Goal: Task Accomplishment & Management: Manage account settings

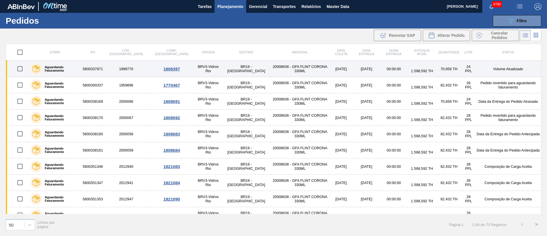
click at [22, 69] on input "checkbox" at bounding box center [20, 69] width 12 height 12
checkbox input "true"
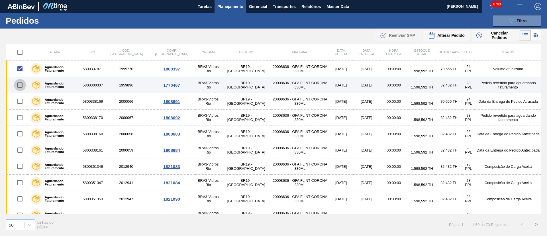
click at [25, 82] on input "checkbox" at bounding box center [20, 85] width 12 height 12
checkbox input "true"
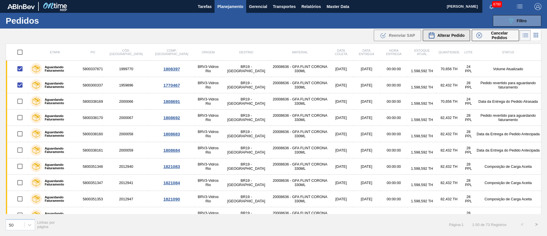
click at [451, 33] on span "Alterar Pedido" at bounding box center [450, 35] width 27 height 5
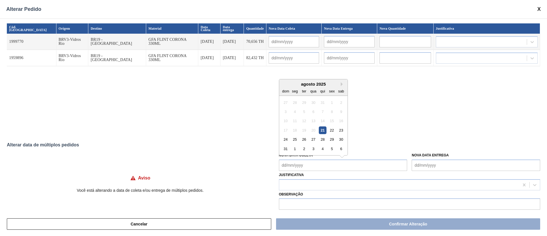
click at [321, 163] on Coleta "Nova Data Coleta" at bounding box center [343, 164] width 129 height 11
click at [205, 114] on div "Cód. Pedido Origem Destino Material Data Coleta Data entrega Quantidade Nova Da…" at bounding box center [273, 78] width 533 height 110
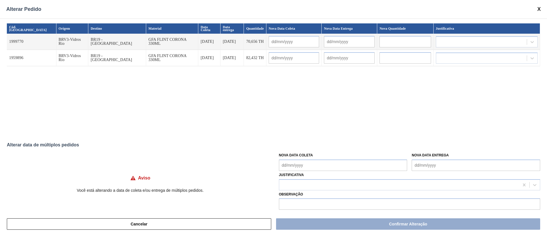
click at [176, 90] on div "Cód. Pedido Origem Destino Material Data Coleta Data entrega Quantidade Nova Da…" at bounding box center [273, 78] width 533 height 110
click at [284, 167] on Coleta "Nova Data Coleta" at bounding box center [343, 164] width 129 height 11
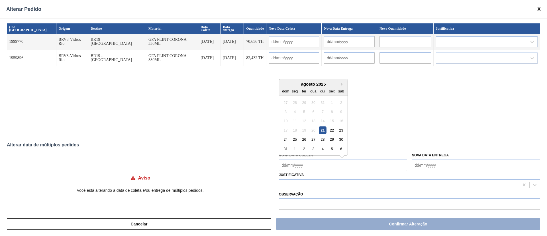
click at [126, 113] on div "Cód. Pedido Origem Destino Material Data Coleta Data entrega Quantidade Nova Da…" at bounding box center [273, 78] width 533 height 110
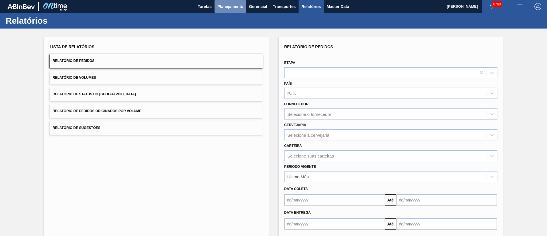
click at [228, 7] on span "Planejamento" at bounding box center [230, 6] width 26 height 7
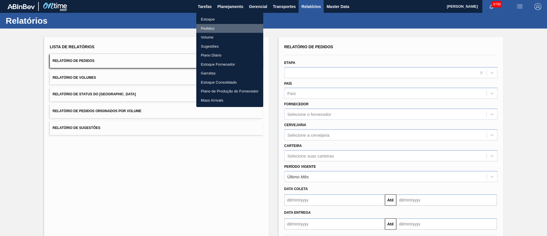
click at [211, 29] on li "Pedidos" at bounding box center [229, 28] width 67 height 9
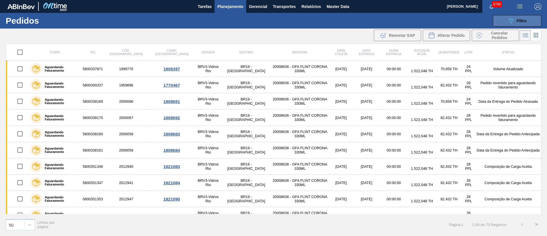
click at [518, 25] on button "089F7B8B-B2A5-4AFE-B5C0-19BA573D28AC Filtro" at bounding box center [517, 20] width 48 height 11
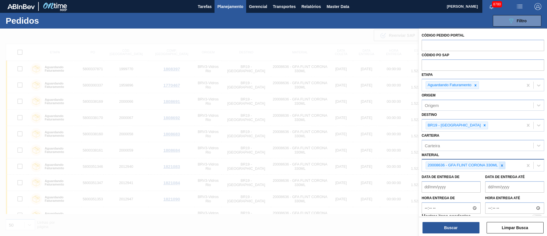
click at [502, 166] on icon at bounding box center [502, 165] width 2 height 2
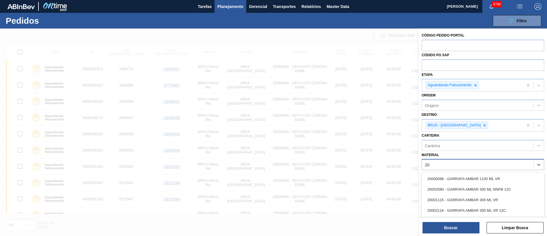
type input "2"
type input "coronita"
click at [483, 179] on div "30002627 - GARRAFA CORONITA 210 IN65" at bounding box center [483, 178] width 123 height 11
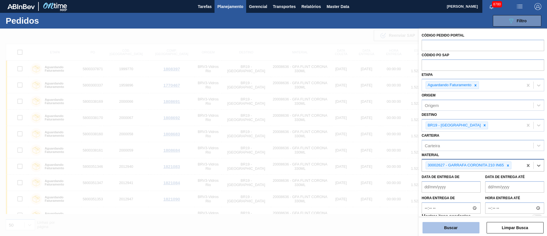
click at [461, 227] on button "Buscar" at bounding box center [451, 227] width 57 height 11
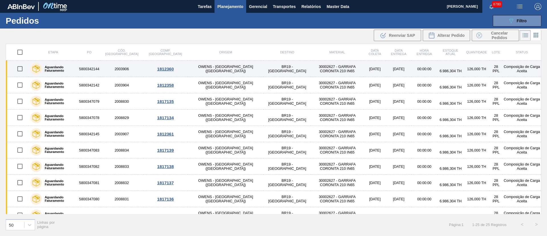
click at [20, 70] on input "checkbox" at bounding box center [20, 69] width 12 height 12
checkbox input "true"
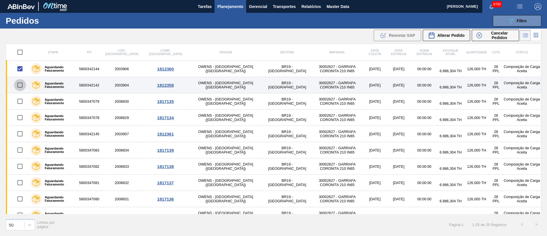
click at [20, 85] on input "checkbox" at bounding box center [20, 85] width 12 height 12
checkbox input "true"
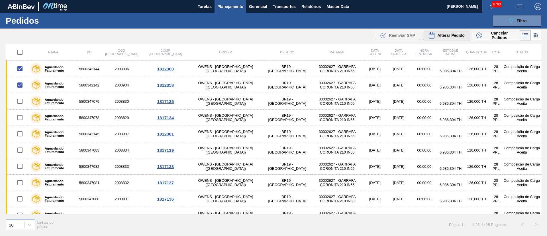
click at [448, 36] on span "Alterar Pedido" at bounding box center [450, 35] width 27 height 5
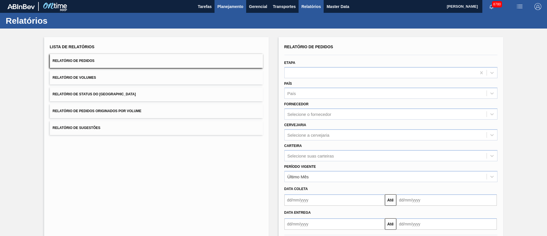
click at [238, 7] on span "Planejamento" at bounding box center [230, 6] width 26 height 7
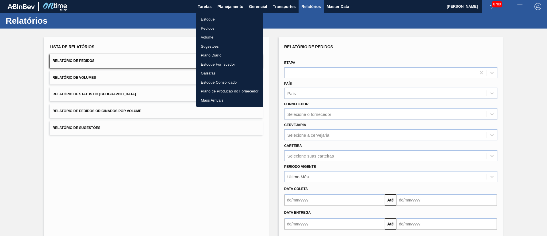
click at [212, 27] on li "Pedidos" at bounding box center [229, 28] width 67 height 9
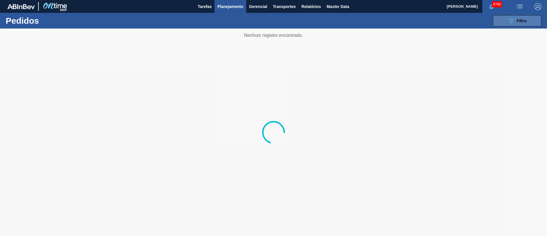
click at [530, 22] on button "089F7B8B-B2A5-4AFE-B5C0-19BA573D28AC Filtro" at bounding box center [517, 20] width 48 height 11
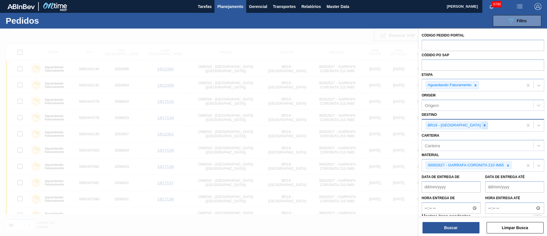
click at [484, 125] on icon at bounding box center [485, 125] width 2 height 2
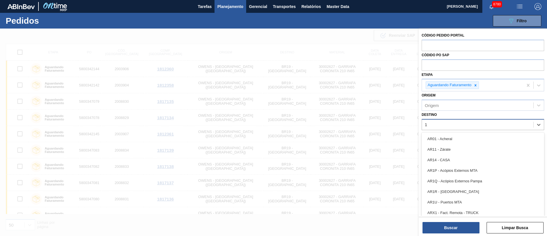
type input "16"
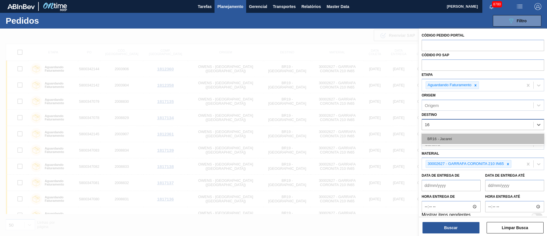
click at [438, 138] on div "BR16 - Jacareí" at bounding box center [483, 138] width 123 height 11
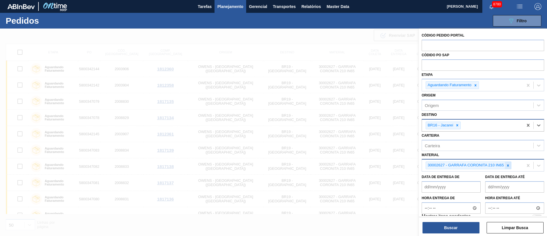
click at [507, 164] on icon at bounding box center [508, 165] width 4 height 4
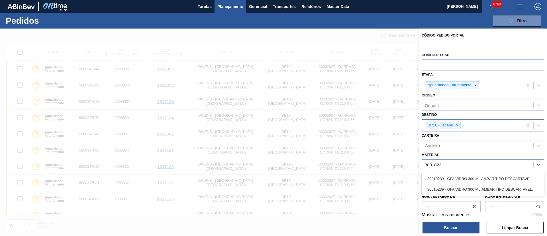
type input "30010239"
click at [486, 182] on div "30010239 - GFA VIDRO 300 ML AMBAR TIPO DESCARTAVEL" at bounding box center [483, 178] width 123 height 11
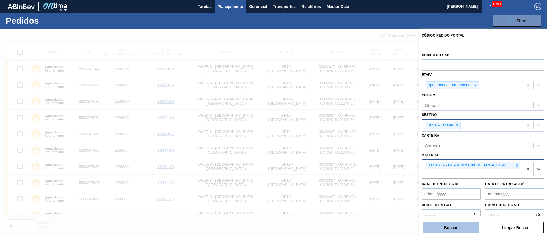
click at [458, 232] on button "Buscar" at bounding box center [451, 227] width 57 height 11
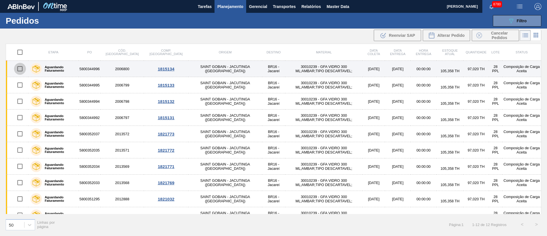
click at [21, 69] on input "checkbox" at bounding box center [20, 69] width 12 height 12
checkbox input "true"
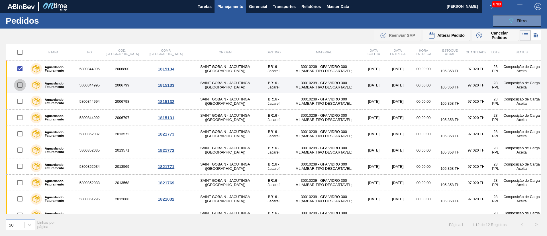
click at [22, 84] on input "checkbox" at bounding box center [20, 85] width 12 height 12
checkbox input "true"
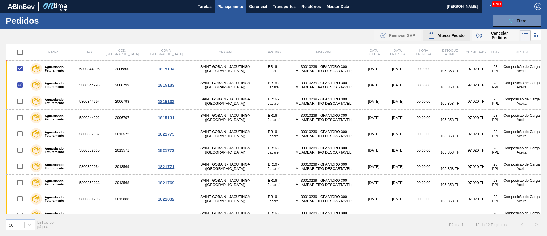
click at [441, 36] on span "Alterar Pedido" at bounding box center [450, 35] width 27 height 5
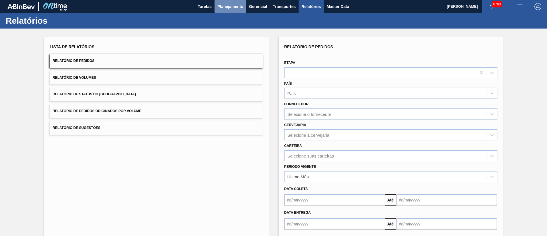
click at [229, 7] on span "Planejamento" at bounding box center [230, 6] width 26 height 7
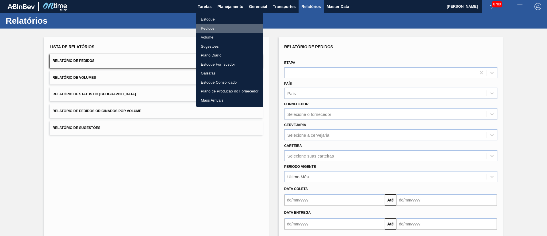
click at [213, 28] on li "Pedidos" at bounding box center [229, 28] width 67 height 9
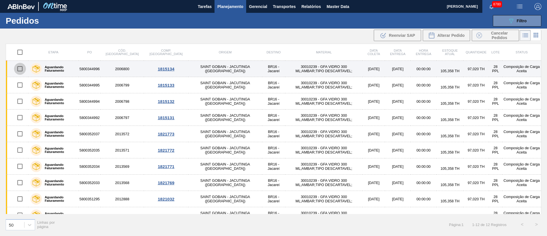
click at [21, 70] on input "checkbox" at bounding box center [20, 69] width 12 height 12
checkbox input "true"
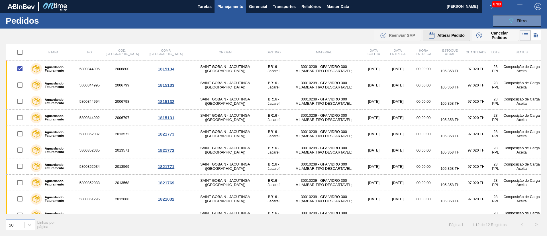
click at [443, 32] on div "Alterar Pedido" at bounding box center [446, 35] width 36 height 7
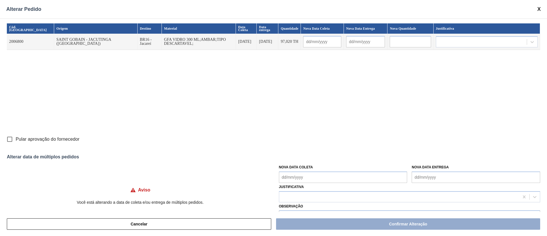
click at [540, 9] on span at bounding box center [538, 9] width 3 height 6
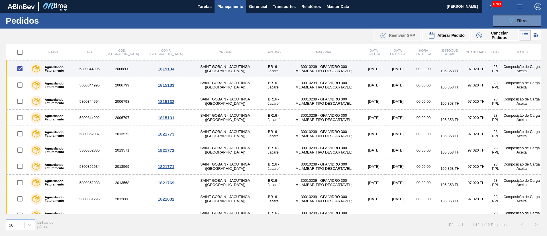
click at [285, 67] on td "30010239 - GFA VIDRO 300 ML;AMBAR;TIPO DESCARTAVEL;" at bounding box center [323, 69] width 77 height 16
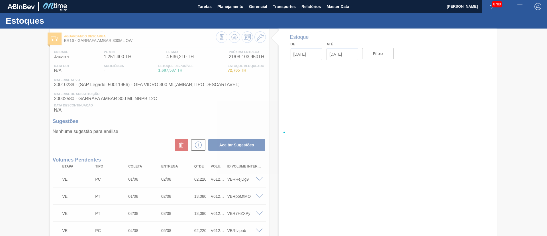
type input "[DATE]"
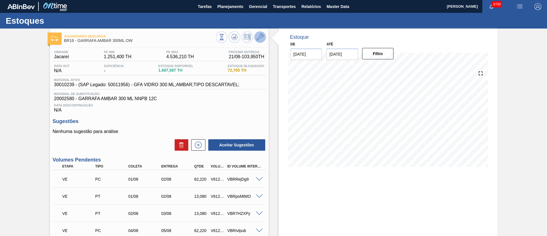
click at [259, 34] on icon at bounding box center [260, 37] width 7 height 7
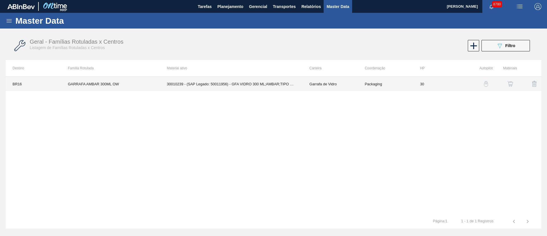
click at [237, 83] on td "30010239 - (SAP Legado: 50011956) - GFA VIDRO 300 ML;AMBAR;TIPO DESCARTAVEL;" at bounding box center [231, 84] width 142 height 14
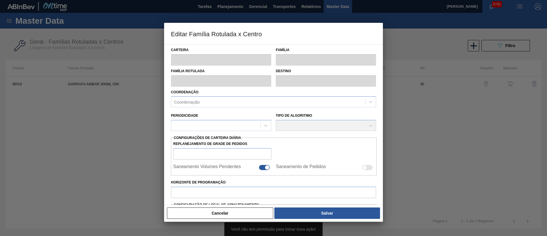
type input "Garrafa de Vidro"
type input "GARRAFA AMBAR 300ML OW"
type input "BR16 - Jacareí"
type input "0"
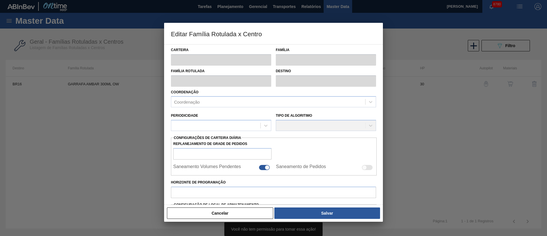
checkbox input "true"
type input "30"
type input "1.251,4"
type input "4.536,21"
type input "50"
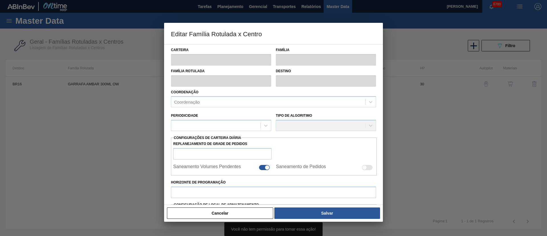
type input "2.893,805"
checkbox input "true"
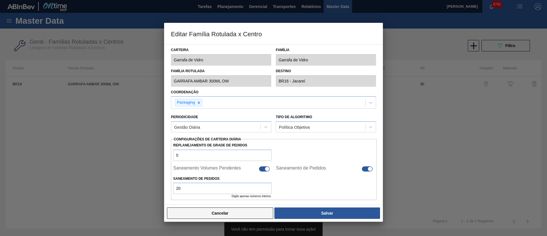
click at [179, 213] on button "Cancelar" at bounding box center [220, 212] width 106 height 11
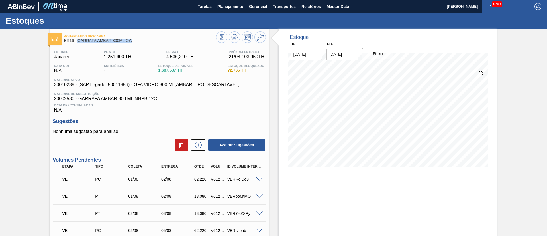
drag, startPoint x: 138, startPoint y: 39, endPoint x: 79, endPoint y: 42, distance: 59.0
click at [79, 42] on span "BR16 - GARRAFA AMBAR 300ML OW" at bounding box center [140, 40] width 152 height 4
click at [340, 8] on span "Master Data" at bounding box center [338, 6] width 23 height 7
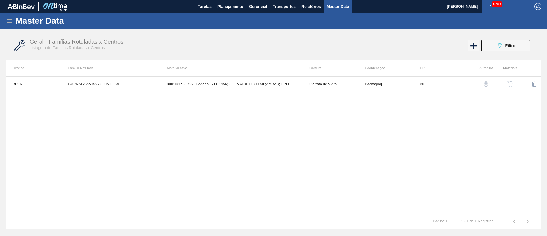
click at [11, 22] on icon at bounding box center [9, 20] width 5 height 3
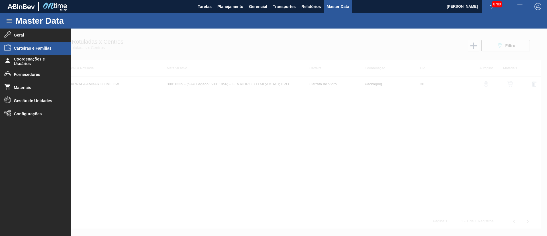
click at [36, 50] on span "Carteiras e Famílias" at bounding box center [37, 48] width 47 height 5
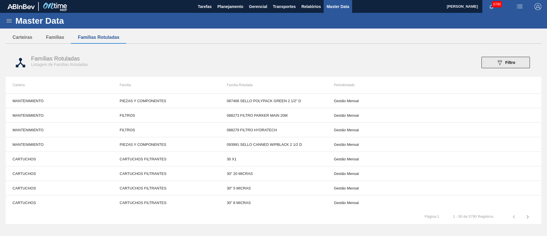
click at [498, 68] on button "089F7B8B-B2A5-4AFE-B5C0-19BA573D28AC Filtro" at bounding box center [506, 62] width 48 height 11
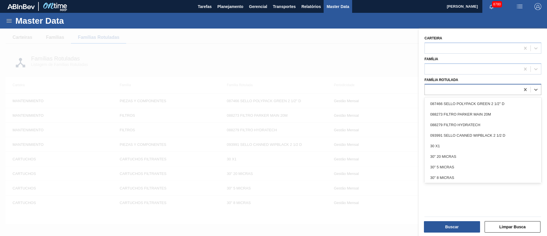
click at [444, 93] on div at bounding box center [472, 89] width 95 height 8
type Rotulada "v"
paste Rotulada "20004599"
type Rotulada "20004599"
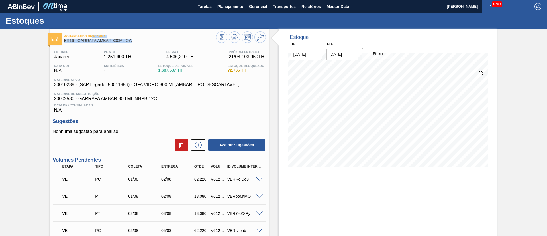
drag, startPoint x: 135, startPoint y: 40, endPoint x: 92, endPoint y: 38, distance: 43.7
click at [92, 38] on div "Aguardando Descarga BR16 - GARRAFA AMBAR 300ML OW" at bounding box center [140, 38] width 152 height 13
click at [140, 41] on span "BR16 - GARRAFA AMBAR 300ML OW" at bounding box center [140, 40] width 152 height 4
drag, startPoint x: 140, startPoint y: 41, endPoint x: 77, endPoint y: 42, distance: 62.7
click at [77, 42] on span "BR16 - GARRAFA AMBAR 300ML OW" at bounding box center [140, 40] width 152 height 4
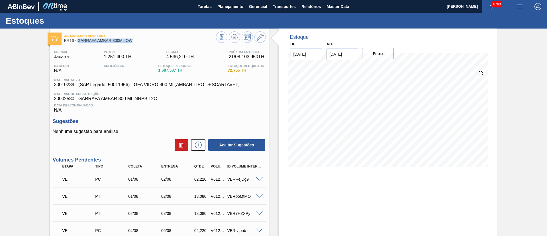
copy span "GARRAFA AMBAR 300ML OW"
click at [344, 8] on span "Master Data" at bounding box center [338, 6] width 23 height 7
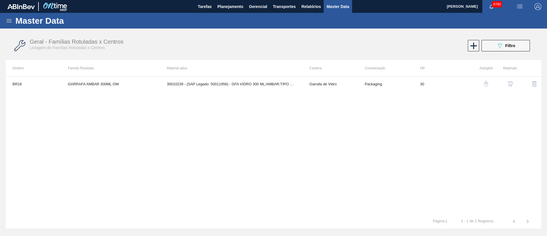
click at [5, 17] on div "Master Data" at bounding box center [273, 21] width 547 height 16
click at [7, 17] on icon at bounding box center [9, 20] width 7 height 7
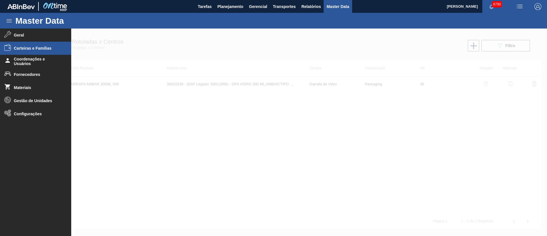
click at [26, 50] on li "Carteiras e Famílias" at bounding box center [35, 48] width 71 height 13
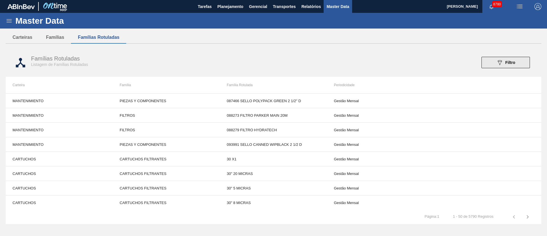
click at [507, 61] on span "Filtro" at bounding box center [510, 62] width 10 height 5
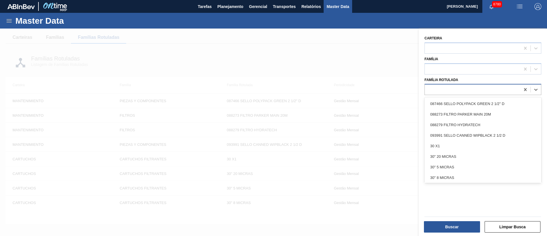
click at [468, 89] on div at bounding box center [472, 89] width 95 height 8
paste Rotulada "GARRAFA AMBAR 300ML OW"
type Rotulada "GARRAFA AMBAR 300ML OW"
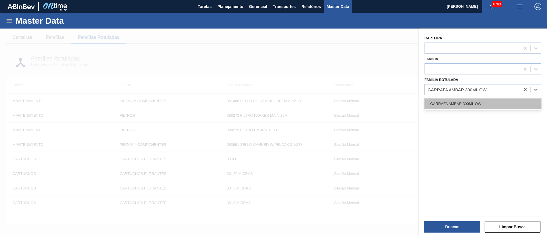
click at [461, 102] on div "GARRAFA AMBAR 300ML OW" at bounding box center [483, 103] width 117 height 11
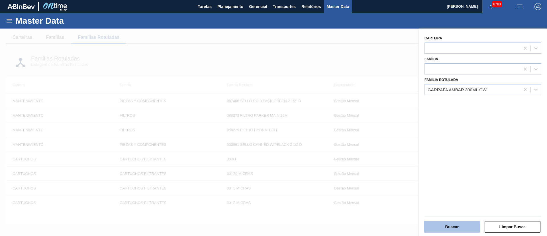
click at [448, 228] on button "Buscar" at bounding box center [452, 226] width 56 height 11
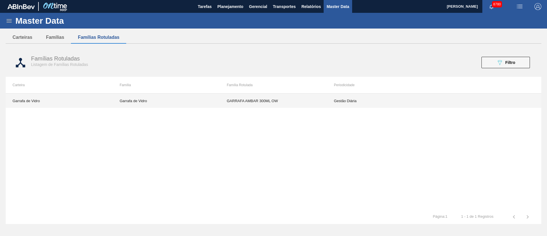
click at [357, 105] on td "Gestão Diária" at bounding box center [380, 100] width 107 height 14
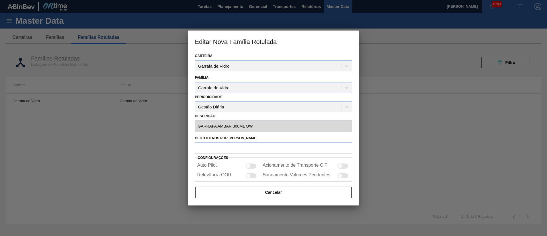
click at [261, 101] on div "Periodicidade Gestão Diária" at bounding box center [273, 102] width 157 height 19
click at [254, 195] on button "Cancelar" at bounding box center [273, 191] width 156 height 11
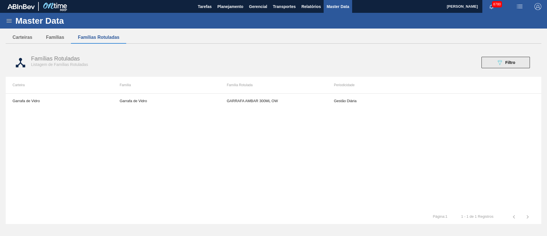
click at [511, 66] on button "089F7B8B-B2A5-4AFE-B5C0-19BA573D28AC Filtro" at bounding box center [506, 62] width 48 height 11
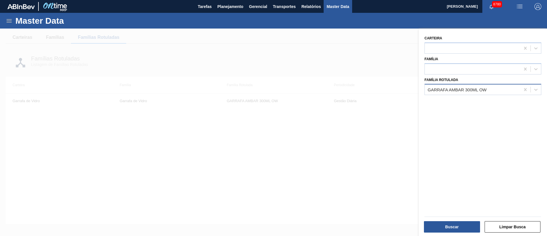
click at [505, 93] on div "GARRAFA AMBAR 300ML OW" at bounding box center [472, 89] width 95 height 8
click at [524, 88] on icon at bounding box center [526, 90] width 6 height 6
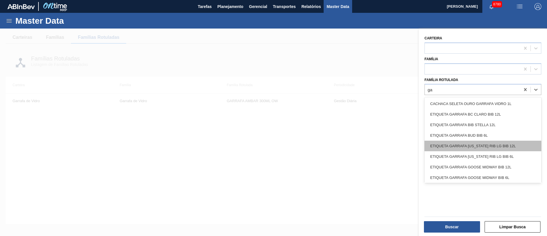
type Rotulada "g"
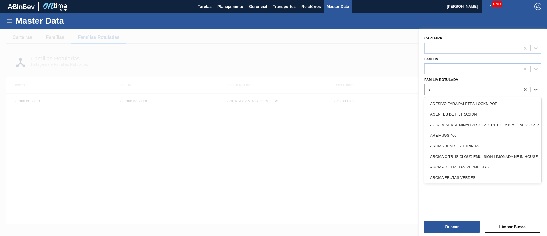
type Rotulada "s"
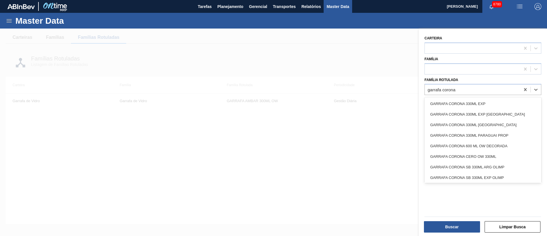
type Rotulada "garrafa corona"
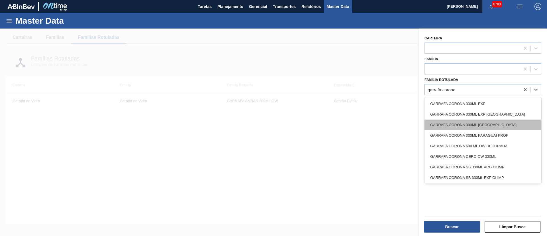
click at [463, 124] on div "GARRAFA CORONA 330ML [GEOGRAPHIC_DATA]" at bounding box center [483, 124] width 117 height 11
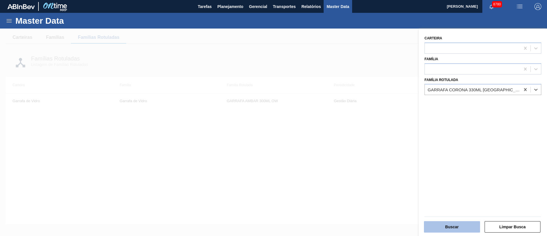
click at [460, 227] on button "Buscar" at bounding box center [452, 226] width 56 height 11
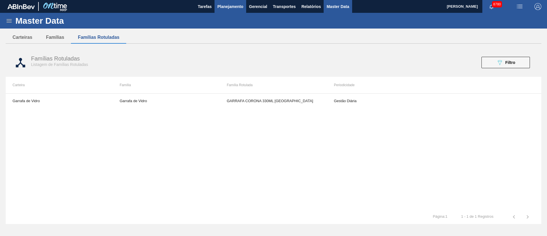
click at [235, 5] on span "Planejamento" at bounding box center [230, 6] width 26 height 7
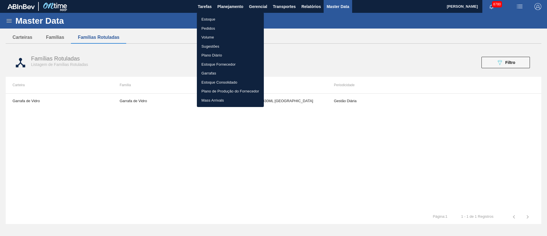
click at [218, 19] on li "Estoque" at bounding box center [230, 19] width 67 height 9
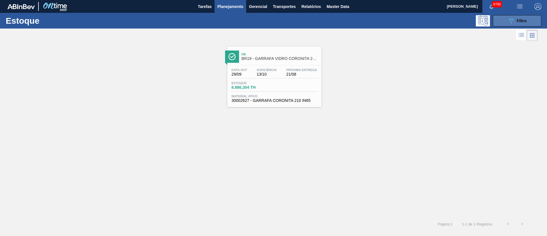
click at [521, 23] on div "089F7B8B-B2A5-4AFE-B5C0-19BA573D28AC Filtro" at bounding box center [517, 20] width 19 height 7
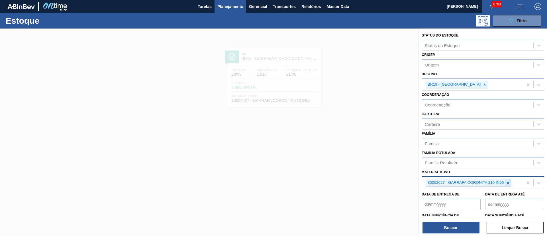
click at [507, 183] on icon at bounding box center [508, 182] width 2 height 2
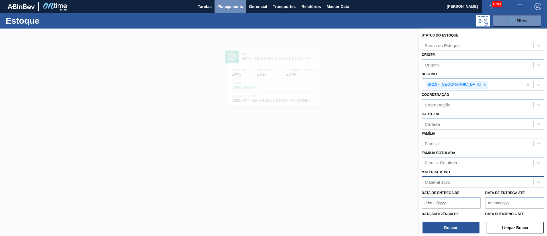
click at [232, 10] on button "Planejamento" at bounding box center [231, 6] width 32 height 13
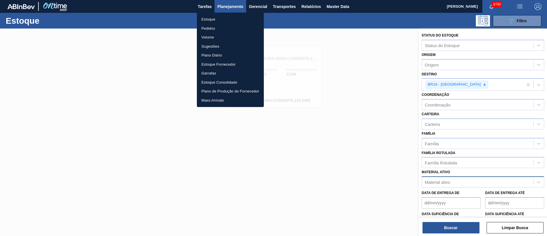
click at [211, 19] on li "Estoque" at bounding box center [230, 19] width 67 height 9
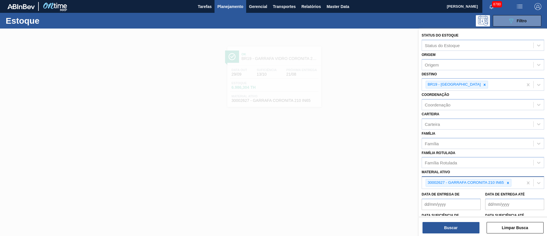
click at [226, 6] on span "Planejamento" at bounding box center [230, 6] width 26 height 7
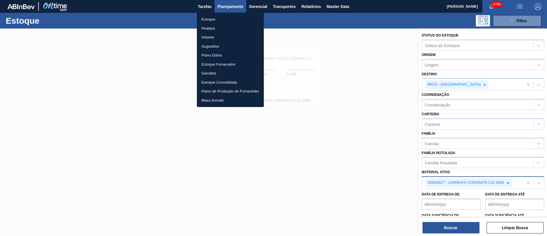
click at [139, 45] on div at bounding box center [273, 118] width 547 height 236
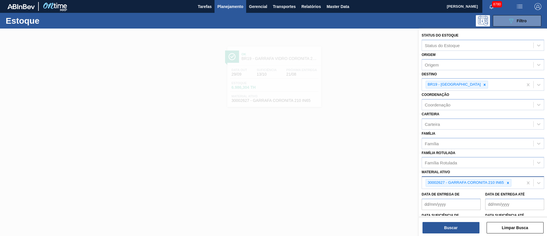
click at [233, 6] on span "Planejamento" at bounding box center [230, 6] width 26 height 7
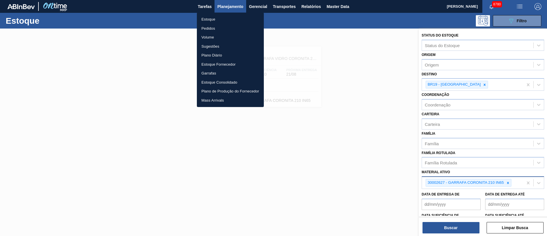
click at [212, 26] on li "Pedidos" at bounding box center [230, 28] width 67 height 9
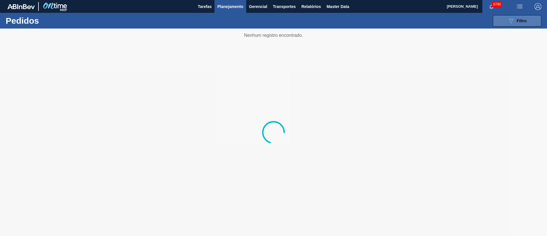
click at [511, 23] on icon at bounding box center [511, 21] width 4 height 5
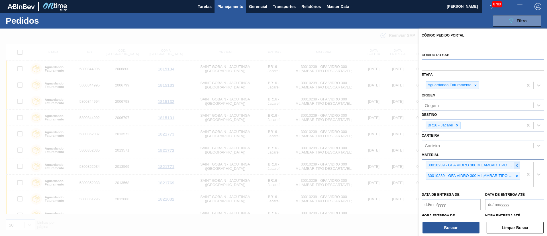
click at [519, 166] on div at bounding box center [517, 165] width 6 height 7
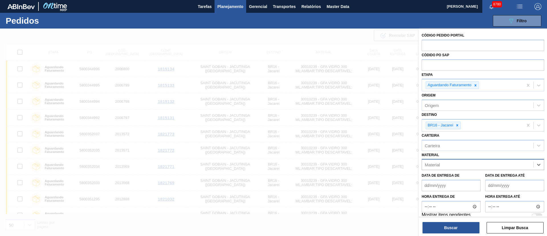
type input "s"
click at [464, 165] on div "Material" at bounding box center [477, 164] width 111 height 8
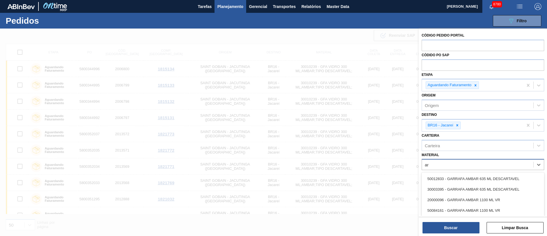
type input "a"
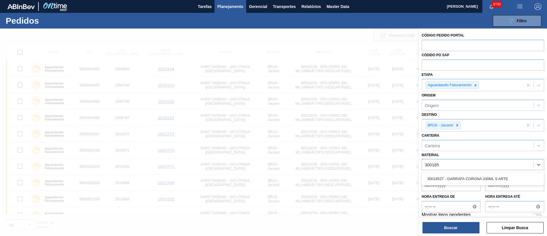
type input "30018"
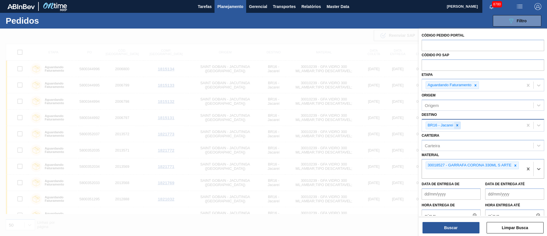
click at [457, 125] on icon at bounding box center [457, 125] width 2 height 2
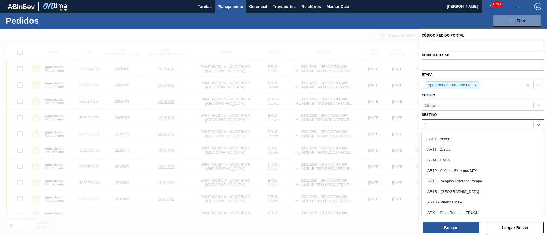
type input "19"
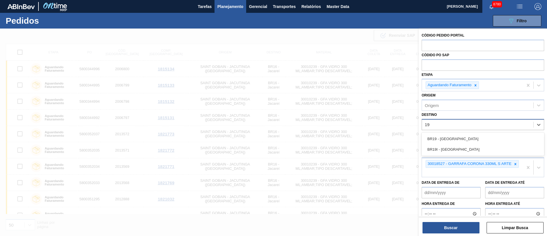
click at [452, 136] on div "BR19 - [GEOGRAPHIC_DATA]" at bounding box center [483, 138] width 123 height 11
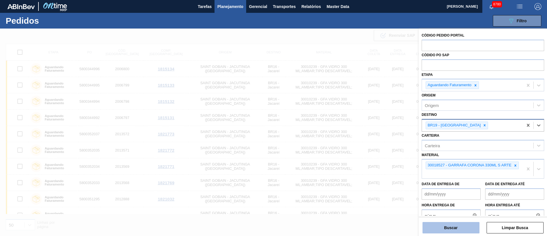
click at [445, 231] on button "Buscar" at bounding box center [451, 227] width 57 height 11
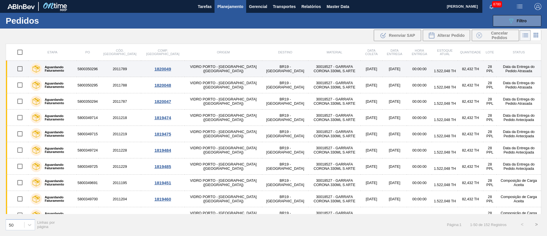
click at [19, 66] on input "checkbox" at bounding box center [20, 69] width 12 height 12
checkbox input "true"
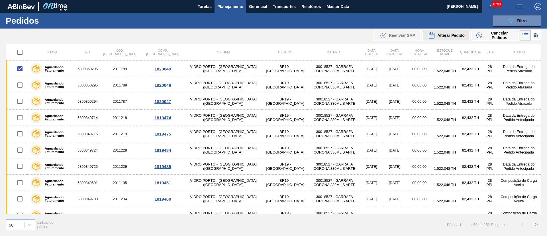
click at [452, 34] on span "Alterar Pedido" at bounding box center [450, 35] width 27 height 5
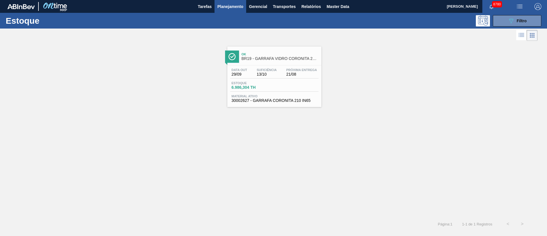
click at [368, 87] on div "Ok BR19 - GARRAFA VIDRO CORONITA 210ML Data out 29/09 Suficiência 13/10 Próxima…" at bounding box center [273, 74] width 547 height 65
click at [304, 8] on span "Relatórios" at bounding box center [310, 6] width 19 height 7
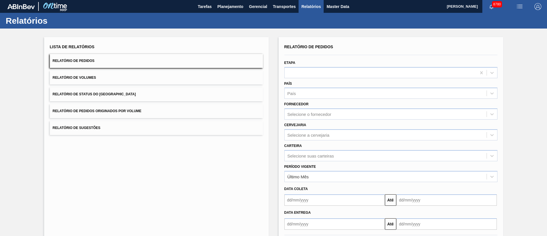
click at [143, 111] on button "Relatório de Pedidos Originados por Volume" at bounding box center [156, 111] width 213 height 14
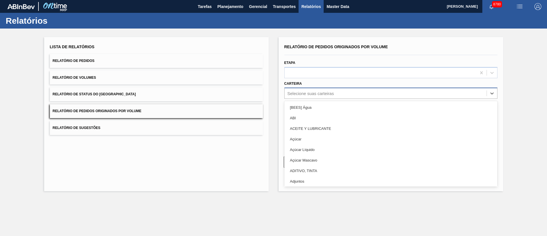
click at [310, 95] on div "Selecione suas carteiras" at bounding box center [310, 93] width 46 height 5
type input "gar"
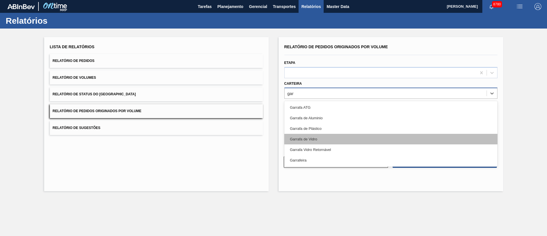
click at [316, 136] on div "Garrafa de Vidro" at bounding box center [390, 139] width 213 height 11
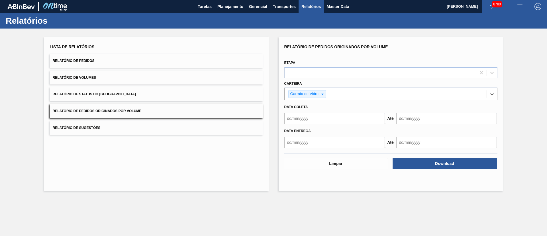
click at [301, 118] on input "text" at bounding box center [334, 118] width 101 height 11
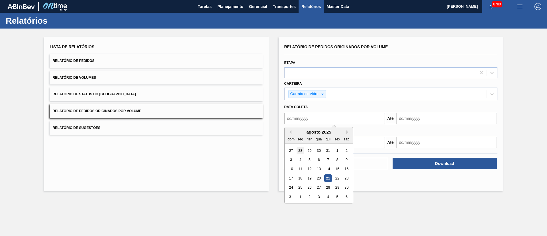
click at [301, 151] on div "28" at bounding box center [300, 150] width 8 height 8
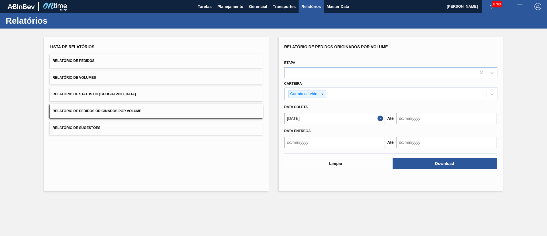
click at [308, 119] on input "[DATE]" at bounding box center [334, 118] width 101 height 11
click at [311, 152] on div "1" at bounding box center [309, 150] width 8 height 8
type input "01/07/2025"
drag, startPoint x: 419, startPoint y: 118, endPoint x: 418, endPoint y: 122, distance: 3.7
click at [419, 118] on input "text" at bounding box center [446, 118] width 101 height 11
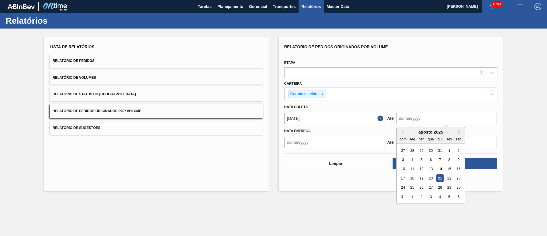
click at [410, 186] on div "25" at bounding box center [412, 187] width 8 height 8
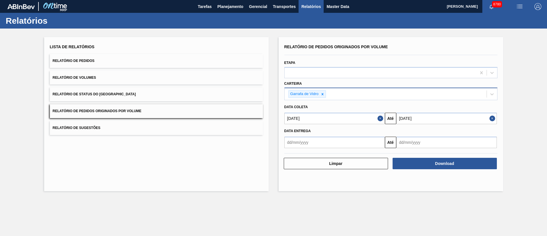
click at [423, 120] on input "[DATE]" at bounding box center [446, 118] width 101 height 11
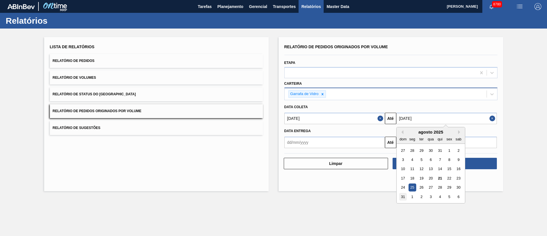
click at [403, 197] on div "31" at bounding box center [403, 197] width 8 height 8
type input "[DATE]"
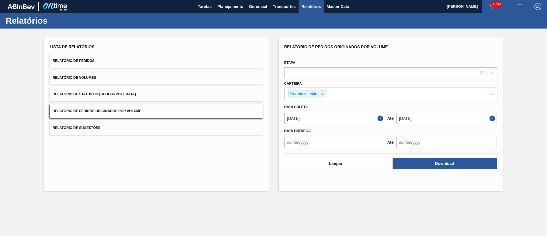
click at [315, 119] on input "01/07/2025" at bounding box center [334, 118] width 101 height 11
click at [348, 130] on button "Next Month" at bounding box center [348, 132] width 4 height 4
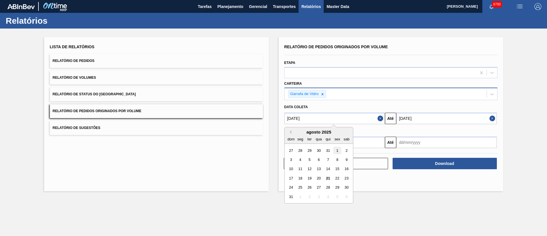
click at [337, 152] on div "1" at bounding box center [337, 150] width 8 height 8
type input "[DATE]"
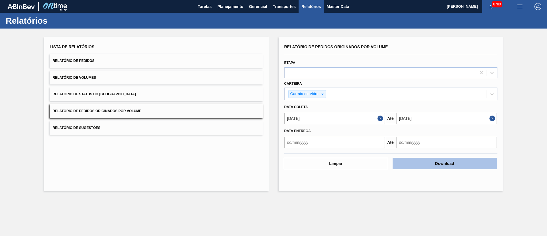
click at [448, 167] on button "Download" at bounding box center [445, 163] width 104 height 11
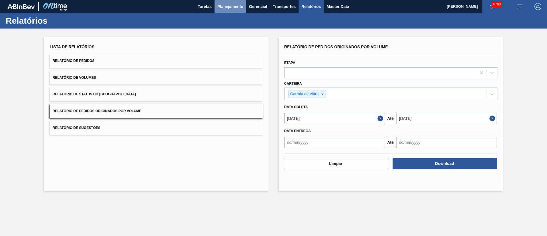
click at [229, 7] on span "Planejamento" at bounding box center [230, 6] width 26 height 7
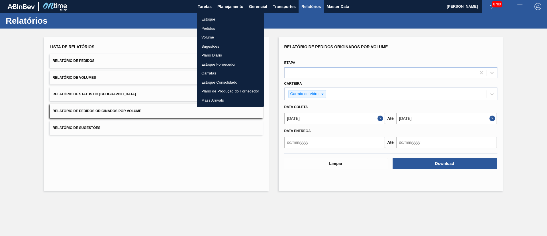
click at [259, 15] on li "Estoque" at bounding box center [230, 19] width 67 height 9
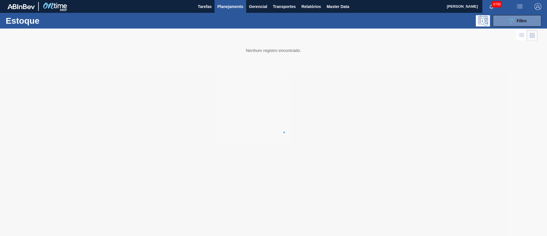
click at [280, 0] on body "Tarefas Planejamento Gerencial Transportes Relatórios Master Data Juliane Romag…" at bounding box center [273, 0] width 547 height 0
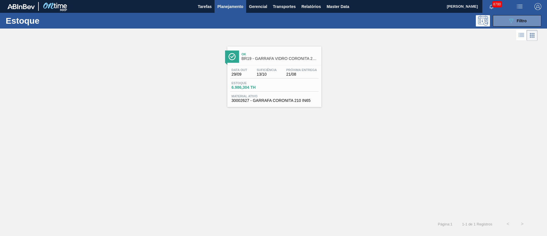
click at [231, 7] on span "Planejamento" at bounding box center [230, 6] width 26 height 7
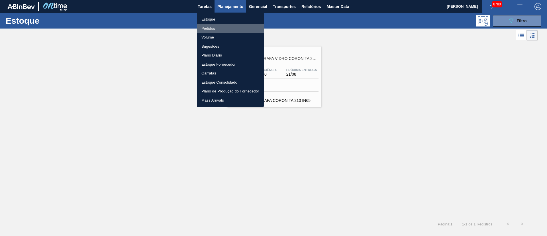
click at [213, 28] on li "Pedidos" at bounding box center [230, 28] width 67 height 9
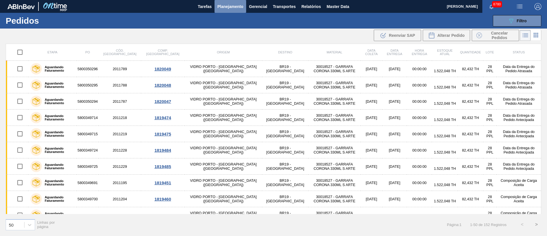
click at [234, 5] on span "Planejamento" at bounding box center [230, 6] width 26 height 7
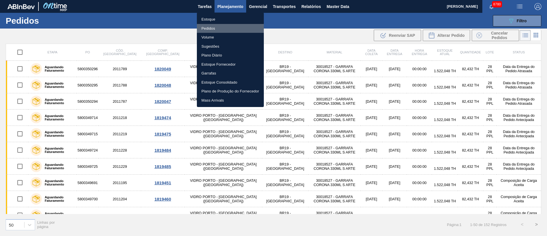
click at [208, 28] on li "Pedidos" at bounding box center [230, 28] width 67 height 9
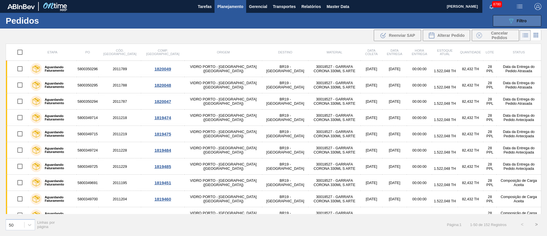
click at [522, 21] on span "Filtro" at bounding box center [522, 21] width 10 height 5
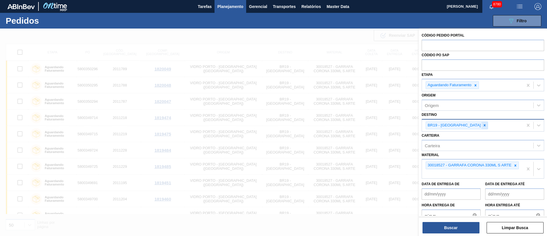
click at [483, 126] on icon at bounding box center [485, 125] width 4 height 4
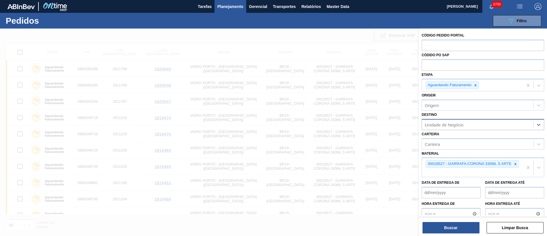
type input "21"
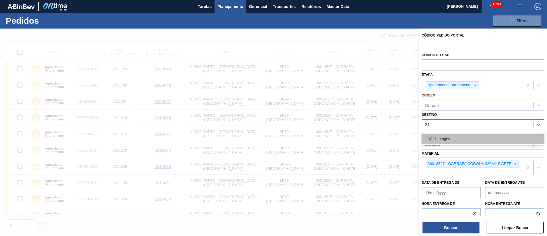
click at [436, 137] on div "BR21 - Lages" at bounding box center [483, 138] width 123 height 11
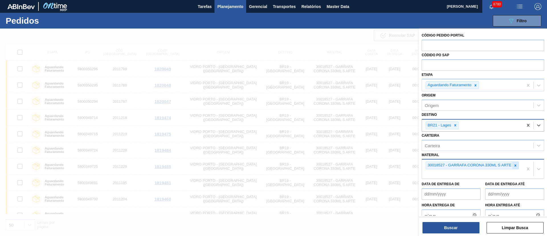
click at [514, 165] on icon at bounding box center [515, 165] width 4 height 4
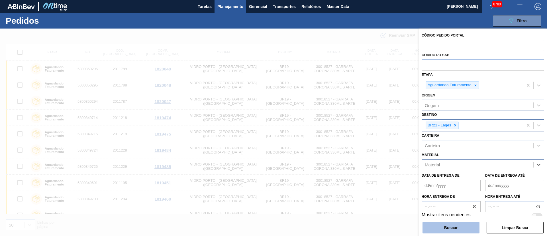
click at [448, 224] on button "Buscar" at bounding box center [451, 227] width 57 height 11
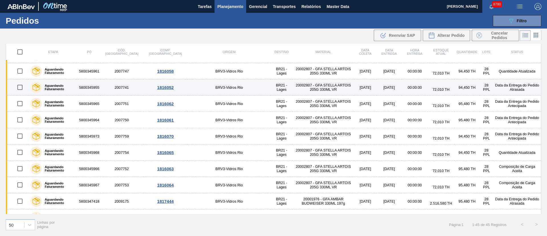
scroll to position [256, 0]
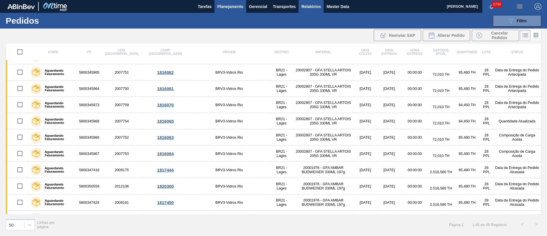
click at [317, 6] on span "Relatórios" at bounding box center [310, 6] width 19 height 7
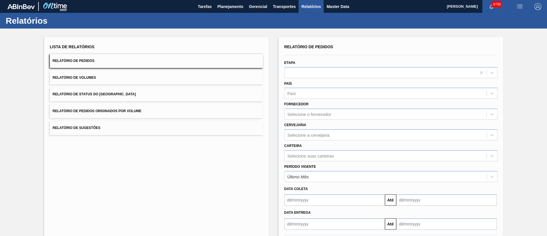
click at [107, 109] on span "Relatório de Pedidos Originados por Volume" at bounding box center [97, 111] width 89 height 4
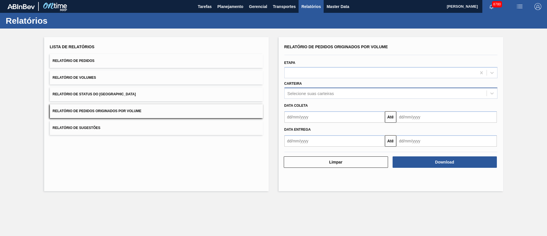
click at [298, 91] on div "Selecione suas carteiras" at bounding box center [310, 93] width 46 height 5
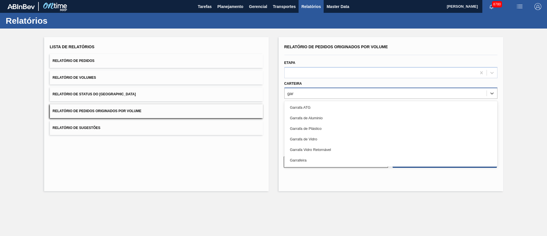
type input "garr"
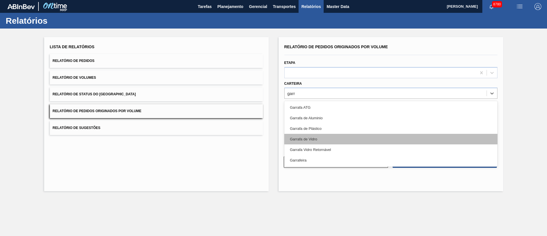
click at [311, 136] on div "Garrafa de Vidro" at bounding box center [390, 139] width 213 height 11
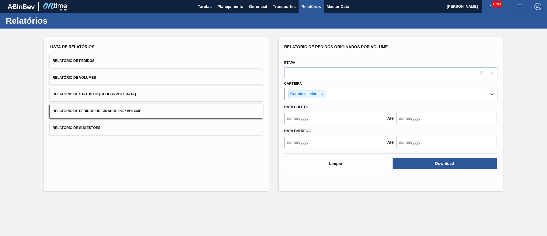
click at [310, 120] on input "text" at bounding box center [334, 118] width 101 height 11
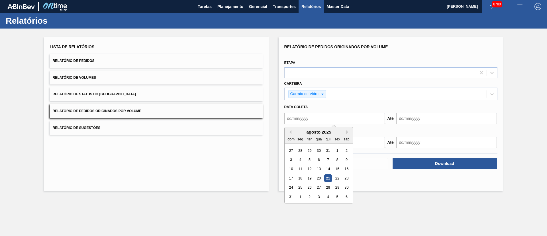
click at [315, 118] on input "text" at bounding box center [334, 118] width 101 height 11
click at [305, 123] on input "text" at bounding box center [334, 118] width 101 height 11
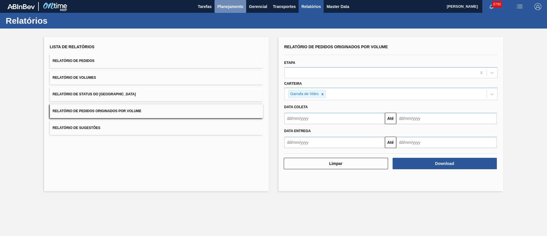
click at [239, 5] on span "Planejamento" at bounding box center [230, 6] width 26 height 7
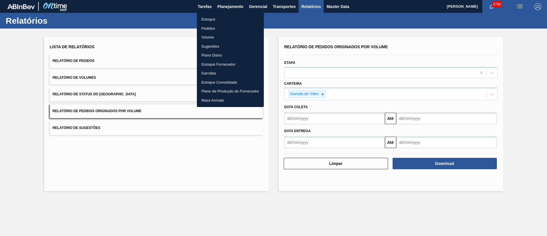
click at [212, 30] on li "Pedidos" at bounding box center [230, 28] width 67 height 9
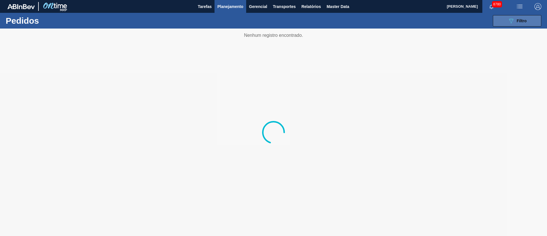
click at [513, 25] on button "089F7B8B-B2A5-4AFE-B5C0-19BA573D28AC Filtro" at bounding box center [517, 20] width 48 height 11
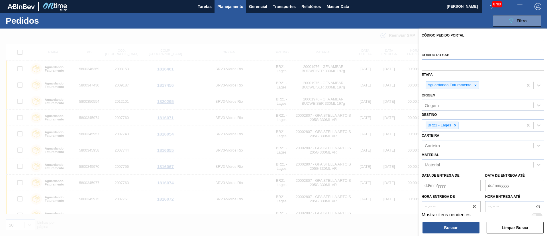
click at [432, 165] on div "Material" at bounding box center [432, 164] width 15 height 5
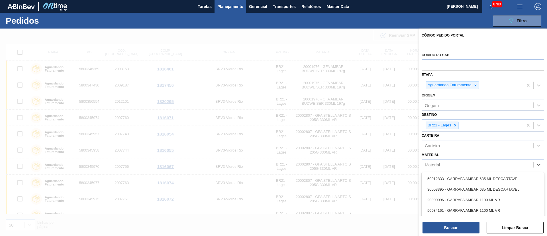
paste input "30002626"
type input "30002626"
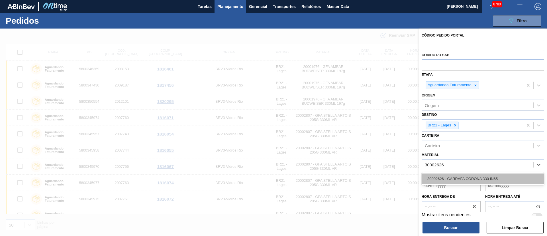
click at [434, 176] on div "30002626 - GARRAFA CORONA 330 IN65" at bounding box center [483, 178] width 123 height 11
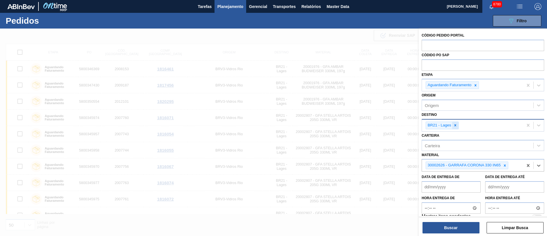
click at [456, 124] on icon at bounding box center [455, 125] width 4 height 4
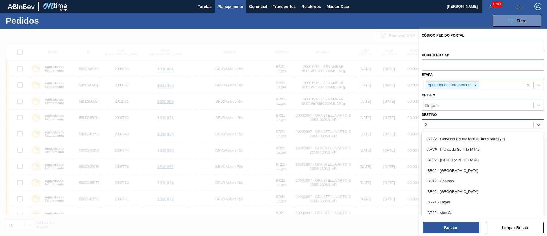
type input "26"
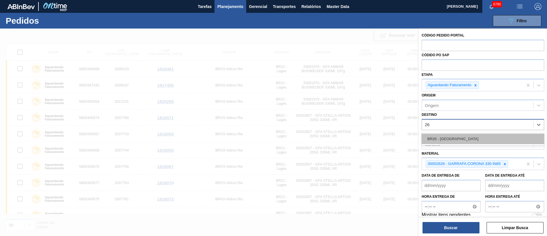
click at [445, 138] on div "BR26 - [GEOGRAPHIC_DATA]" at bounding box center [483, 138] width 123 height 11
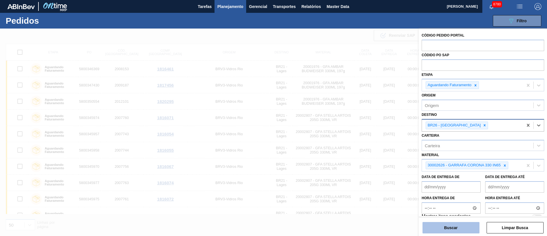
click at [447, 223] on button "Buscar" at bounding box center [451, 227] width 57 height 11
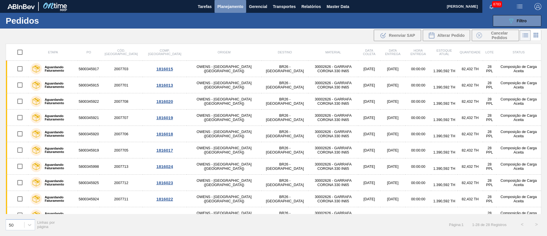
click at [229, 7] on span "Planejamento" at bounding box center [230, 6] width 26 height 7
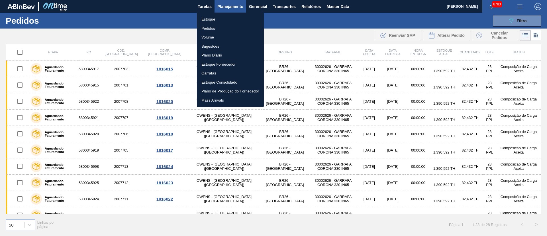
click at [214, 26] on li "Pedidos" at bounding box center [230, 28] width 67 height 9
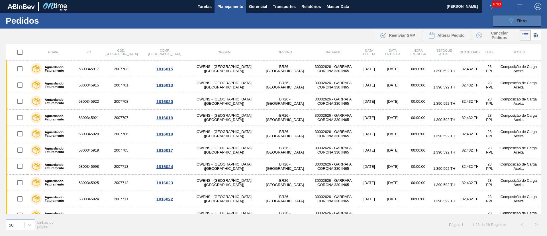
click at [521, 19] on span "Filtro" at bounding box center [522, 21] width 10 height 5
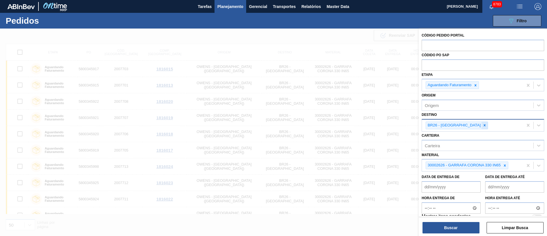
click at [483, 127] on icon at bounding box center [485, 125] width 4 height 4
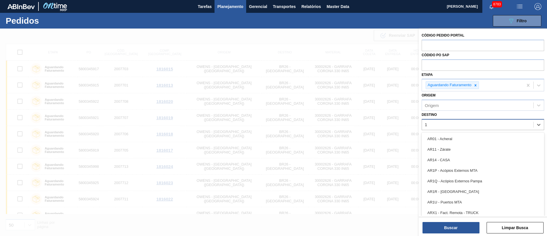
type input "13"
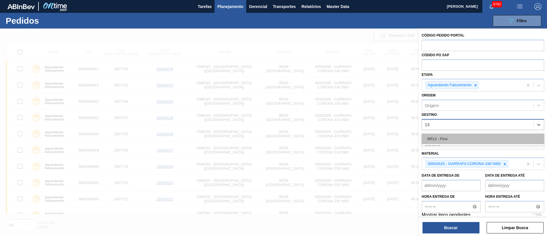
click at [454, 137] on div "BR13 - Piraí" at bounding box center [483, 138] width 123 height 11
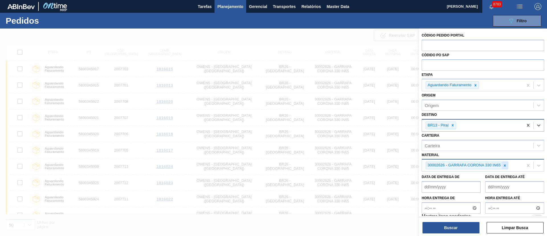
click at [503, 165] on icon at bounding box center [505, 165] width 4 height 4
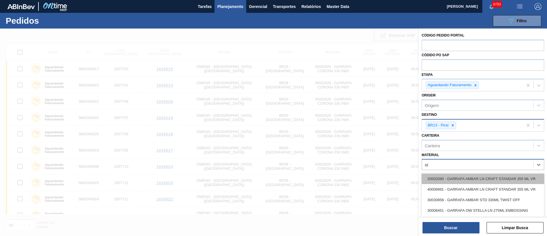
type input "s"
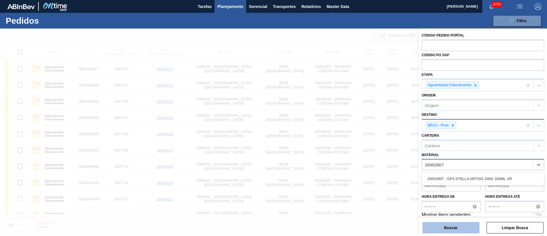
type input "20002807"
click at [452, 226] on button "Buscar" at bounding box center [451, 227] width 57 height 11
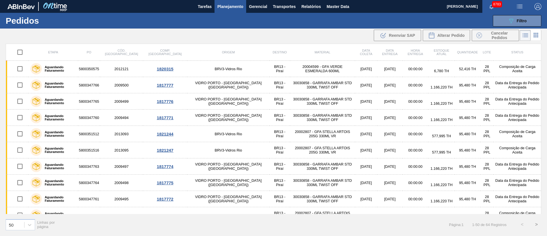
click at [305, 69] on td "20004599 - GFA VERDE ESMERALDA 600ML" at bounding box center [322, 69] width 65 height 16
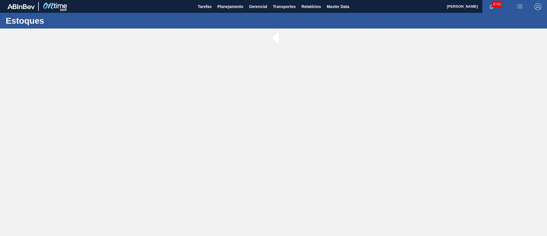
click at [305, 69] on main "Tarefas Planejamento Gerencial Transportes Relatórios Master Data Juliane Romag…" at bounding box center [273, 118] width 547 height 236
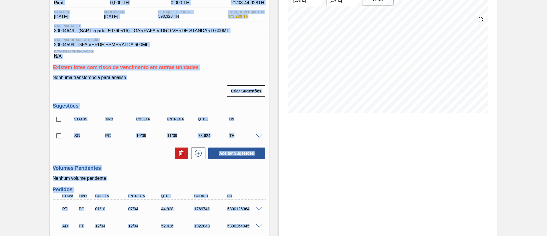
scroll to position [85, 0]
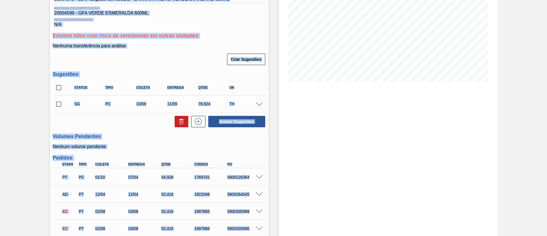
click at [126, 120] on div "Aceitar Sugestões" at bounding box center [159, 121] width 213 height 13
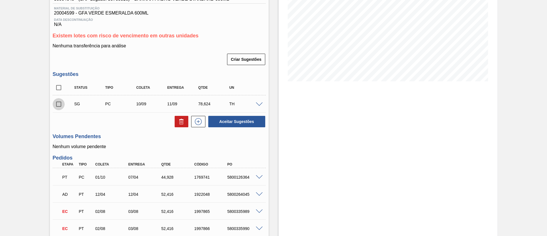
click at [60, 103] on input "checkbox" at bounding box center [59, 104] width 12 height 12
click at [257, 103] on span at bounding box center [259, 104] width 7 height 4
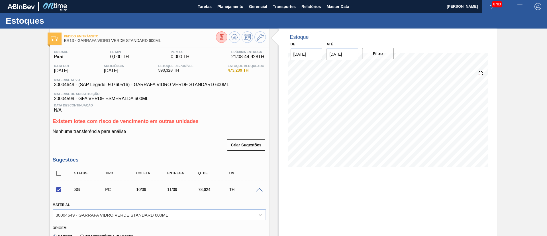
scroll to position [214, 0]
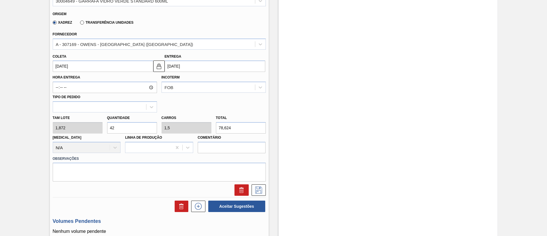
click at [115, 70] on input "[DATE]" at bounding box center [103, 65] width 101 height 11
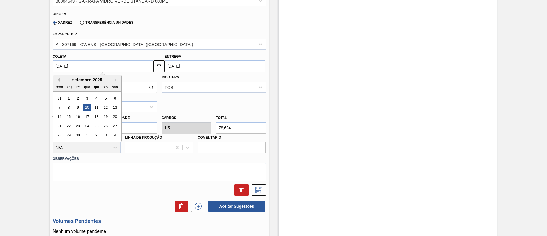
click at [59, 79] on button "Previous Month" at bounding box center [58, 80] width 4 height 4
click at [105, 127] on div "22" at bounding box center [106, 126] width 8 height 8
checkbox input "false"
type input "[DATE]"
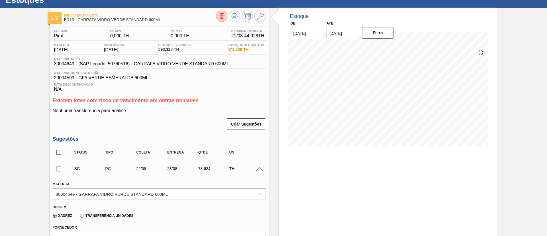
scroll to position [0, 0]
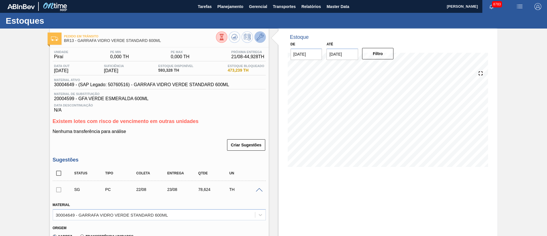
click at [260, 35] on icon at bounding box center [260, 37] width 7 height 7
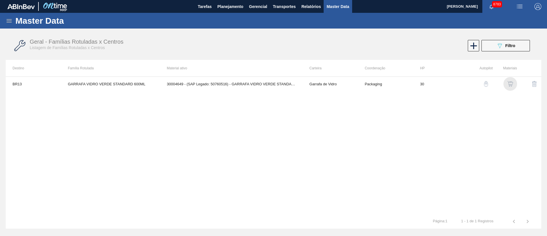
click at [513, 83] on div "button" at bounding box center [510, 84] width 7 height 6
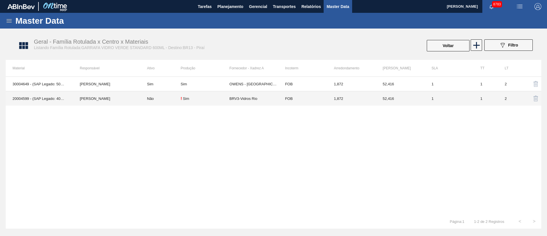
click at [247, 97] on td "BRV3-Vidros Rio" at bounding box center [253, 98] width 49 height 15
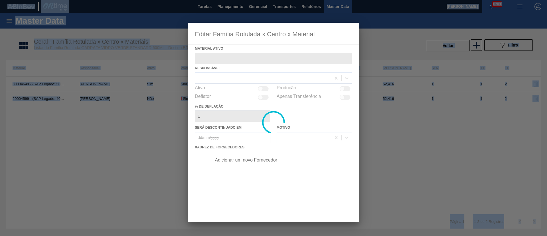
type ativo "20004599 - (SAP Legado: 40011152) - GFA VERDE ESMERALDA 600ML"
checkbox input "true"
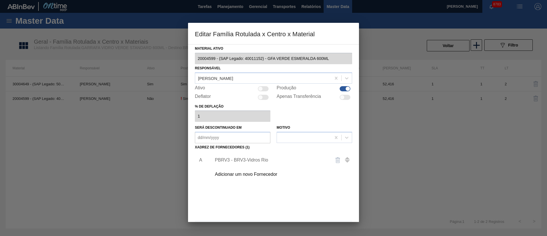
click at [251, 160] on div "PBRV3 - BRV3-Vidros Rio" at bounding box center [271, 159] width 112 height 5
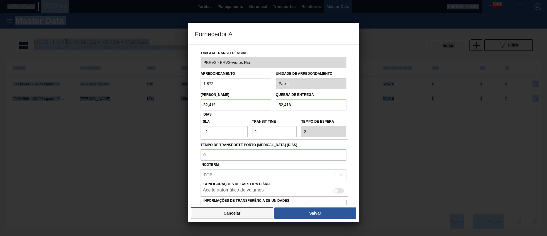
click at [243, 210] on button "Cancelar" at bounding box center [232, 212] width 82 height 11
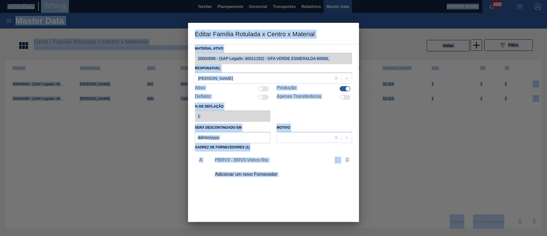
scroll to position [21, 0]
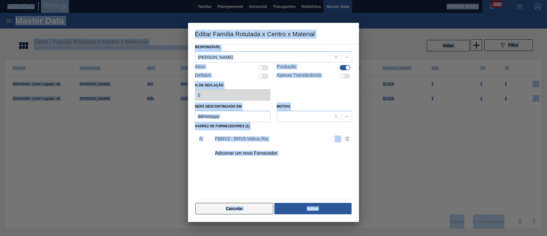
click at [246, 210] on button "Cancelar" at bounding box center [234, 208] width 78 height 11
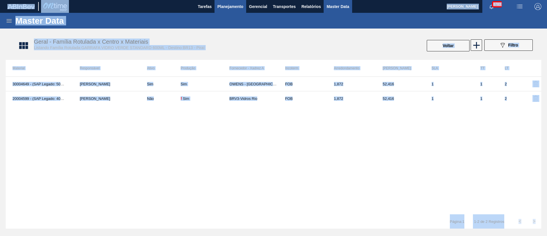
click at [228, 7] on span "Planejamento" at bounding box center [230, 6] width 26 height 7
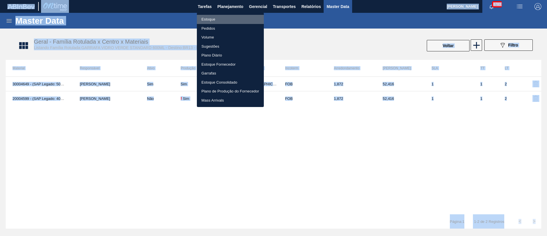
click at [210, 21] on li "Estoque" at bounding box center [230, 19] width 67 height 9
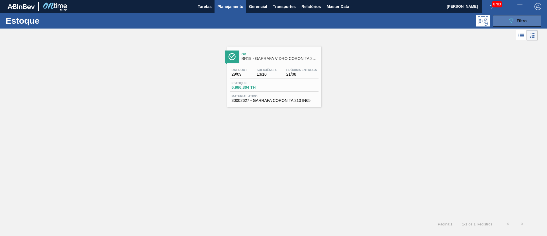
click at [510, 17] on icon "089F7B8B-B2A5-4AFE-B5C0-19BA573D28AC" at bounding box center [511, 20] width 7 height 7
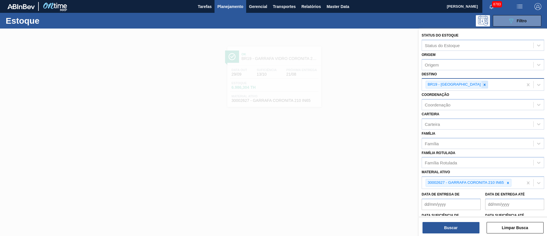
click at [483, 85] on icon at bounding box center [485, 85] width 4 height 4
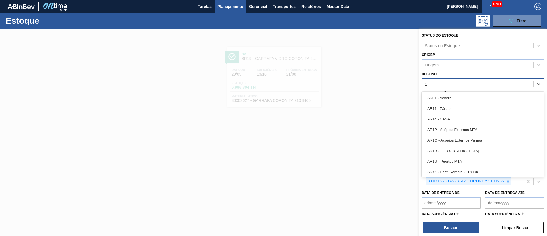
type input "13"
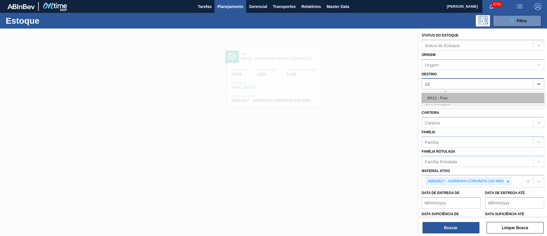
click at [447, 94] on div "BR13 - Piraí" at bounding box center [483, 98] width 123 height 11
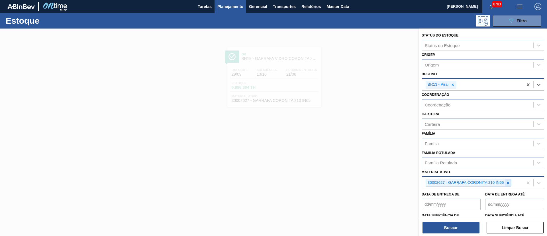
click at [507, 181] on icon at bounding box center [508, 183] width 4 height 4
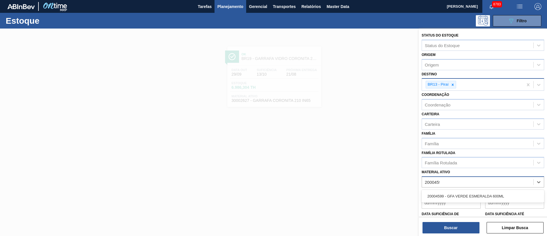
type ativo "20004599"
click at [486, 198] on div "20004599 - GFA VERDE ESMERALDA 600ML" at bounding box center [483, 196] width 123 height 11
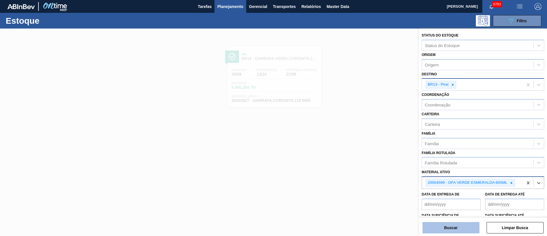
click at [449, 231] on button "Buscar" at bounding box center [451, 227] width 57 height 11
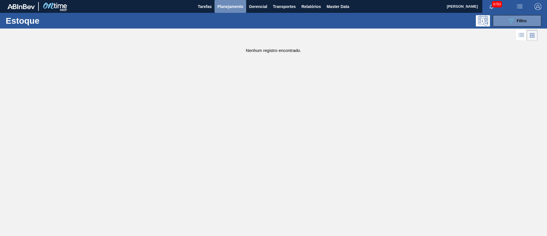
click at [230, 4] on span "Planejamento" at bounding box center [230, 6] width 26 height 7
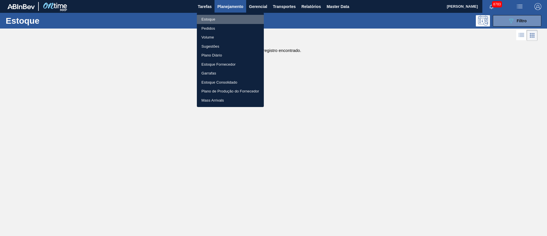
click at [211, 20] on li "Estoque" at bounding box center [230, 19] width 67 height 9
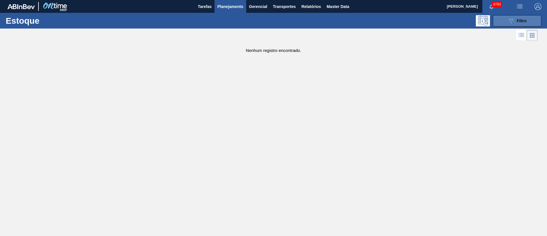
click at [525, 24] on button "089F7B8B-B2A5-4AFE-B5C0-19BA573D28AC Filtro" at bounding box center [517, 20] width 48 height 11
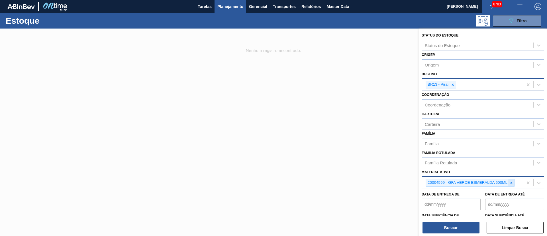
click at [513, 181] on icon at bounding box center [511, 183] width 4 height 4
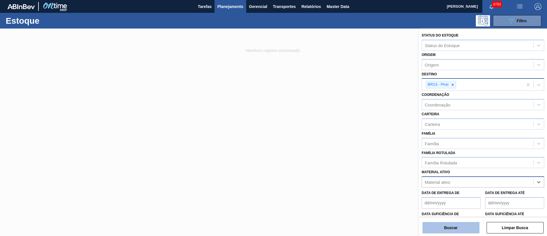
click at [465, 226] on button "Buscar" at bounding box center [451, 227] width 57 height 11
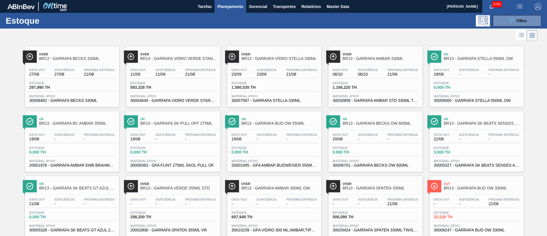
click at [180, 80] on div "Data out 11/09 Suficiência 11/09 Próxima Entrega 21/08 Estoque 593,328 TH Mater…" at bounding box center [173, 84] width 94 height 39
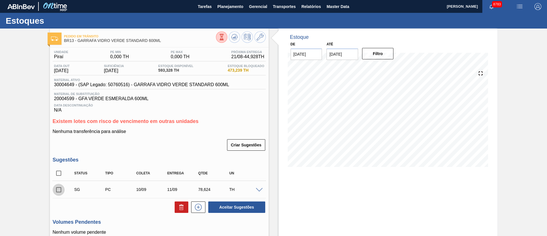
click at [58, 190] on input "checkbox" at bounding box center [59, 189] width 12 height 12
click at [261, 190] on span at bounding box center [259, 190] width 7 height 4
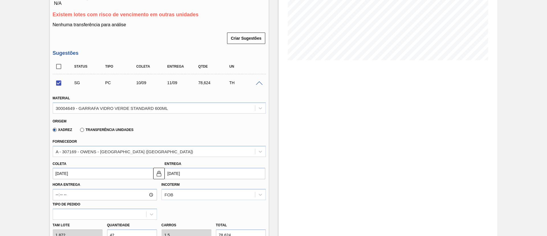
scroll to position [128, 0]
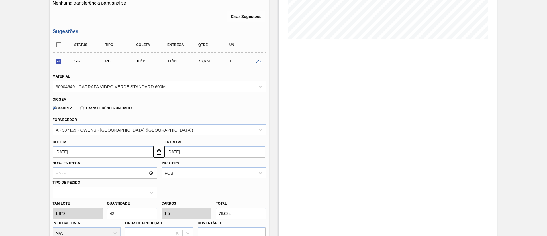
drag, startPoint x: 125, startPoint y: 213, endPoint x: 99, endPoint y: 219, distance: 27.4
click at [104, 217] on div "Tam lote 1,872 Quantidade 42 Carros 1,5 Total 78,624 Doca N/A Linha de Produção…" at bounding box center [159, 218] width 218 height 41
checkbox input "false"
type input "1"
type input "0,036"
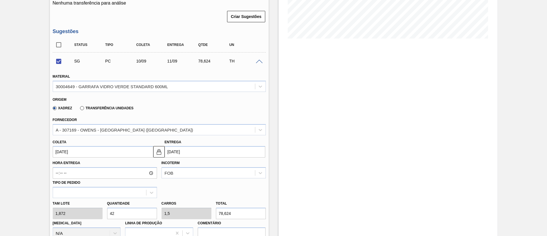
type input "1,872"
type input "19"
type input "0,679"
type input "35,568"
type input "196"
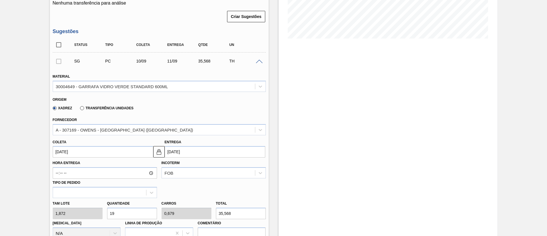
type input "7"
type input "366,912"
type input "19"
type input "0,679"
type input "35,568"
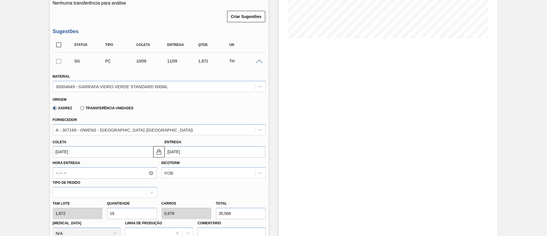
type input "1"
type input "0,036"
type input "1,872"
type input "18"
type input "0,643"
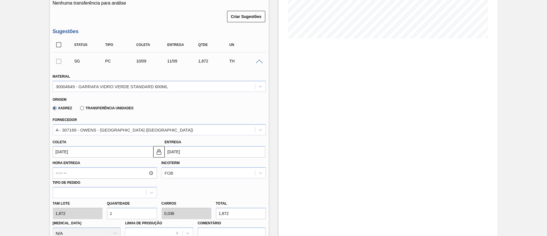
type input "33,696"
type input "184"
type input "6,571"
type input "344,448"
type input "18"
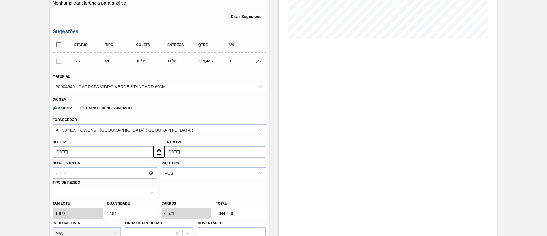
type input "0,643"
type input "33,696"
type input "1"
type input "0,036"
type input "1,872"
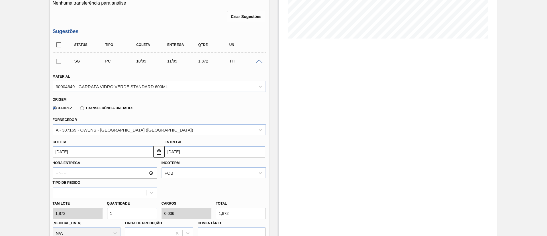
type input "18"
type input "0,643"
type input "33,696"
type input "180"
type input "6,429"
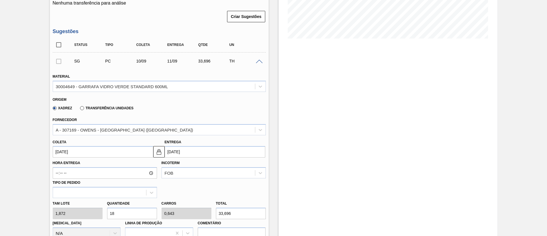
type input "336,96"
type input "18"
type input "0,643"
type input "33,696"
type input "1"
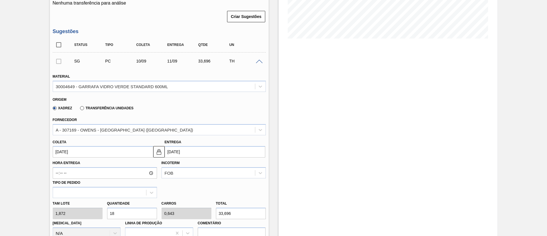
type input "0,036"
type input "1,872"
type input "17"
type input "0,607"
type input "31,824"
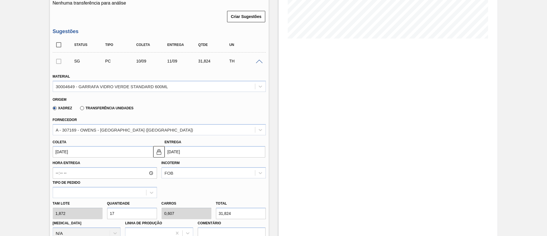
type input "174"
type input "6,214"
type input "325,728"
type input "17"
type input "0,607"
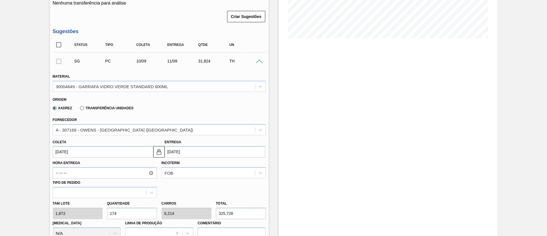
type input "31,824"
type input "170"
type input "6,071"
type input "318,24"
type input "17"
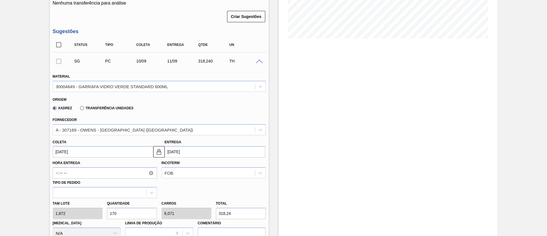
type input "0,607"
type input "31,824"
type input "1"
type input "0,036"
type input "1,872"
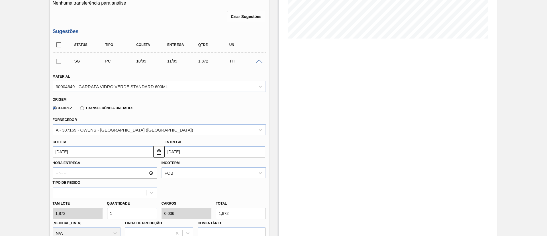
type input "16"
type input "0,571"
type input "29,952"
type input "168"
type input "6"
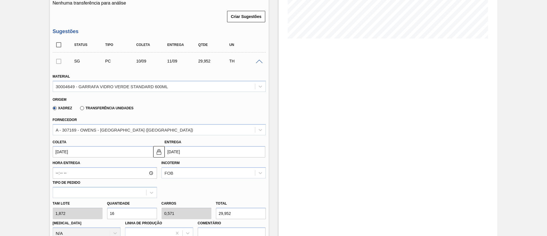
type input "314,496"
type input "168"
click at [89, 83] on div "30004649 - GARRAFA VIDRO VERDE STANDARD 600ML" at bounding box center [154, 86] width 202 height 8
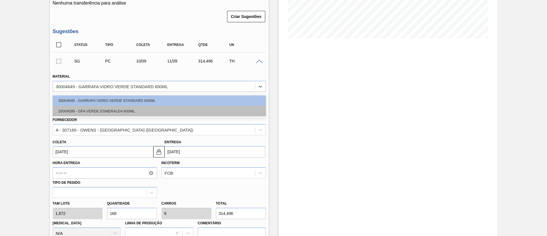
click at [76, 109] on div "20004599 - GFA VERDE ESMERALDA 600ML" at bounding box center [159, 111] width 213 height 11
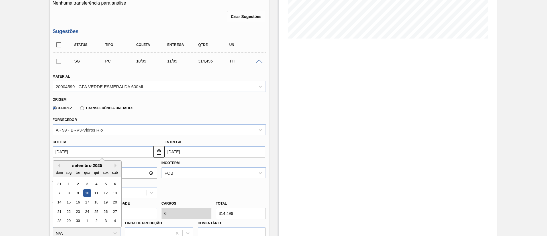
click at [77, 154] on input "[DATE]" at bounding box center [103, 151] width 101 height 11
click at [116, 165] on button "Next Month" at bounding box center [117, 165] width 4 height 4
click at [85, 208] on div "22" at bounding box center [87, 211] width 8 height 8
type input "[DATE]"
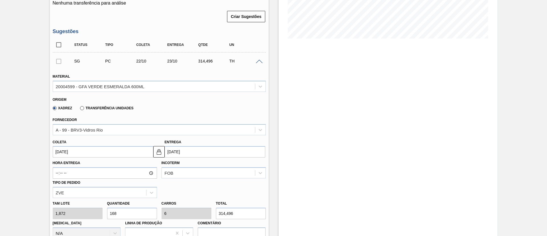
click at [92, 150] on input "[DATE]" at bounding box center [103, 151] width 101 height 11
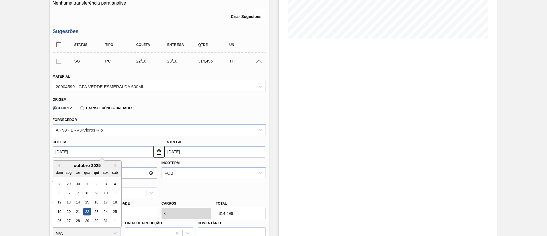
click at [87, 210] on div "22" at bounding box center [87, 211] width 8 height 8
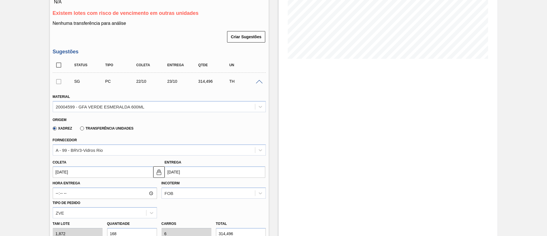
scroll to position [182, 0]
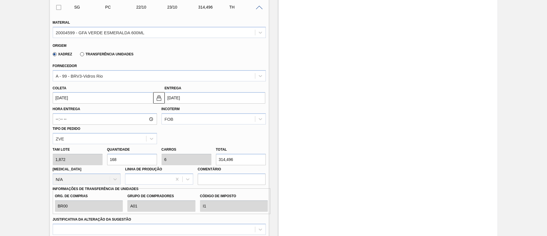
click at [86, 162] on div "Tam lote 1,872 Quantidade 168 Carros 6 Total 314,496 Doca N/A Linha de Produção…" at bounding box center [159, 164] width 218 height 41
click at [81, 97] on input "[DATE]" at bounding box center [103, 97] width 101 height 11
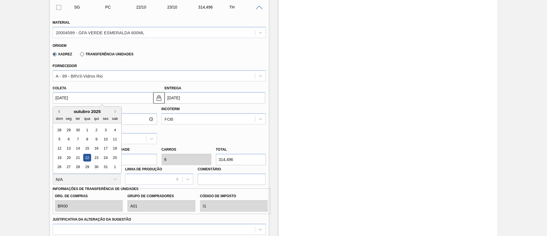
click at [59, 111] on button "Previous Month" at bounding box center [58, 111] width 4 height 4
click at [66, 166] on div "25" at bounding box center [69, 167] width 8 height 8
type input "[DATE]"
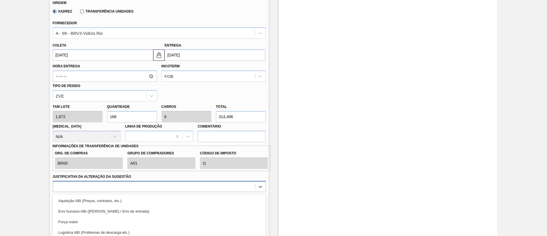
click at [117, 184] on div "option Logística ABI (Problemas de descarga etc.) focused, 4 of 18. 18 results …" at bounding box center [159, 186] width 213 height 11
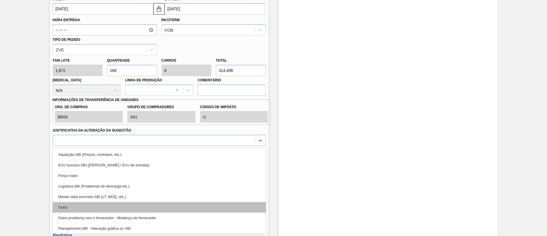
click at [95, 204] on div "Outro" at bounding box center [159, 207] width 213 height 11
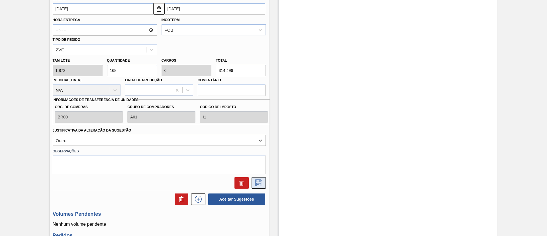
click at [257, 182] on icon at bounding box center [258, 182] width 9 height 7
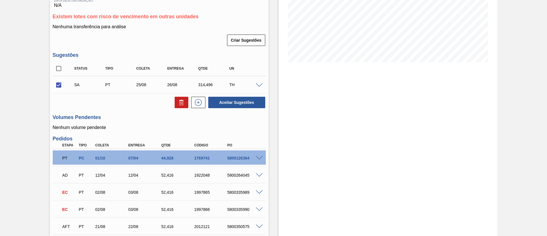
scroll to position [0, 0]
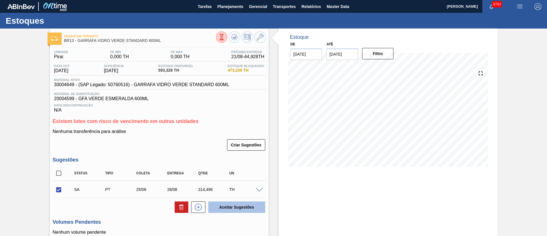
click at [247, 209] on button "Aceitar Sugestões" at bounding box center [236, 206] width 57 height 11
checkbox input "false"
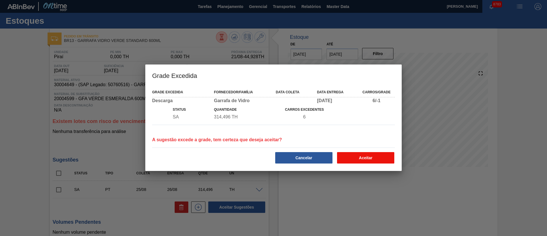
click at [378, 162] on button "Aceitar" at bounding box center [365, 157] width 57 height 11
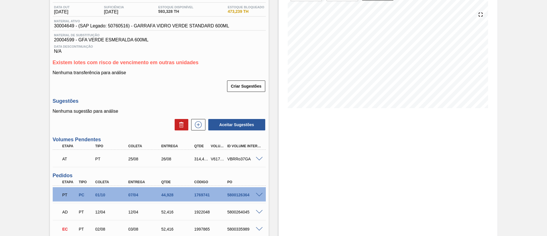
scroll to position [85, 0]
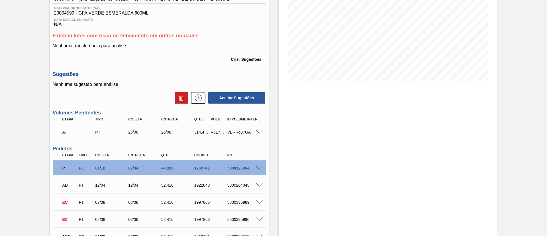
click at [260, 133] on span at bounding box center [259, 132] width 7 height 4
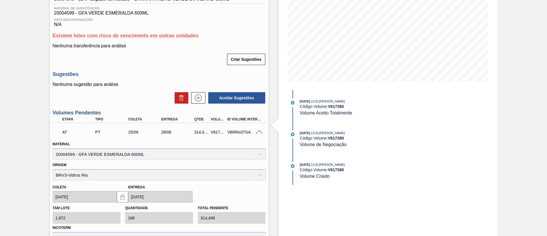
scroll to position [0, 0]
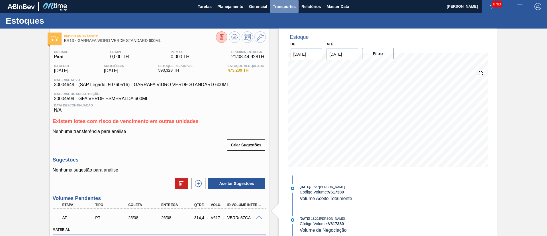
click at [284, 7] on span "Transportes" at bounding box center [284, 6] width 23 height 7
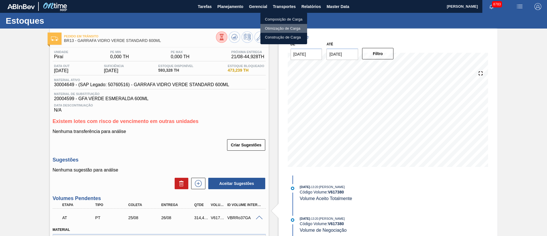
click at [281, 26] on li "Otimização de Carga" at bounding box center [283, 28] width 47 height 9
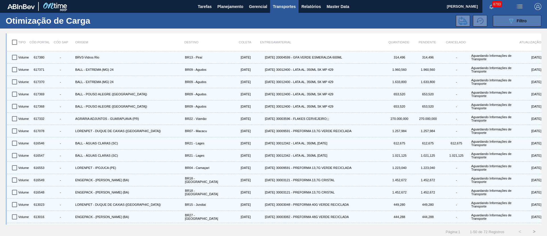
click at [520, 18] on div "089F7B8B-B2A5-4AFE-B5C0-19BA573D28AC Filtro" at bounding box center [517, 20] width 19 height 7
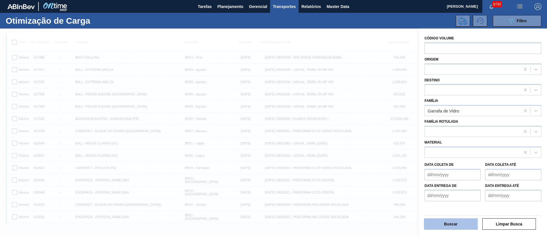
click at [454, 227] on button "Buscar" at bounding box center [451, 223] width 54 height 11
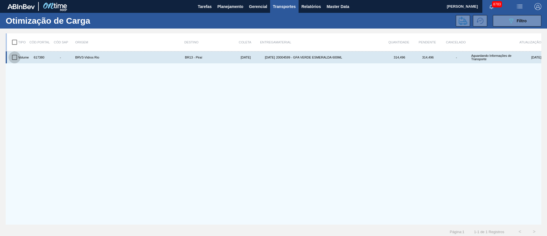
click at [17, 60] on input "checkbox" at bounding box center [15, 57] width 12 height 12
checkbox input "true"
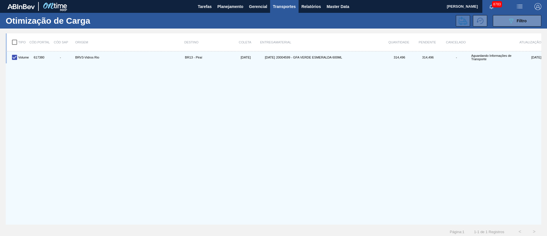
click at [463, 18] on icon at bounding box center [463, 21] width 9 height 8
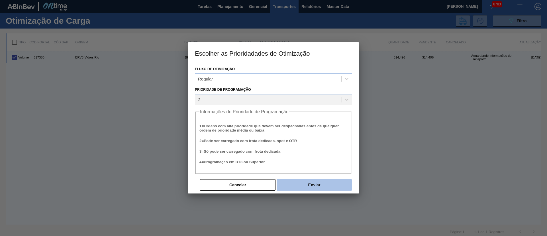
click at [291, 183] on button "Enviar" at bounding box center [314, 184] width 75 height 11
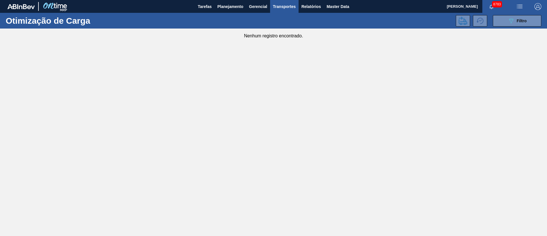
click at [236, 8] on span "Planejamento" at bounding box center [230, 6] width 26 height 7
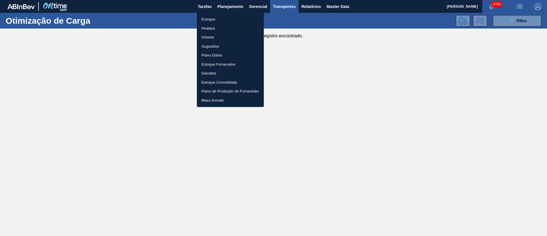
click at [204, 19] on li "Estoque" at bounding box center [230, 19] width 67 height 9
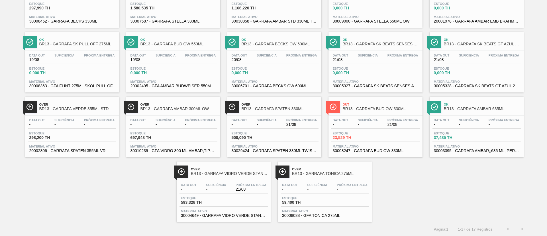
scroll to position [79, 0]
click at [244, 200] on div "Estoque 593,328 TH" at bounding box center [224, 201] width 88 height 10
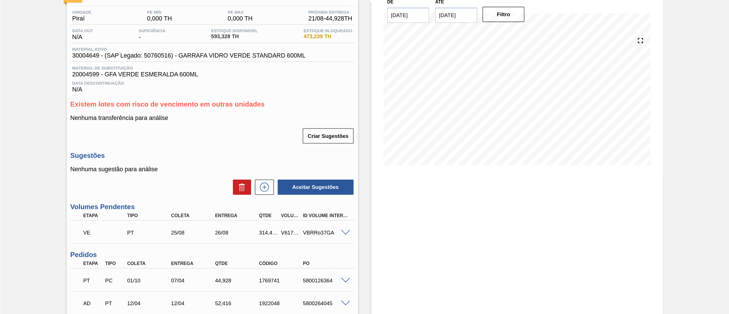
scroll to position [43, 0]
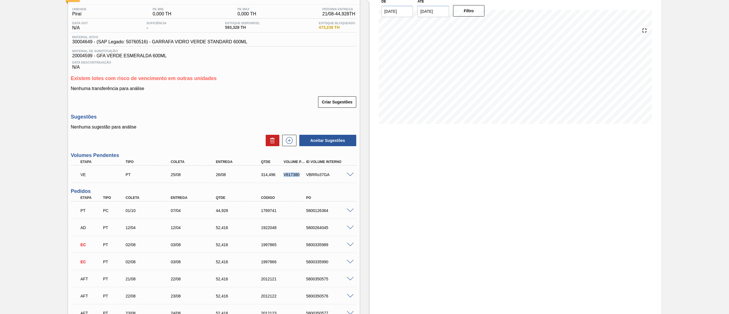
drag, startPoint x: 281, startPoint y: 173, endPoint x: 303, endPoint y: 175, distance: 21.7
click at [303, 175] on div "VE PT 25/08 26/08 314,496 V617380 VBRRo37GA" at bounding box center [212, 173] width 271 height 11
copy div "V617380"
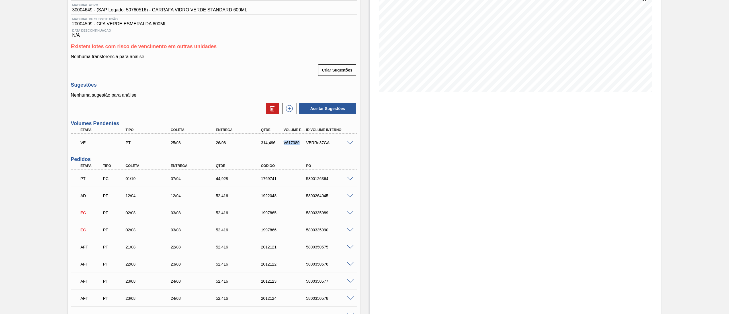
scroll to position [0, 0]
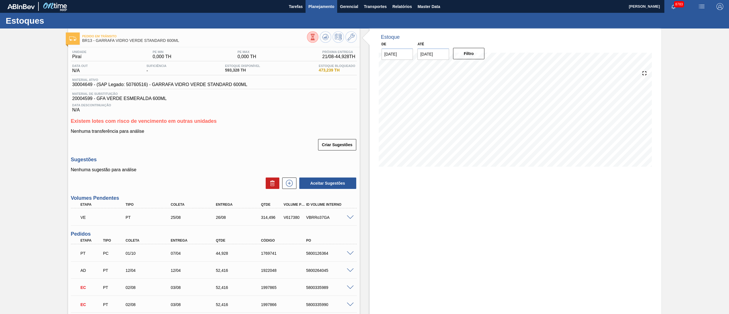
click at [326, 5] on span "Planejamento" at bounding box center [322, 6] width 26 height 7
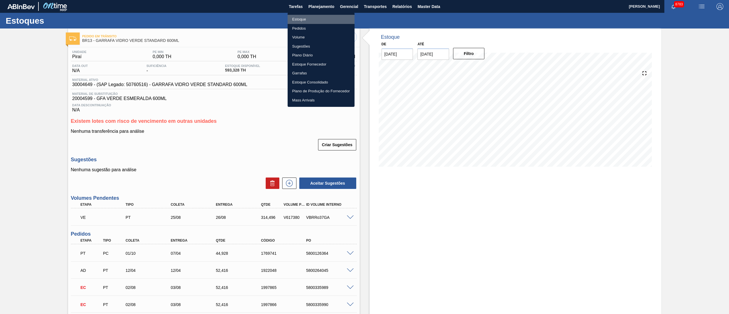
click at [303, 17] on li "Estoque" at bounding box center [321, 19] width 67 height 9
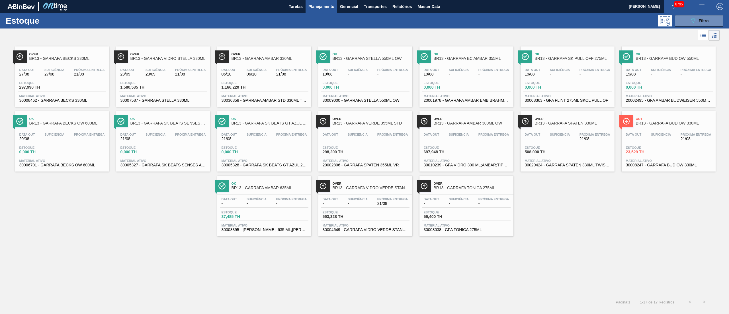
click at [316, 7] on span "Planejamento" at bounding box center [322, 6] width 26 height 7
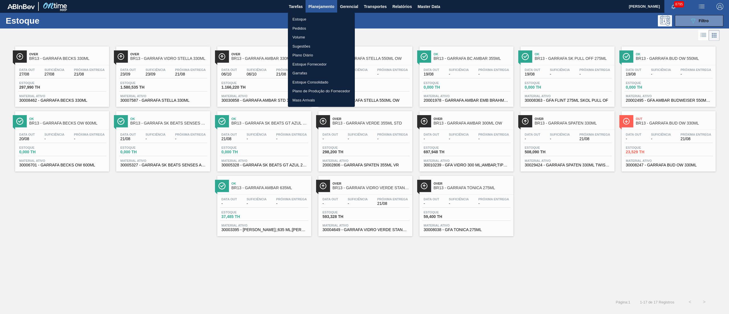
click at [298, 25] on li "Pedidos" at bounding box center [321, 28] width 67 height 9
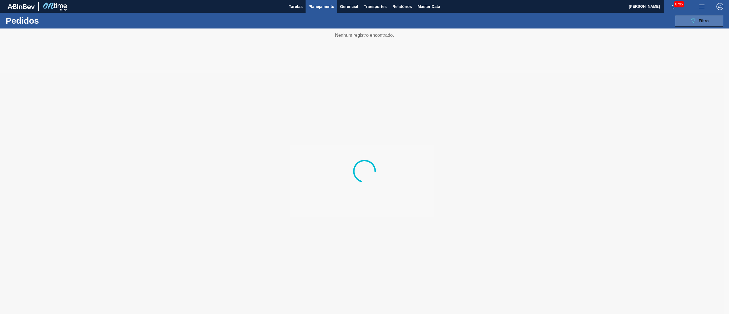
click at [703, 21] on span "Filtro" at bounding box center [704, 21] width 10 height 5
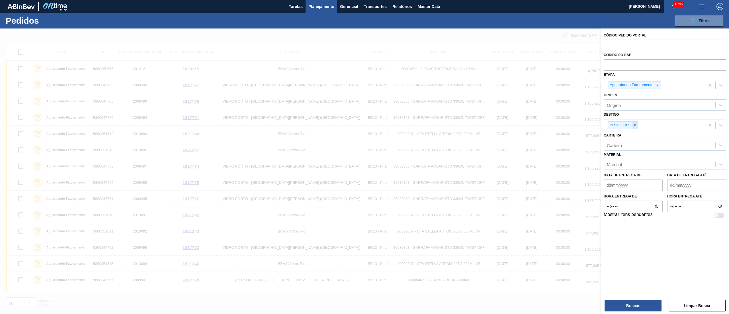
click at [634, 126] on icon at bounding box center [635, 125] width 4 height 4
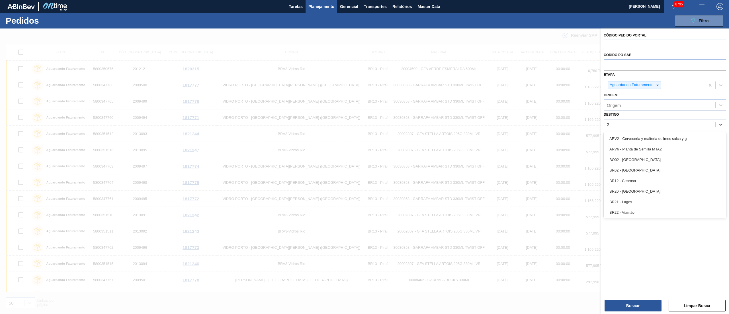
type input "21"
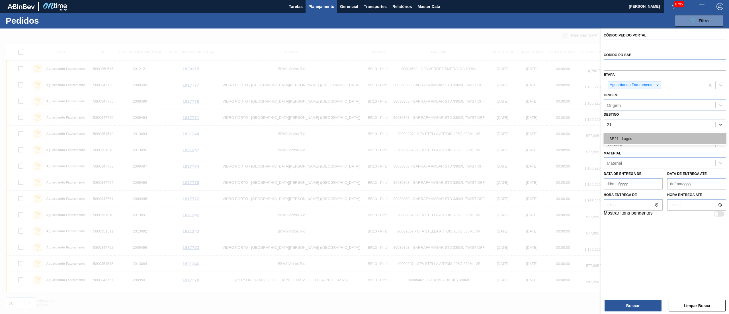
click at [626, 140] on div "BR21 - Lages" at bounding box center [665, 138] width 123 height 11
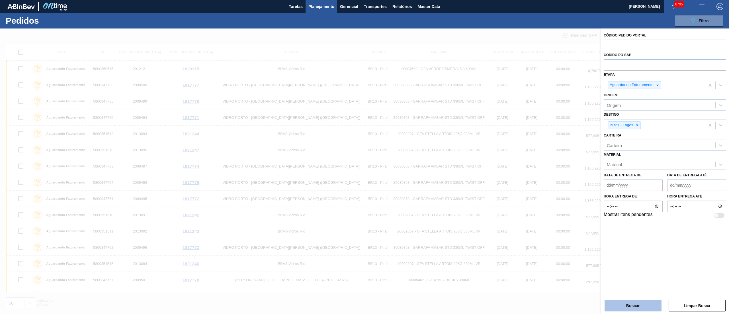
click at [635, 307] on button "Buscar" at bounding box center [633, 305] width 57 height 11
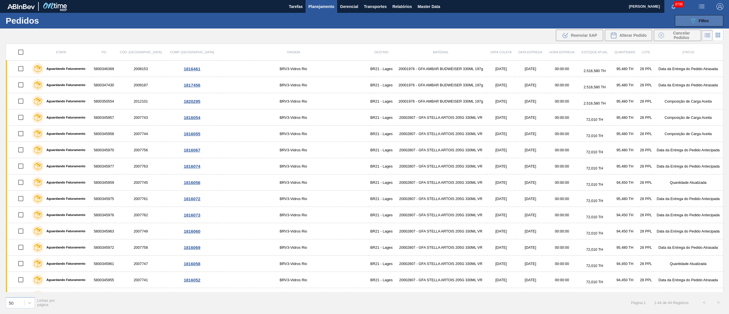
click at [694, 23] on icon at bounding box center [694, 21] width 4 height 5
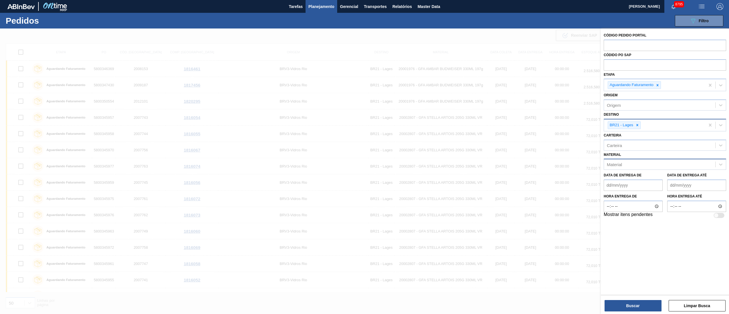
click at [622, 165] on div "Material" at bounding box center [614, 164] width 15 height 5
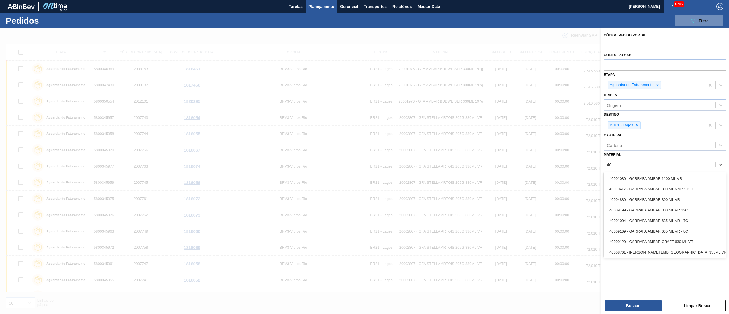
type input "4"
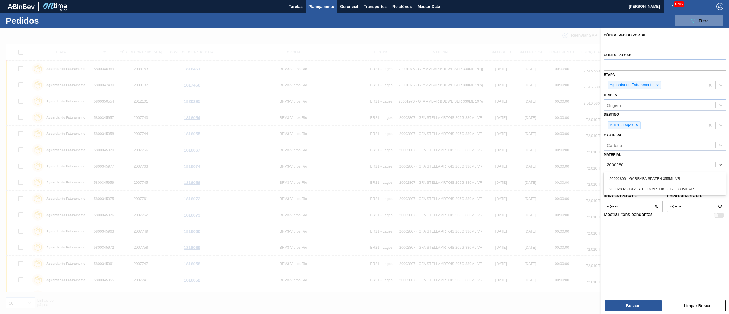
type input "20002807"
click at [620, 176] on div "20002807 - GFA STELLA ARTOIS 205G 330ML VR" at bounding box center [665, 178] width 123 height 11
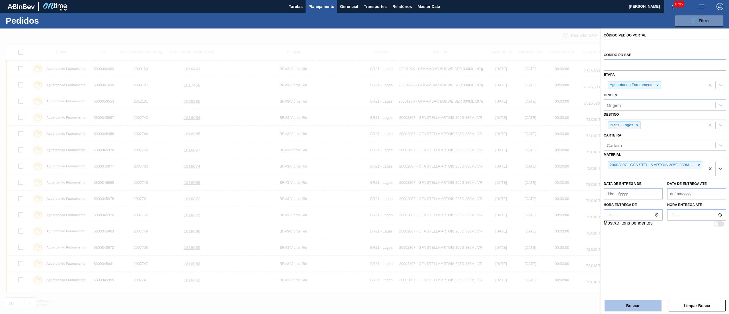
click at [623, 308] on button "Buscar" at bounding box center [633, 305] width 57 height 11
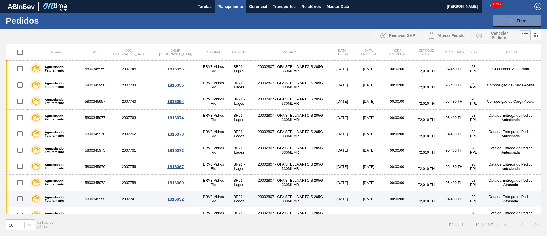
scroll to position [156, 0]
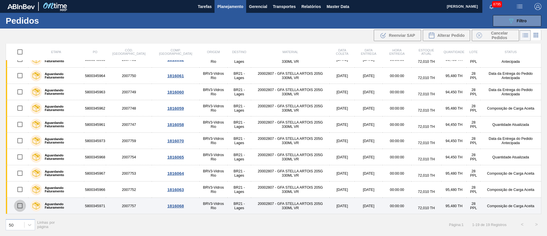
click at [23, 205] on input "checkbox" at bounding box center [20, 205] width 12 height 12
checkbox input "true"
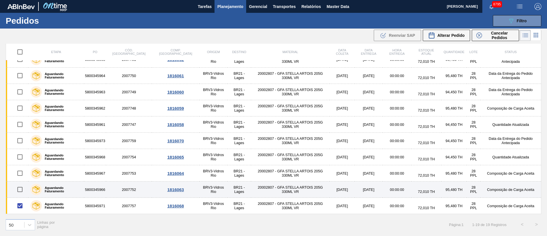
click at [20, 187] on input "checkbox" at bounding box center [20, 189] width 12 height 12
checkbox input "true"
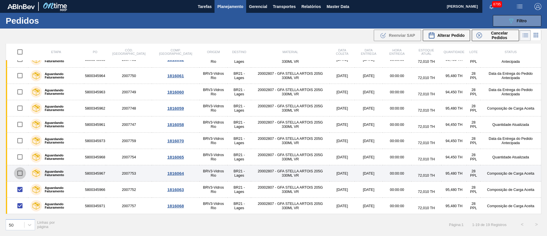
click at [17, 169] on input "checkbox" at bounding box center [20, 173] width 12 height 12
checkbox input "true"
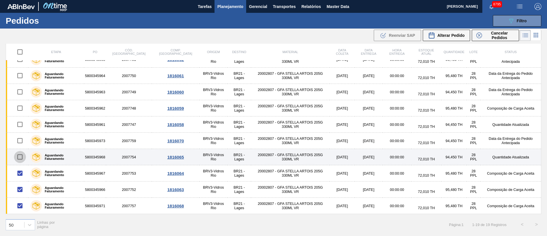
click at [23, 156] on input "checkbox" at bounding box center [20, 157] width 12 height 12
checkbox input "true"
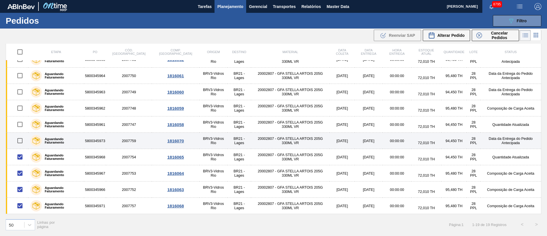
click at [21, 136] on input "checkbox" at bounding box center [20, 140] width 12 height 12
checkbox input "true"
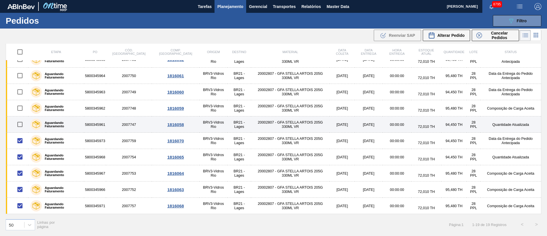
click at [20, 123] on input "checkbox" at bounding box center [20, 124] width 12 height 12
checkbox input "true"
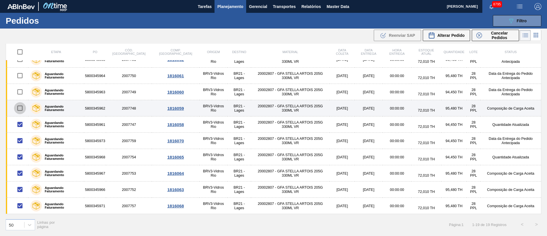
click at [22, 105] on input "checkbox" at bounding box center [20, 108] width 12 height 12
checkbox input "true"
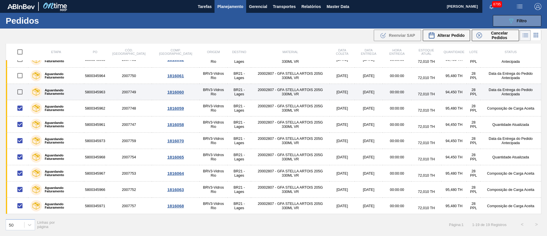
click at [20, 91] on input "checkbox" at bounding box center [20, 92] width 12 height 12
checkbox input "true"
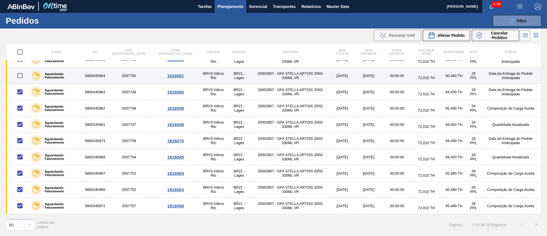
click at [20, 74] on input "checkbox" at bounding box center [20, 76] width 12 height 12
checkbox input "true"
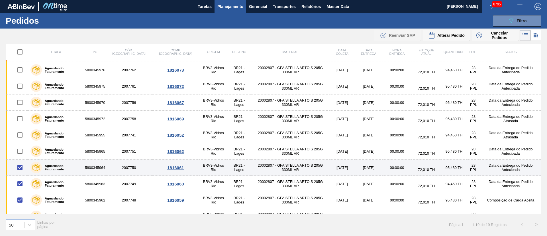
scroll to position [85, 0]
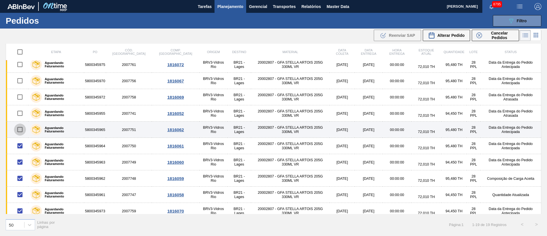
click at [24, 128] on input "checkbox" at bounding box center [20, 129] width 12 height 12
checkbox input "true"
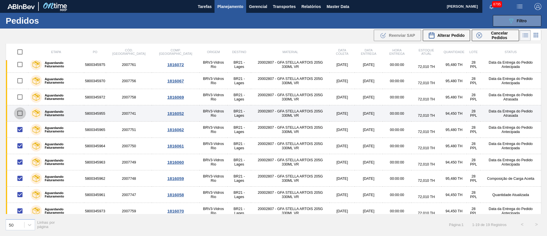
click at [17, 113] on input "checkbox" at bounding box center [20, 113] width 12 height 12
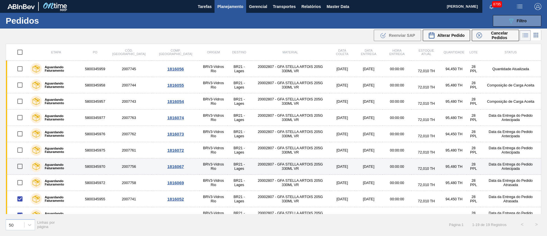
scroll to position [43, 0]
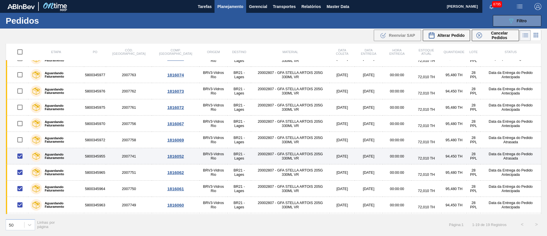
click at [23, 156] on input "checkbox" at bounding box center [20, 156] width 12 height 12
checkbox input "false"
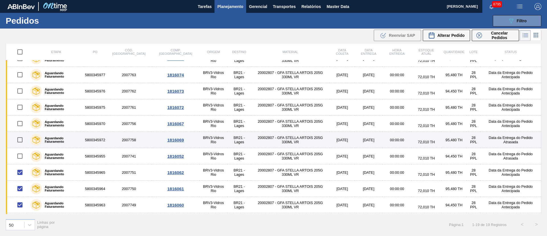
scroll to position [0, 0]
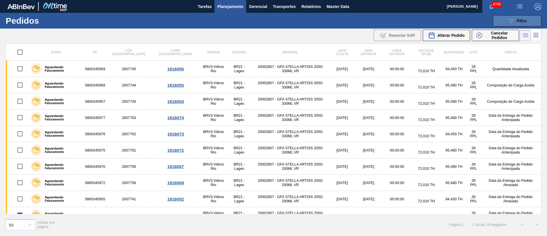
click at [511, 23] on icon "089F7B8B-B2A5-4AFE-B5C0-19BA573D28AC" at bounding box center [511, 20] width 7 height 7
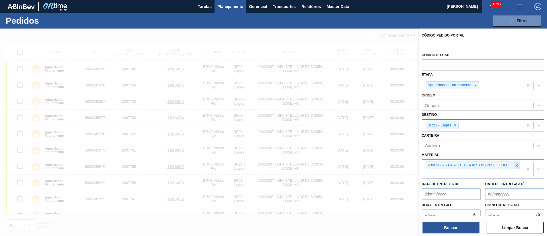
click at [515, 165] on icon at bounding box center [517, 165] width 4 height 4
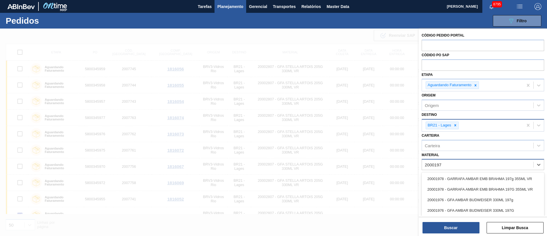
type input "20001976"
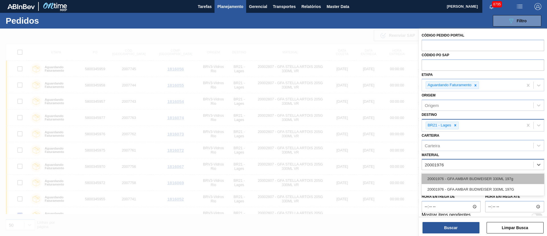
click at [489, 178] on div "20001976 - GFA AMBAR BUDWEISER 330ML 197g" at bounding box center [483, 178] width 123 height 11
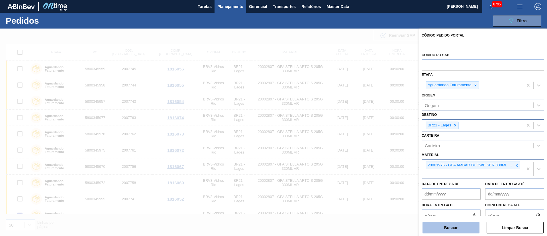
click at [453, 228] on button "Buscar" at bounding box center [451, 227] width 57 height 11
checkbox input "false"
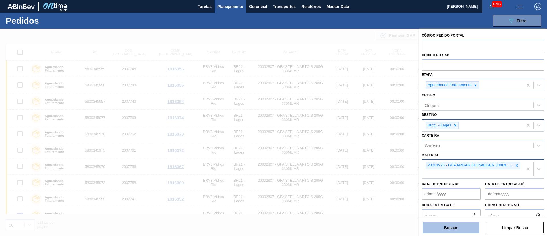
checkbox input "false"
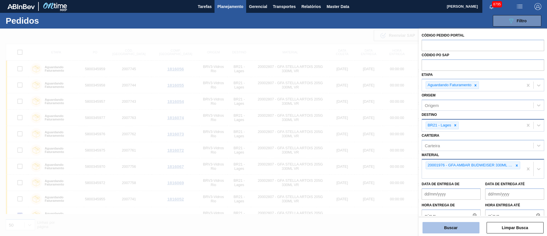
checkbox input "false"
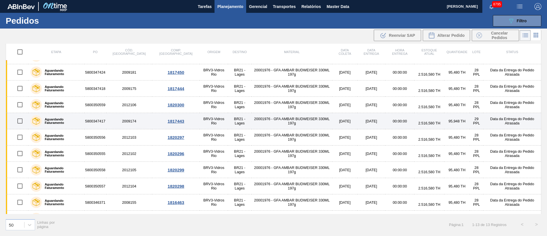
scroll to position [58, 0]
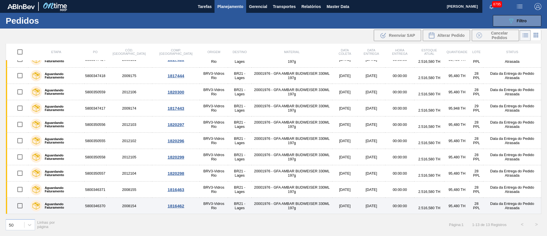
click at [20, 206] on input "checkbox" at bounding box center [20, 205] width 12 height 12
checkbox input "true"
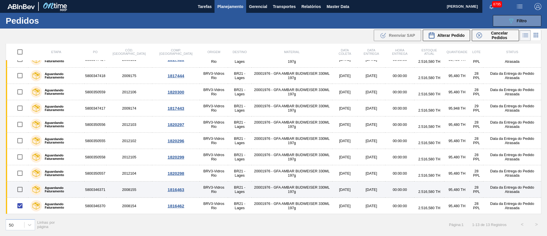
click at [23, 191] on input "checkbox" at bounding box center [20, 189] width 12 height 12
checkbox input "true"
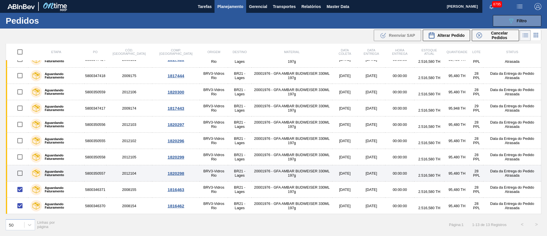
click at [21, 173] on input "checkbox" at bounding box center [20, 173] width 12 height 12
checkbox input "true"
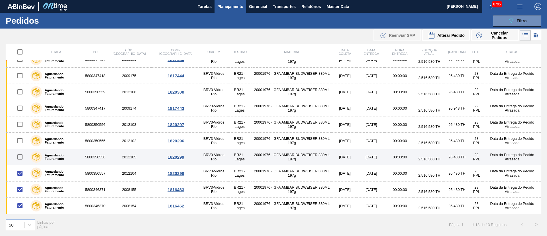
click at [22, 154] on input "checkbox" at bounding box center [20, 157] width 12 height 12
checkbox input "true"
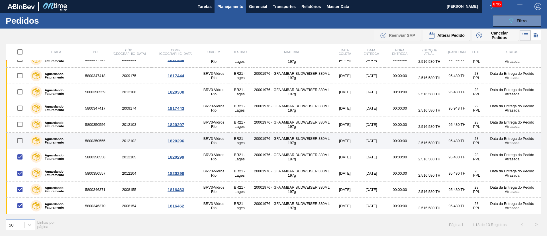
click at [20, 138] on input "checkbox" at bounding box center [20, 140] width 12 height 12
checkbox input "true"
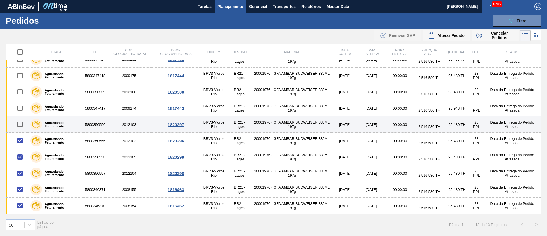
click at [20, 123] on input "checkbox" at bounding box center [20, 124] width 12 height 12
checkbox input "true"
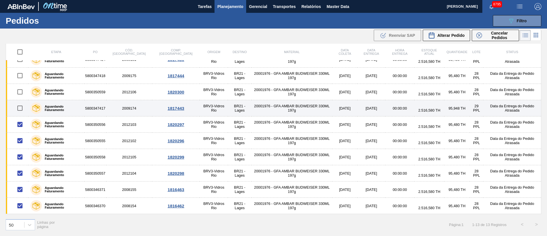
click at [20, 109] on input "checkbox" at bounding box center [20, 108] width 12 height 12
checkbox input "true"
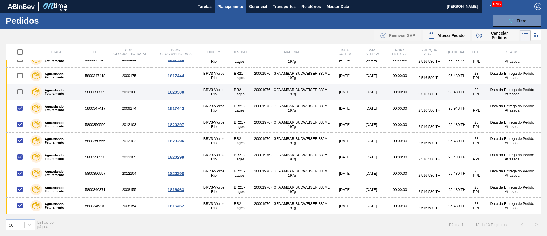
click at [20, 92] on input "checkbox" at bounding box center [20, 92] width 12 height 12
checkbox input "true"
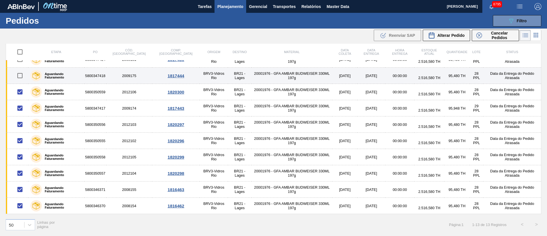
click at [20, 74] on input "checkbox" at bounding box center [20, 76] width 12 height 12
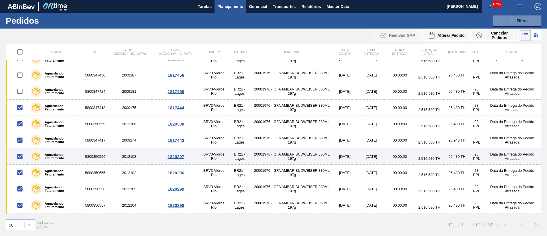
scroll to position [0, 0]
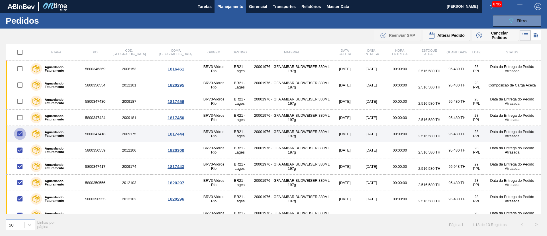
click at [23, 133] on input "checkbox" at bounding box center [20, 134] width 12 height 12
checkbox input "false"
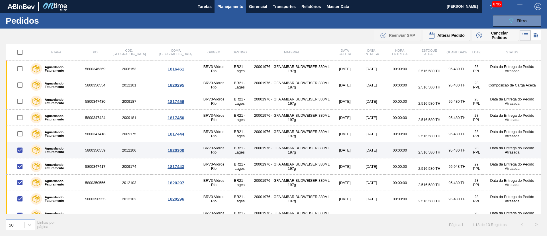
click at [21, 148] on input "checkbox" at bounding box center [20, 150] width 12 height 12
checkbox input "false"
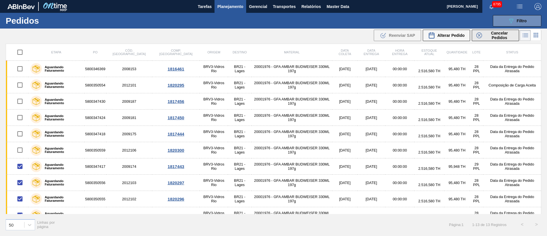
click at [493, 37] on span "Cancelar Pedidos" at bounding box center [499, 35] width 30 height 9
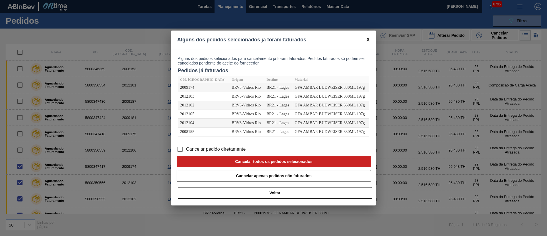
click at [181, 147] on input "Cancelar pedido diretamente" at bounding box center [180, 149] width 12 height 12
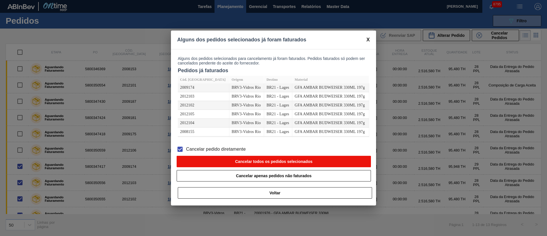
click at [219, 160] on button "Cancelar todos os pedidos selecionados" at bounding box center [274, 161] width 194 height 11
checkbox input "false"
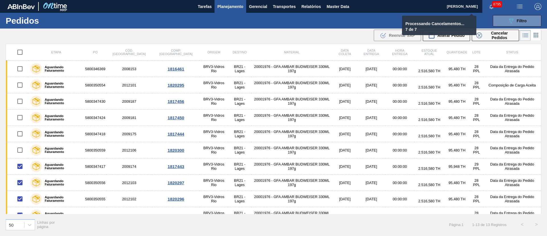
checkbox input "false"
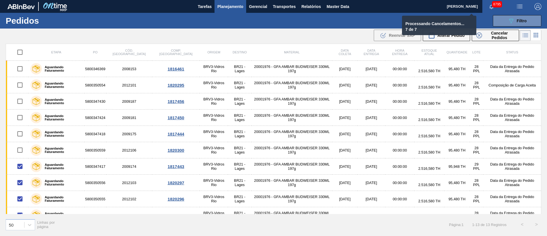
checkbox input "false"
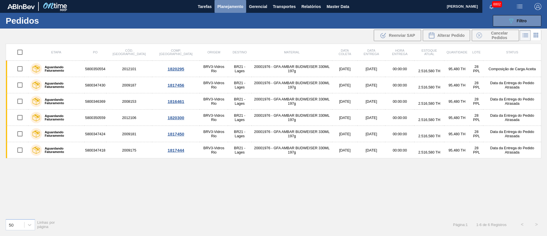
click at [227, 8] on span "Planejamento" at bounding box center [230, 6] width 26 height 7
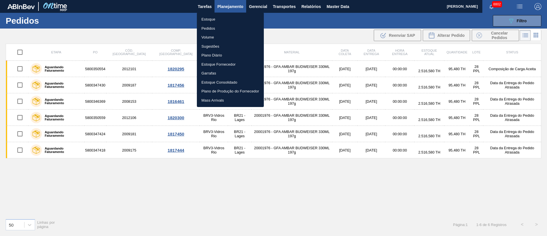
click at [205, 30] on li "Pedidos" at bounding box center [230, 28] width 67 height 9
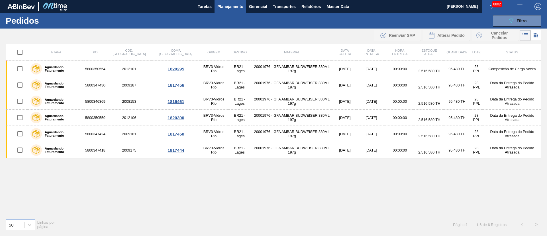
click at [223, 3] on span "Planejamento" at bounding box center [230, 6] width 26 height 7
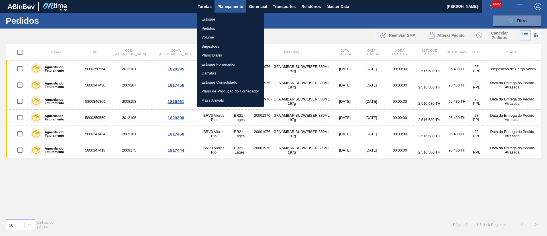
click at [213, 17] on li "Estoque" at bounding box center [230, 19] width 67 height 9
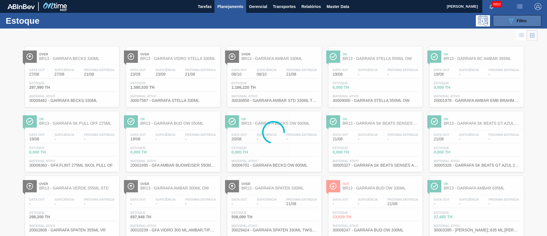
click at [515, 18] on div "089F7B8B-B2A5-4AFE-B5C0-19BA573D28AC Filtro" at bounding box center [517, 20] width 19 height 7
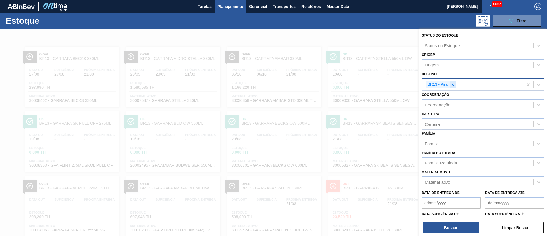
click at [452, 87] on div at bounding box center [453, 84] width 6 height 7
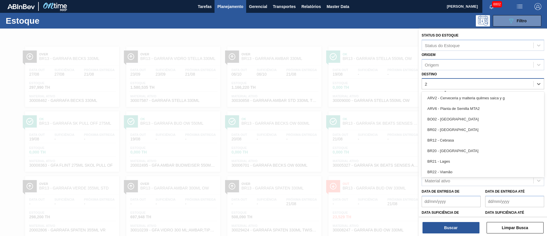
type input "26"
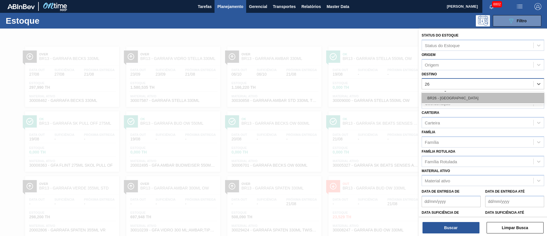
click at [448, 100] on div "BR26 - [GEOGRAPHIC_DATA]" at bounding box center [483, 98] width 123 height 11
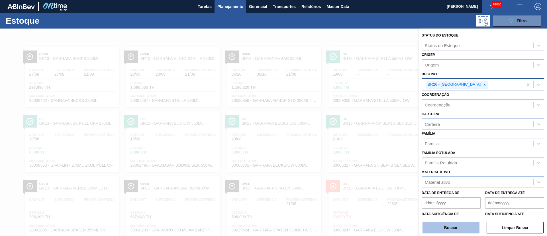
click at [447, 230] on button "Buscar" at bounding box center [451, 227] width 57 height 11
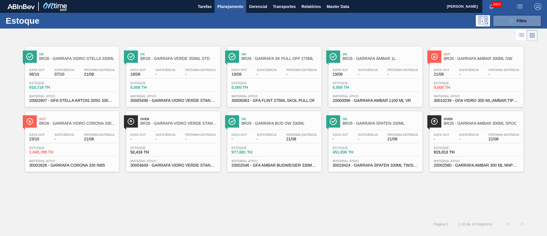
click at [356, 143] on div "Data out - Suficiência - Próxima Entrega 21/08" at bounding box center [375, 138] width 88 height 10
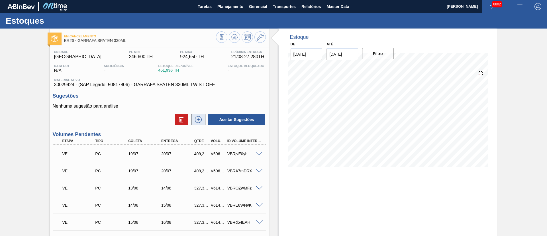
click at [198, 117] on icon at bounding box center [198, 119] width 9 height 7
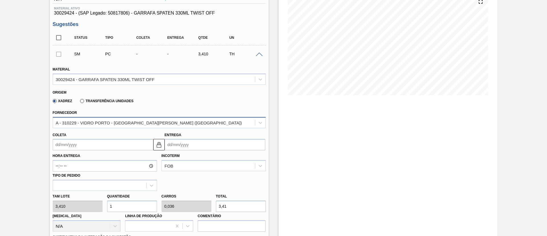
scroll to position [85, 0]
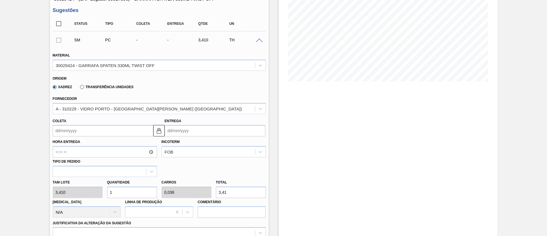
click at [90, 132] on input "Coleta" at bounding box center [103, 130] width 101 height 11
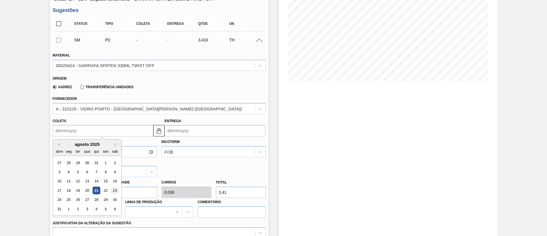
click at [115, 191] on div "23" at bounding box center [115, 190] width 8 height 8
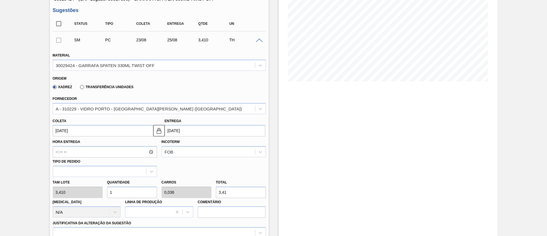
type input "[DATE]"
click at [94, 193] on div "[PERSON_NAME] 3,410 Quantidade 1 Carros 0,036 Total 3,41 [MEDICAL_DATA] N/A Lin…" at bounding box center [159, 197] width 218 height 41
click at [96, 132] on input "[DATE]" at bounding box center [103, 130] width 101 height 11
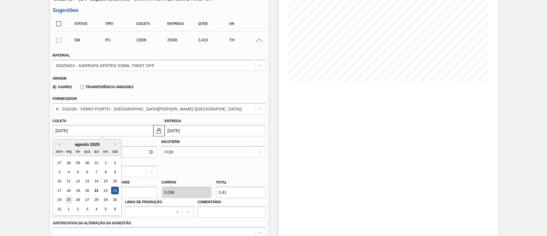
click at [69, 199] on div "25" at bounding box center [69, 200] width 8 height 8
type input "[DATE]"
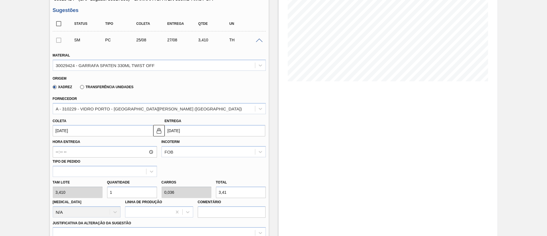
click at [72, 192] on div "[PERSON_NAME] 3,410 Quantidade 1 Carros 0,036 Total 3,41 [MEDICAL_DATA] N/A Lin…" at bounding box center [159, 197] width 218 height 41
type input "14"
type input "0,5"
type input "47,74"
type input "140"
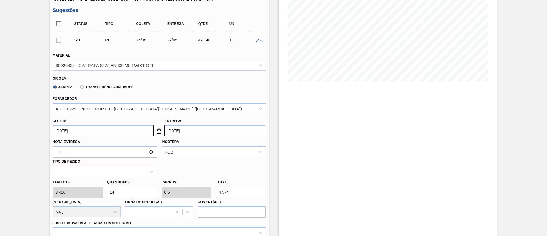
type input "5"
type input "477,4"
click at [72, 189] on div "[PERSON_NAME] 3,410 Quantidade 140 Carros 5 Total 477,4 [MEDICAL_DATA] N/A Linh…" at bounding box center [159, 197] width 218 height 41
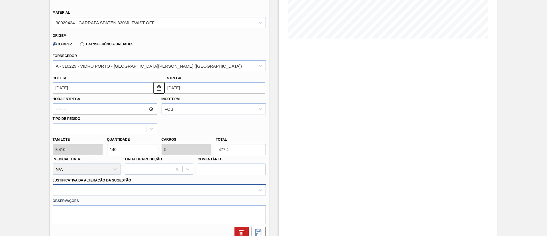
type input "140"
click at [99, 189] on div at bounding box center [159, 189] width 213 height 11
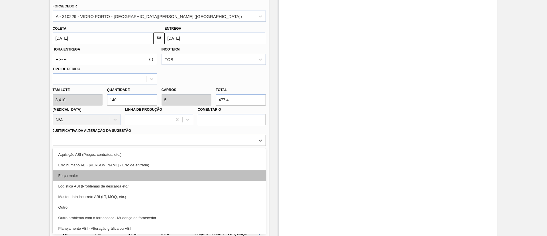
click at [92, 172] on div "Força maior" at bounding box center [159, 175] width 213 height 11
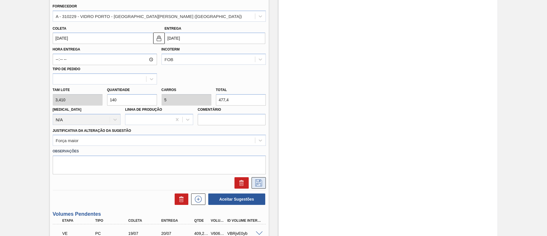
click at [259, 184] on icon at bounding box center [258, 182] width 9 height 7
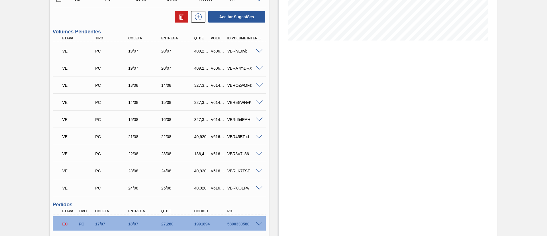
scroll to position [7, 0]
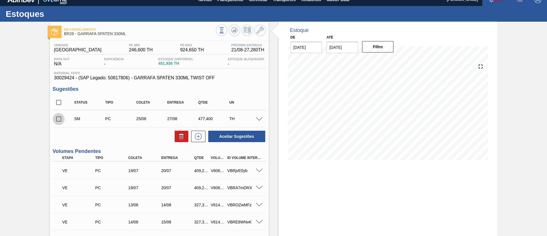
click at [58, 117] on input "checkbox" at bounding box center [59, 119] width 12 height 12
checkbox input "true"
click at [199, 138] on icon at bounding box center [198, 136] width 9 height 7
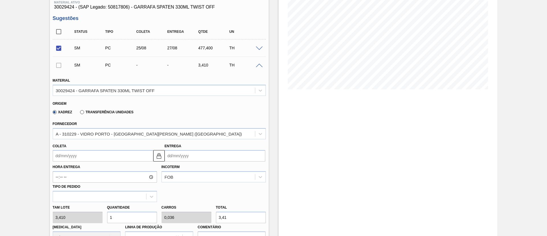
scroll to position [92, 0]
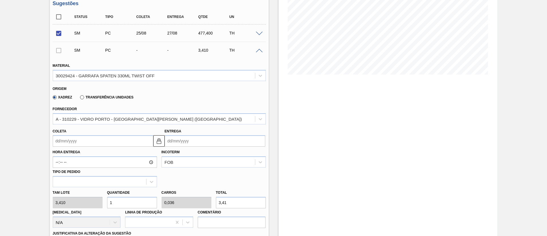
click at [79, 141] on input "Coleta" at bounding box center [103, 140] width 101 height 11
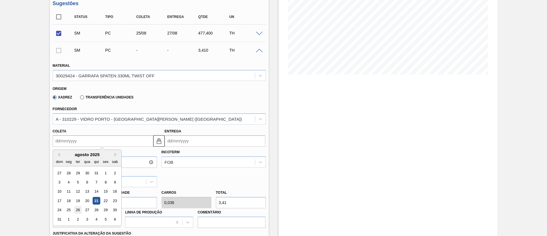
click at [77, 209] on div "26" at bounding box center [78, 210] width 8 height 8
type input "[DATE]"
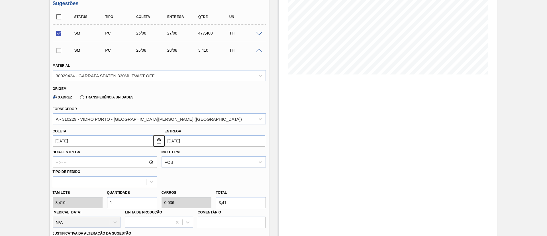
click at [97, 199] on div "[PERSON_NAME] 3,410 Quantidade 1 Carros 0,036 Total 3,41 [MEDICAL_DATA] N/A Lin…" at bounding box center [159, 207] width 218 height 41
type input "14"
type input "0,5"
type input "47,74"
type input "140"
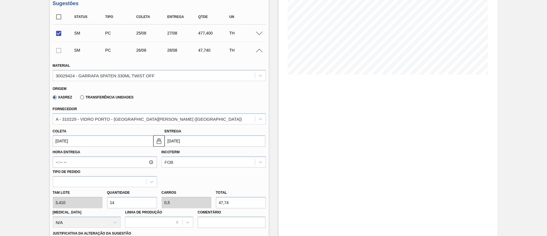
type input "5"
type input "477,4"
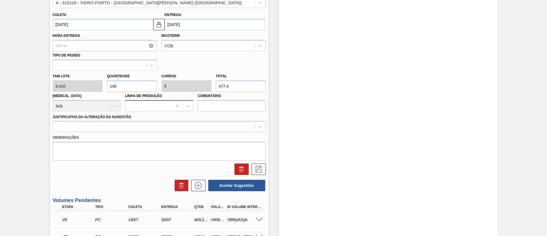
scroll to position [221, 0]
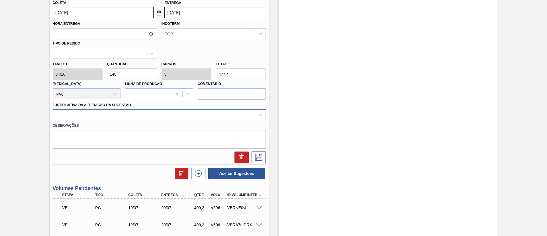
type input "140"
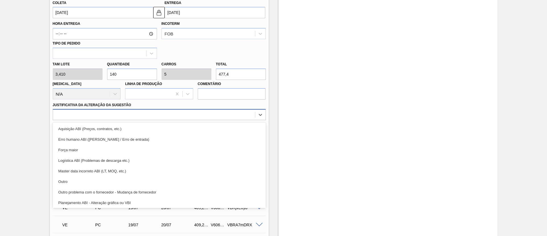
click at [140, 116] on div at bounding box center [154, 115] width 202 height 8
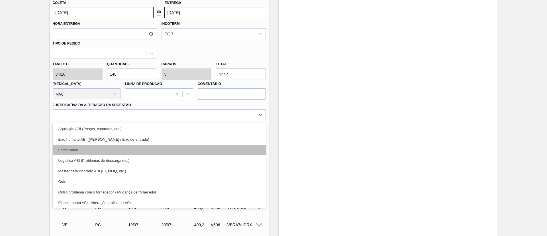
click at [100, 149] on div "Força maior" at bounding box center [159, 149] width 213 height 11
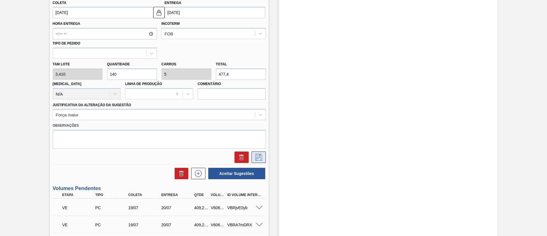
click at [259, 160] on icon at bounding box center [258, 157] width 9 height 7
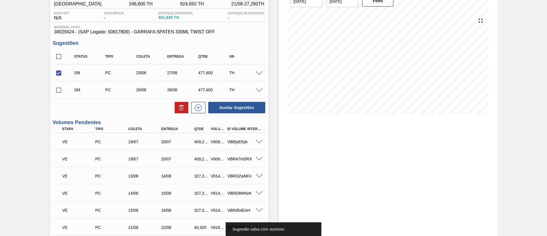
scroll to position [50, 0]
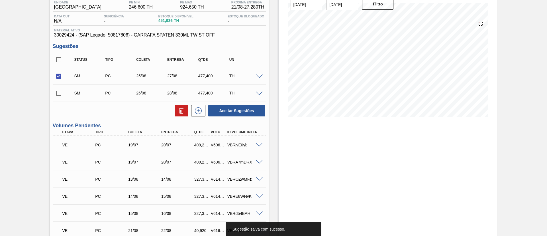
click at [58, 92] on input "checkbox" at bounding box center [59, 93] width 12 height 12
checkbox input "true"
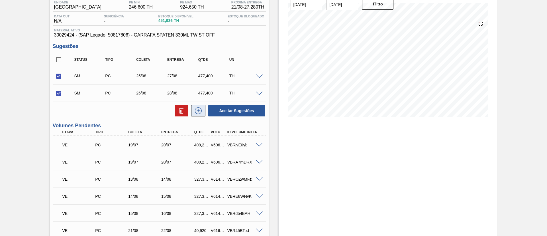
click at [197, 108] on icon at bounding box center [198, 110] width 9 height 7
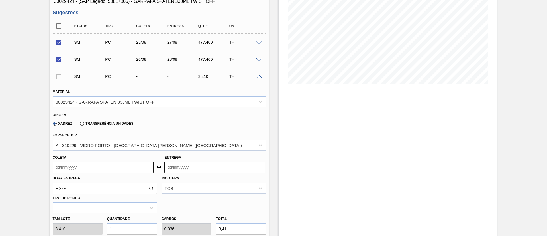
scroll to position [135, 0]
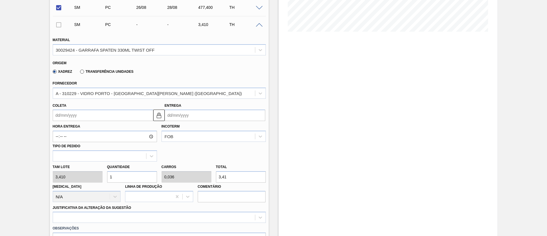
click at [85, 112] on input "Coleta" at bounding box center [103, 114] width 101 height 11
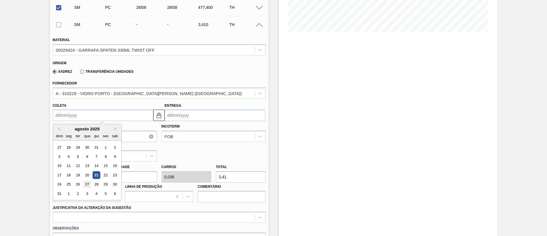
click at [86, 185] on div "27" at bounding box center [87, 184] width 8 height 8
type input "[DATE]"
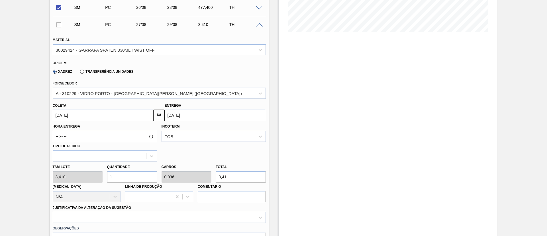
drag, startPoint x: 122, startPoint y: 180, endPoint x: 28, endPoint y: 178, distance: 93.2
type input "14"
type input "0,5"
type input "47,74"
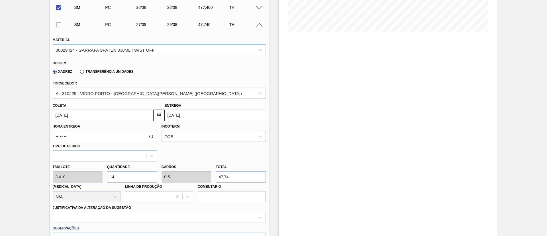
type input "140"
type input "5"
type input "477,4"
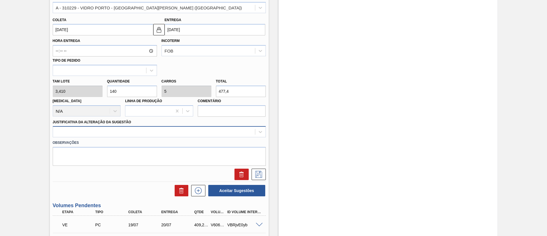
type input "140"
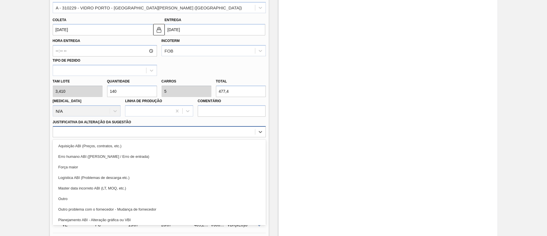
click at [146, 132] on div at bounding box center [154, 132] width 202 height 8
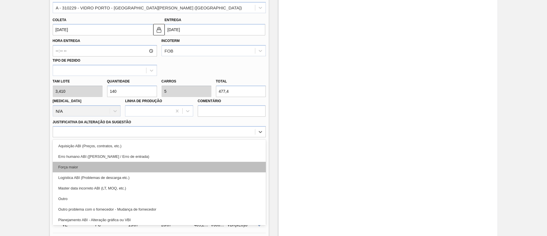
click at [93, 163] on div "Força maior" at bounding box center [159, 167] width 213 height 11
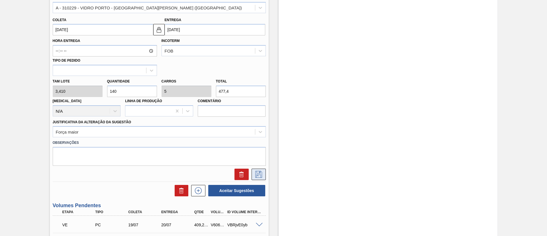
click at [260, 175] on icon at bounding box center [258, 174] width 9 height 7
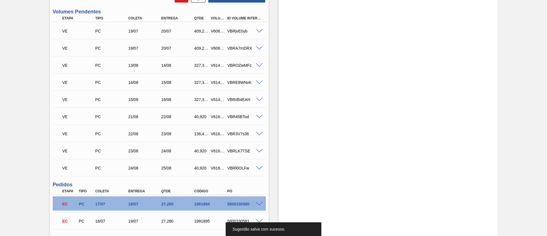
scroll to position [92, 0]
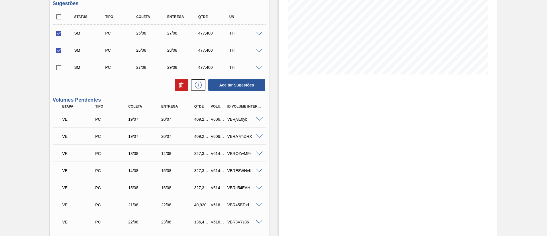
click at [59, 67] on input "checkbox" at bounding box center [59, 68] width 12 height 12
checkbox input "true"
click at [245, 88] on button "Aceitar Sugestões" at bounding box center [236, 84] width 57 height 11
checkbox input "false"
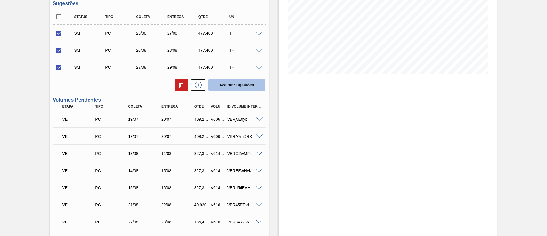
checkbox input "false"
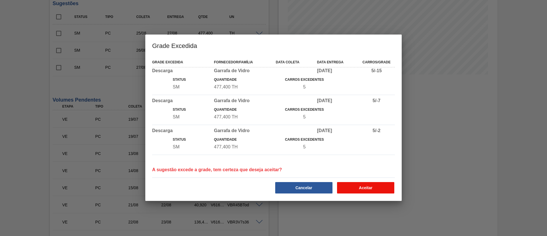
click at [368, 184] on button "Aceitar" at bounding box center [365, 187] width 57 height 11
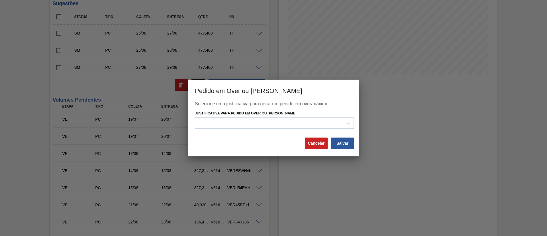
click at [272, 121] on div at bounding box center [269, 123] width 148 height 8
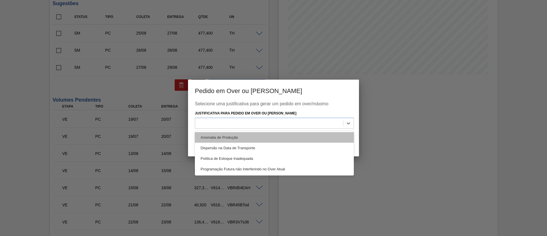
click at [218, 139] on div "Anomalia de Produção" at bounding box center [274, 137] width 159 height 11
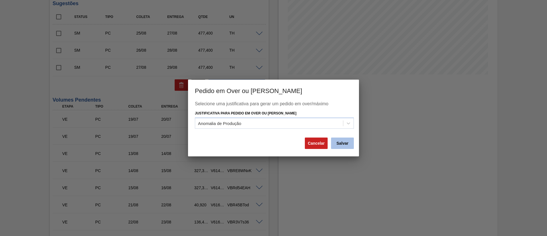
click at [346, 142] on button "Salvar" at bounding box center [342, 142] width 23 height 11
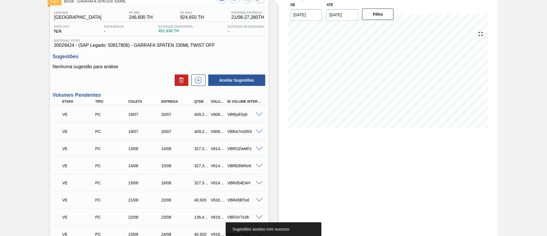
scroll to position [0, 0]
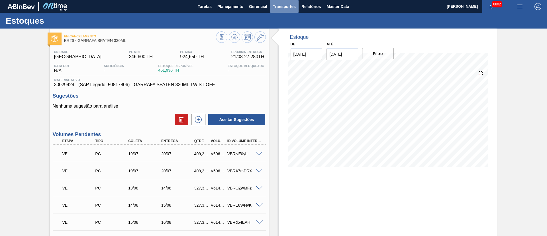
click at [280, 9] on span "Transportes" at bounding box center [284, 6] width 23 height 7
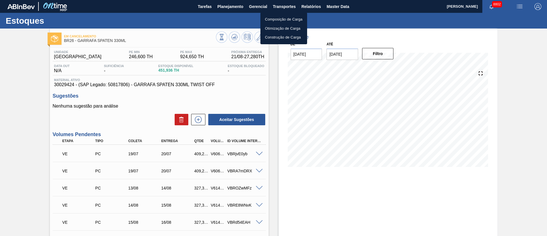
click at [274, 31] on li "Otimização de Carga" at bounding box center [283, 28] width 47 height 9
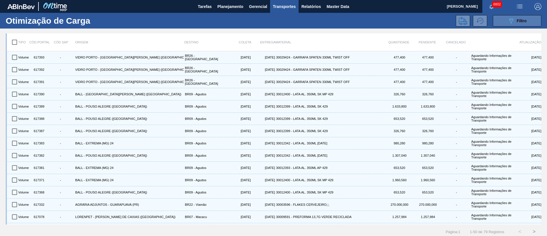
click at [522, 21] on span "Filtro" at bounding box center [522, 21] width 10 height 5
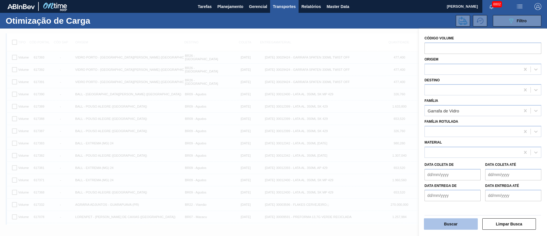
click at [438, 223] on button "Buscar" at bounding box center [451, 223] width 54 height 11
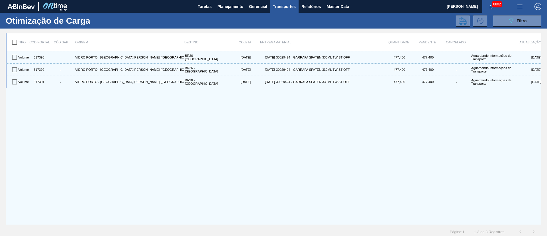
click at [13, 42] on input "checkbox" at bounding box center [15, 42] width 12 height 12
checkbox input "true"
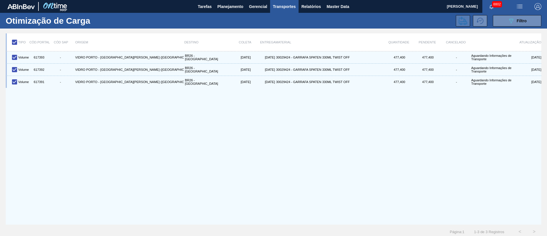
click at [462, 18] on icon at bounding box center [463, 21] width 9 height 8
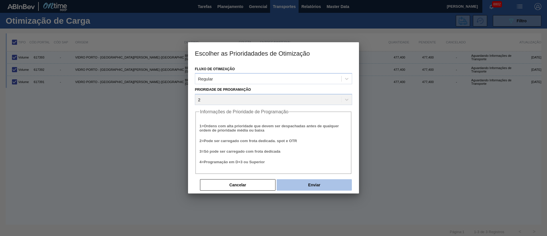
click at [311, 181] on button "Enviar" at bounding box center [314, 184] width 75 height 11
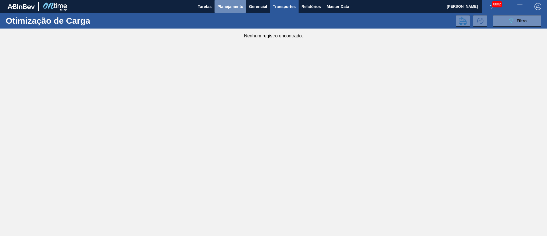
click at [240, 5] on span "Planejamento" at bounding box center [230, 6] width 26 height 7
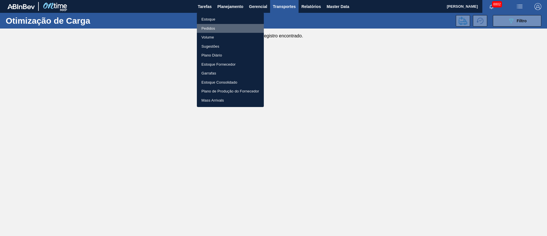
click at [207, 27] on li "Pedidos" at bounding box center [230, 28] width 67 height 9
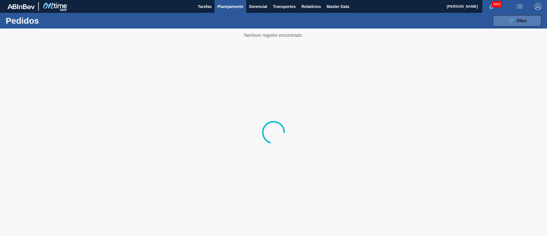
click at [519, 21] on span "Filtro" at bounding box center [522, 21] width 10 height 5
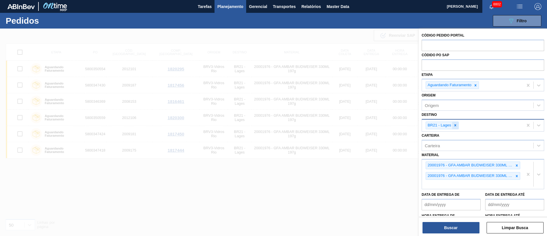
click at [455, 124] on icon at bounding box center [455, 125] width 4 height 4
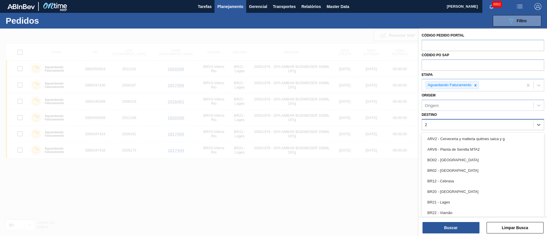
type input "26"
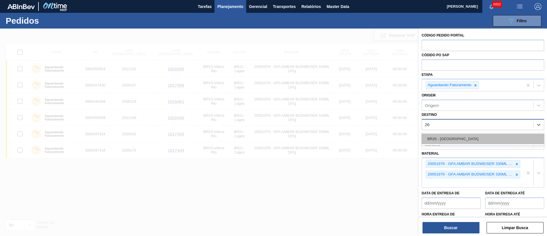
click at [454, 137] on div "BR26 - [GEOGRAPHIC_DATA]" at bounding box center [483, 138] width 123 height 11
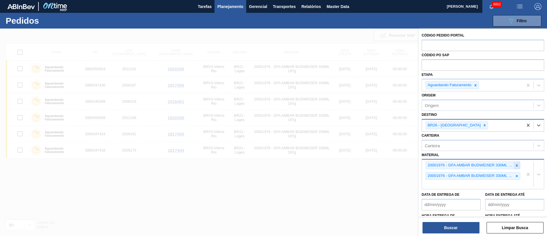
click at [515, 165] on icon at bounding box center [517, 165] width 4 height 4
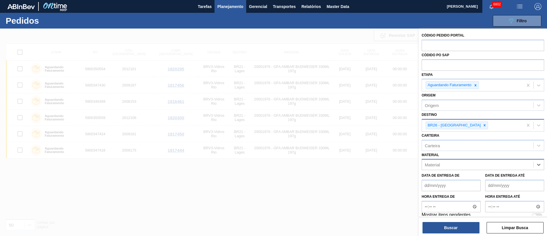
click at [469, 164] on div "Material" at bounding box center [477, 164] width 111 height 8
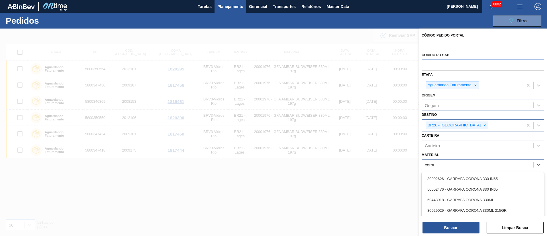
type input "corona"
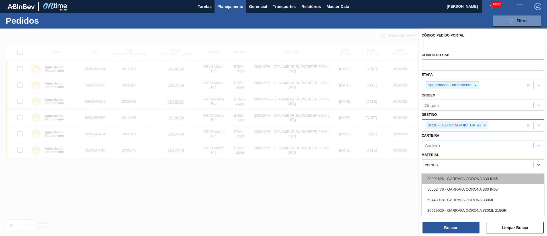
click at [463, 177] on div "30002626 - GARRAFA CORONA 330 IN65" at bounding box center [483, 178] width 123 height 11
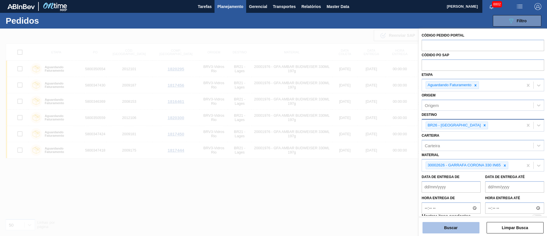
click at [454, 231] on button "Buscar" at bounding box center [451, 227] width 57 height 11
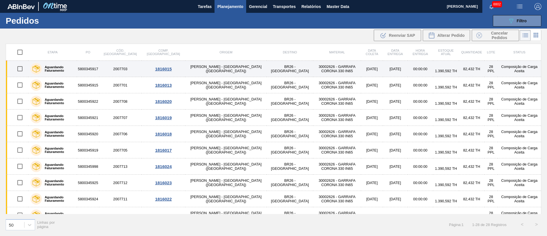
click at [21, 70] on input "checkbox" at bounding box center [20, 69] width 12 height 12
checkbox input "true"
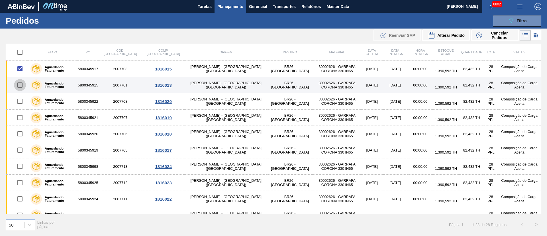
click at [19, 85] on input "checkbox" at bounding box center [20, 85] width 12 height 12
checkbox input "true"
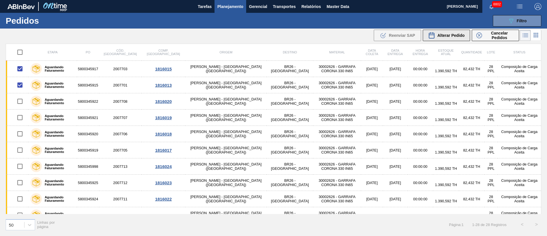
click at [450, 35] on span "Alterar Pedido" at bounding box center [450, 35] width 27 height 5
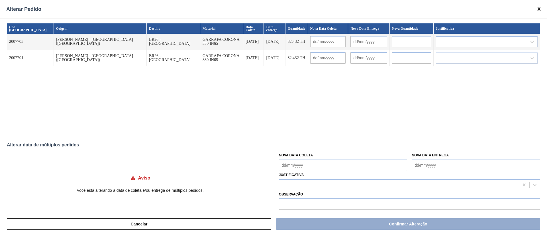
click at [319, 166] on Coleta "Nova Data Coleta" at bounding box center [343, 164] width 129 height 11
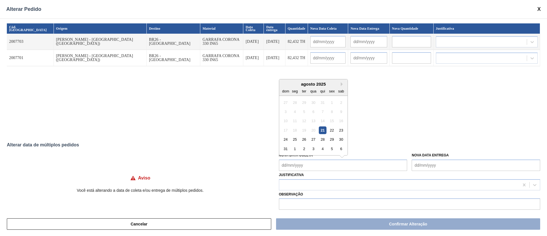
drag, startPoint x: 292, startPoint y: 139, endPoint x: 292, endPoint y: 149, distance: 10.3
click at [292, 139] on div "25" at bounding box center [295, 139] width 8 height 8
type Coleta "[DATE]"
type input "[DATE]"
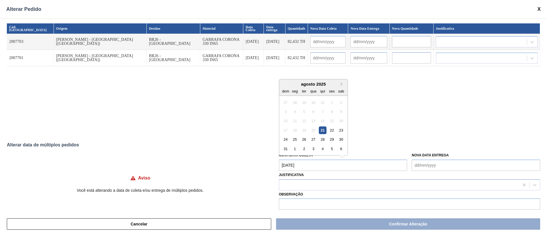
type input "[DATE]"
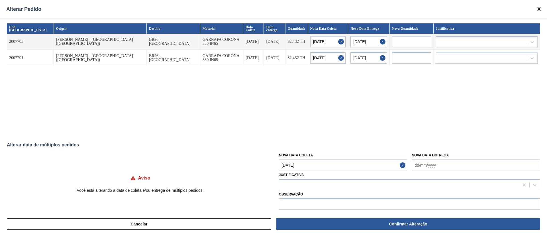
click at [292, 165] on Coleta "[DATE]" at bounding box center [343, 164] width 129 height 11
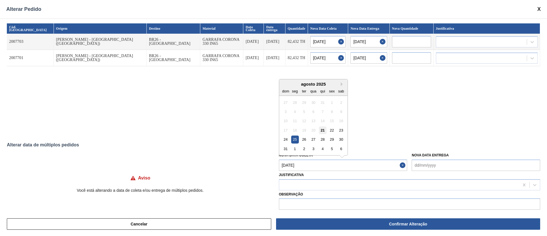
click at [322, 129] on div "21" at bounding box center [323, 130] width 8 height 8
type Coleta "[DATE]"
type input "[DATE]"
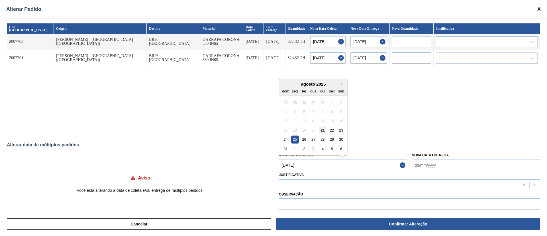
type input "[DATE]"
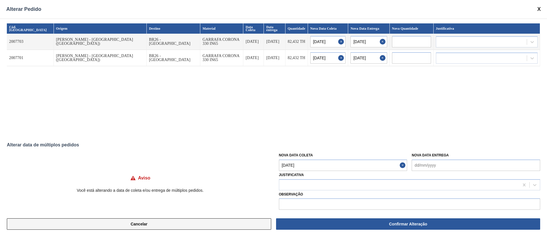
click at [124, 222] on button "Cancelar" at bounding box center [139, 223] width 264 height 11
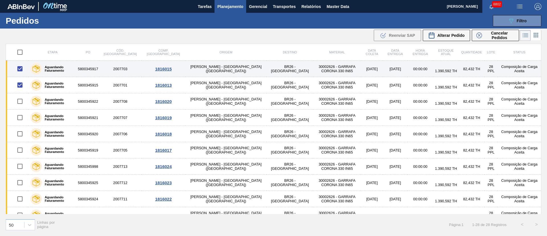
click at [19, 68] on input "checkbox" at bounding box center [20, 69] width 12 height 12
checkbox input "false"
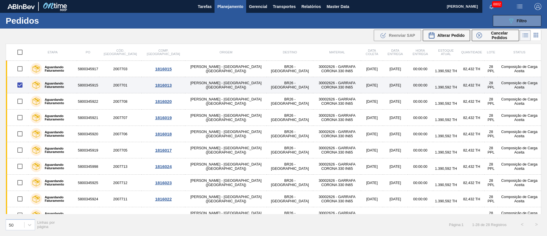
click at [17, 85] on input "checkbox" at bounding box center [20, 85] width 12 height 12
checkbox input "false"
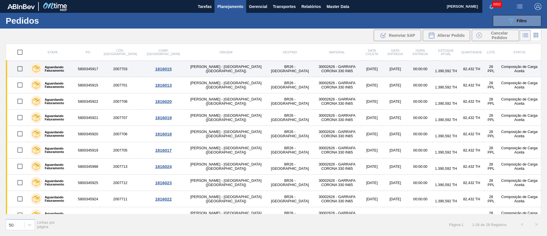
click at [313, 69] on td "30002626 - GARRAFA CORONA 330 IN65" at bounding box center [337, 69] width 48 height 16
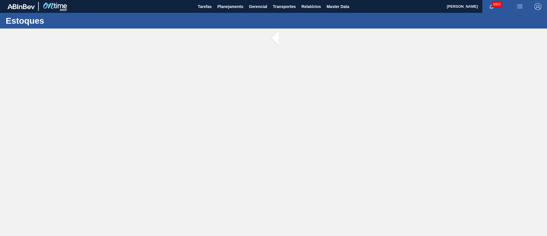
click at [253, 69] on main "Tarefas Planejamento Gerencial Transportes Relatórios Master Data [PERSON_NAME]…" at bounding box center [273, 118] width 547 height 236
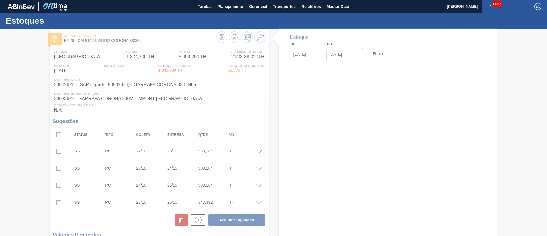
type input "[DATE]"
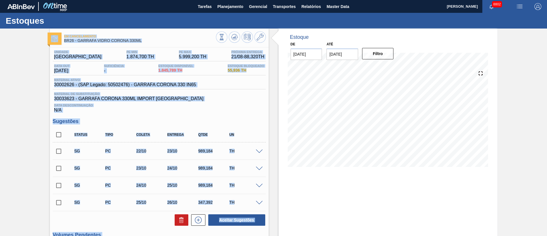
click at [141, 74] on div "Data out [DATE] Suficiência - Estoque Disponível 1.845,789 TH [DEMOGRAPHIC_DATA…" at bounding box center [159, 69] width 213 height 11
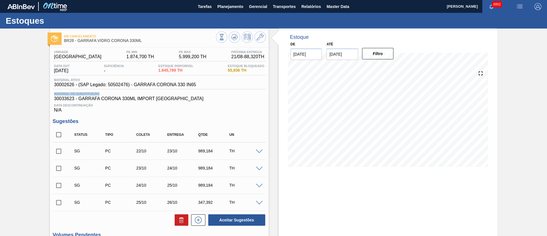
drag, startPoint x: 197, startPoint y: 87, endPoint x: 154, endPoint y: 89, distance: 43.9
click at [154, 89] on div "Unidade Uberlândia PE MIN 1.874,700 TH PE MAX 5.999,200 TH Próxima Entrega 21/0…" at bounding box center [159, 81] width 213 height 62
drag, startPoint x: 134, startPoint y: 82, endPoint x: 197, endPoint y: 85, distance: 63.3
click at [197, 85] on div "Material ativo 30002626 - (SAP Legado: 50502476) - GARRAFA CORONA 330 IN65" at bounding box center [125, 82] width 145 height 9
drag, startPoint x: 77, startPoint y: 39, endPoint x: 144, endPoint y: 40, distance: 66.7
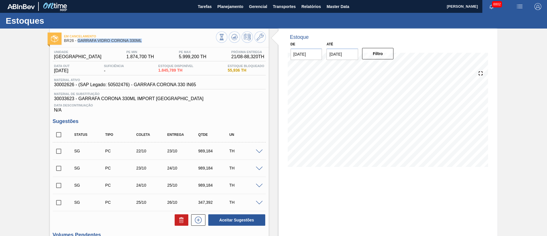
click at [144, 40] on span "BR26 - GARRAFA VIDRO CORONA 330ML" at bounding box center [140, 40] width 152 height 4
copy span "GARRAFA VIDRO CORONA 330ML"
click at [350, 7] on button "Master Data" at bounding box center [338, 6] width 28 height 13
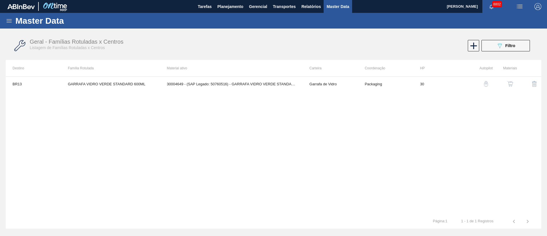
click at [11, 21] on icon at bounding box center [9, 20] width 7 height 7
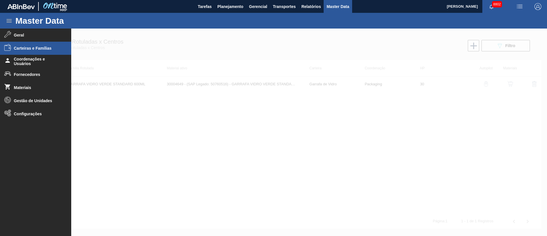
click at [34, 49] on span "Carteiras e Famílias" at bounding box center [37, 48] width 47 height 5
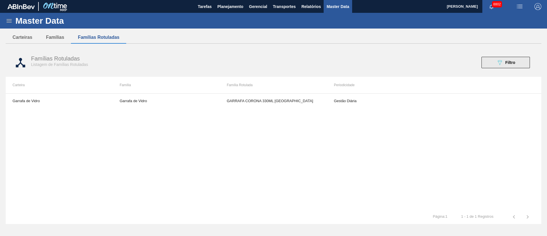
click at [503, 64] on div "089F7B8B-B2A5-4AFE-B5C0-19BA573D28AC Filtro" at bounding box center [505, 62] width 19 height 7
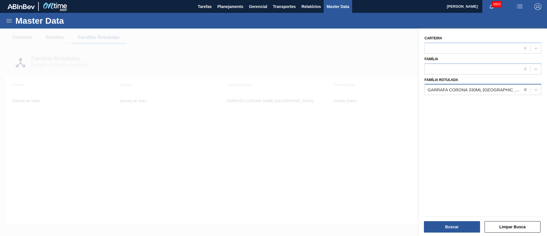
click at [523, 90] on icon at bounding box center [526, 90] width 6 height 6
paste Rotulada "GARRAFA VIDRO CORONA 330ML"
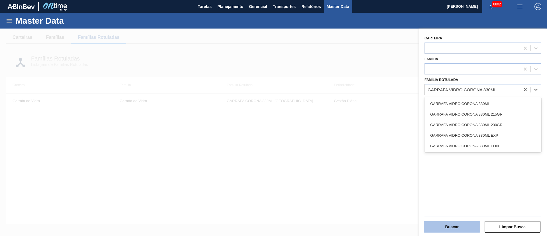
type Rotulada "GARRAFA VIDRO CORONA 330ML"
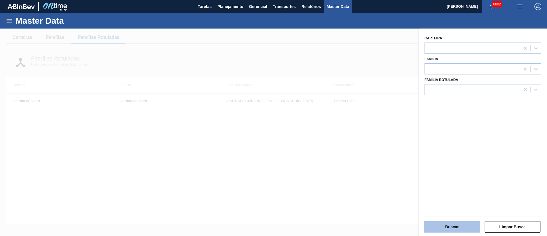
click at [454, 225] on button "Buscar" at bounding box center [452, 226] width 56 height 11
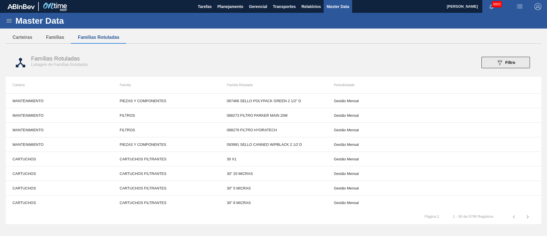
click at [501, 60] on icon "089F7B8B-B2A5-4AFE-B5C0-19BA573D28AC" at bounding box center [499, 62] width 7 height 7
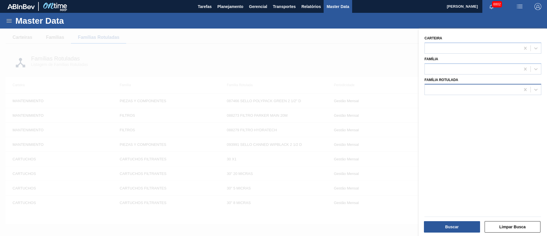
click at [454, 89] on div at bounding box center [472, 89] width 95 height 8
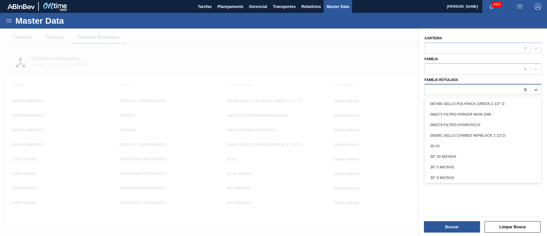
paste Rotulada "GARRAFA VIDRO CORONA 330ML"
type Rotulada "GARRAFA VIDRO CORONA 330ML"
click at [509, 89] on div "GARRAFA VIDRO CORONA 330ML" at bounding box center [472, 89] width 95 height 8
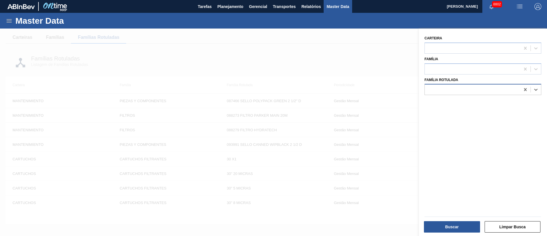
paste Rotulada "GARRAFA VIDRO CORONA 330ML"
type Rotulada "GARRAFA VIDRO CORONA 330ML"
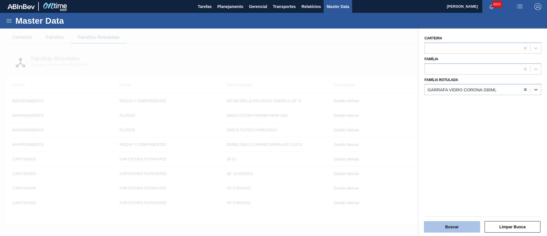
click at [450, 226] on button "Buscar" at bounding box center [452, 226] width 56 height 11
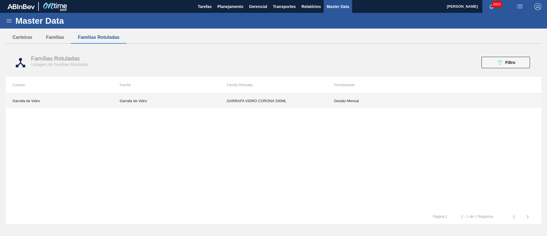
click at [262, 100] on td "GARRAFA VIDRO CORONA 330ML" at bounding box center [273, 100] width 107 height 14
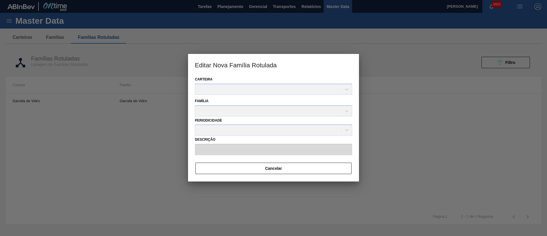
click at [262, 100] on div "Família" at bounding box center [273, 106] width 157 height 19
type input "GARRAFA VIDRO CORONA 330ML"
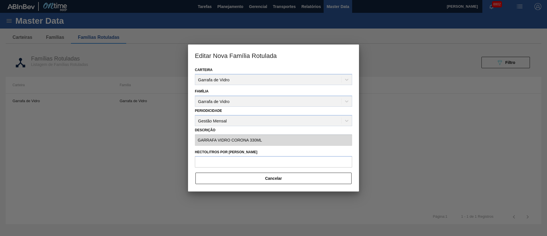
click at [241, 122] on div "Periodicidade Gestão Mensal" at bounding box center [273, 116] width 157 height 19
click at [350, 119] on div "Periodicidade Gestão Mensal" at bounding box center [273, 116] width 157 height 19
click at [346, 120] on div "Periodicidade Gestão Mensal" at bounding box center [273, 116] width 157 height 19
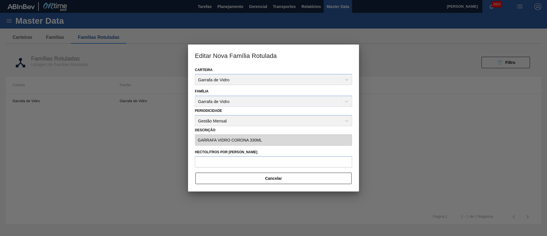
click at [347, 118] on div "Periodicidade Gestão Mensal" at bounding box center [273, 116] width 157 height 19
click at [270, 180] on button "Cancelar" at bounding box center [273, 177] width 156 height 11
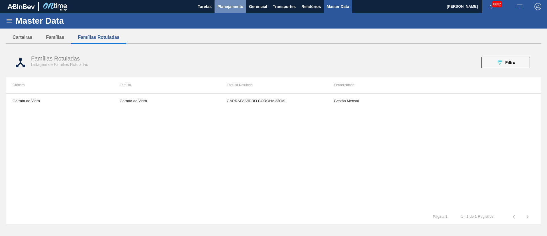
click at [229, 8] on span "Planejamento" at bounding box center [230, 6] width 26 height 7
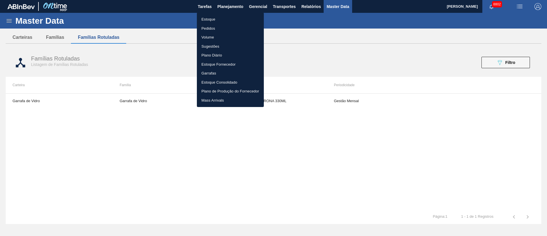
click at [203, 29] on li "Pedidos" at bounding box center [230, 28] width 67 height 9
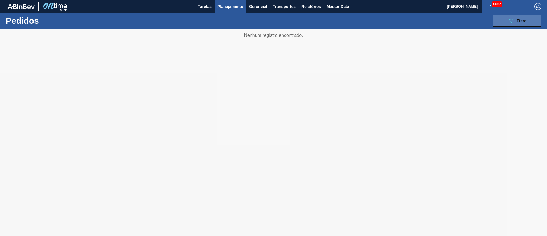
click at [523, 19] on span "Filtro" at bounding box center [522, 21] width 10 height 5
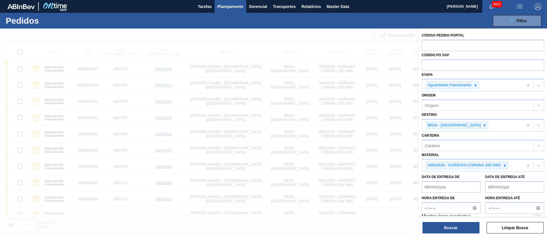
click at [229, 6] on span "Planejamento" at bounding box center [230, 6] width 26 height 7
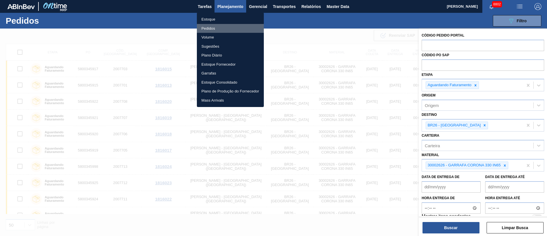
click at [213, 29] on li "Pedidos" at bounding box center [230, 28] width 67 height 9
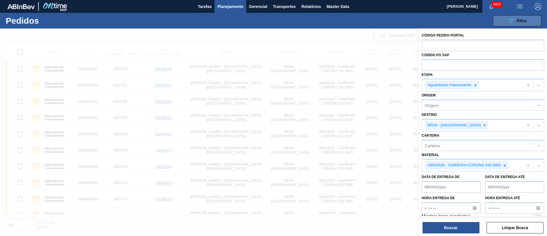
click at [520, 21] on span "Filtro" at bounding box center [522, 21] width 10 height 5
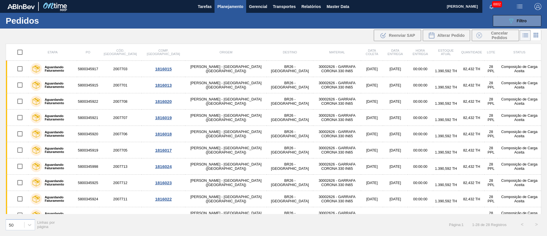
click at [230, 7] on span "Planejamento" at bounding box center [230, 6] width 26 height 7
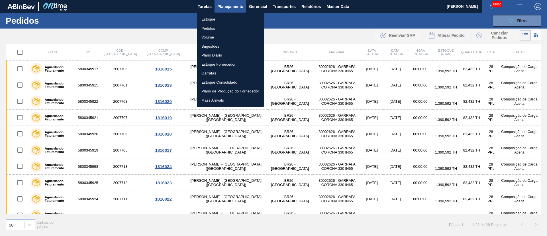
click at [206, 21] on li "Estoque" at bounding box center [230, 19] width 67 height 9
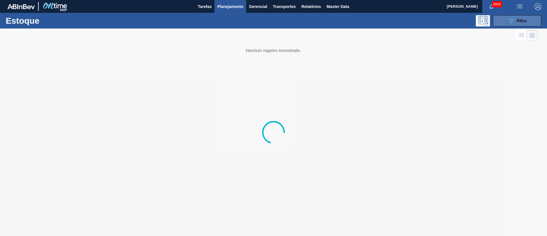
click at [519, 23] on span "Filtro" at bounding box center [522, 21] width 10 height 5
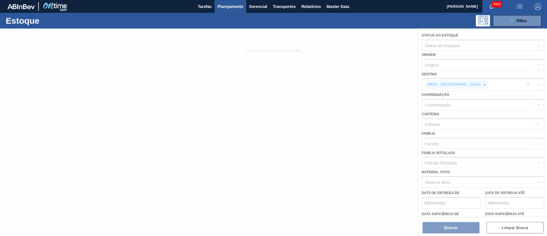
click at [448, 230] on div at bounding box center [273, 131] width 547 height 207
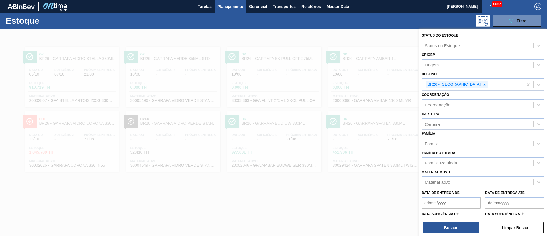
click at [223, 24] on div "089F7B8B-B2A5-4AFE-B5C0-19BA573D28AC Filtro" at bounding box center [317, 20] width 453 height 11
click at [523, 228] on button "Limpar Busca" at bounding box center [515, 227] width 57 height 11
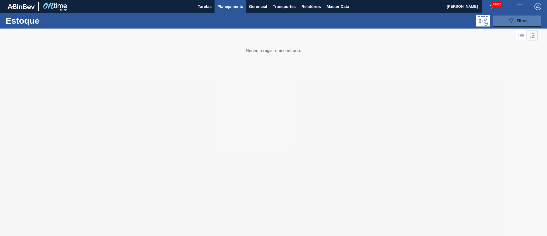
click at [525, 21] on span "Filtro" at bounding box center [522, 21] width 10 height 5
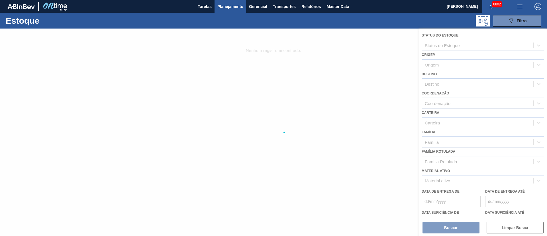
click at [231, 5] on span "Planejamento" at bounding box center [230, 6] width 26 height 7
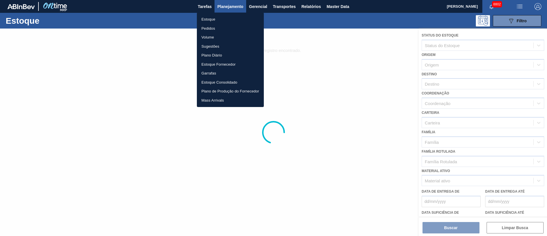
click at [211, 18] on li "Estoque" at bounding box center [230, 19] width 67 height 9
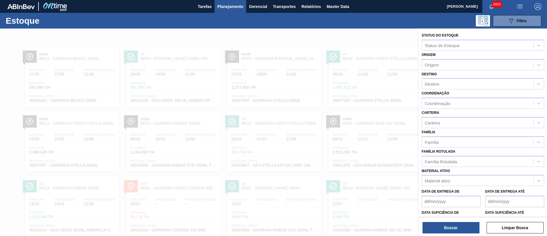
click at [194, 43] on div at bounding box center [273, 146] width 547 height 236
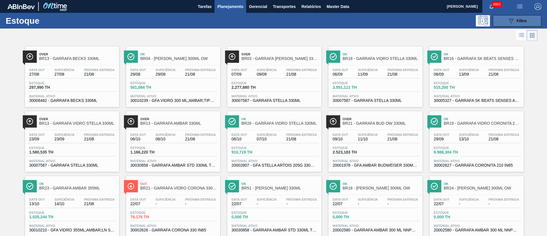
click at [508, 21] on icon "089F7B8B-B2A5-4AFE-B5C0-19BA573D28AC" at bounding box center [511, 20] width 7 height 7
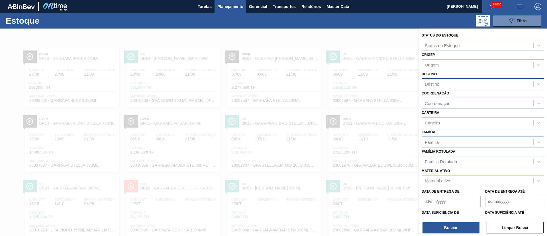
click at [431, 83] on div "Destino" at bounding box center [432, 83] width 15 height 5
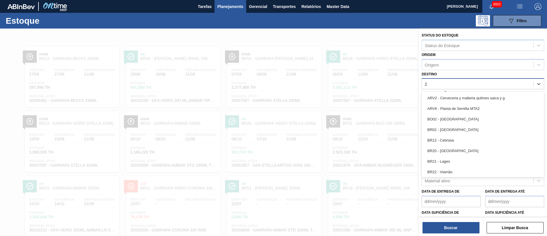
type input "26"
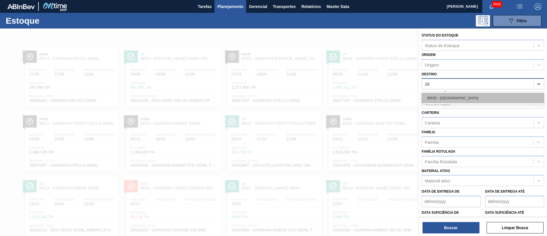
click at [437, 101] on div "BR26 - [GEOGRAPHIC_DATA]" at bounding box center [483, 98] width 123 height 11
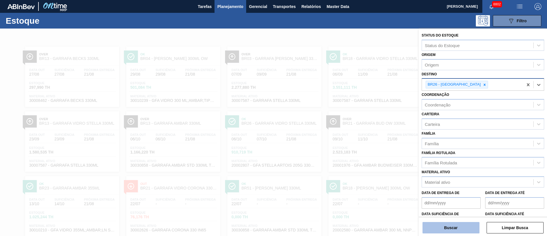
click at [453, 225] on button "Buscar" at bounding box center [451, 227] width 57 height 11
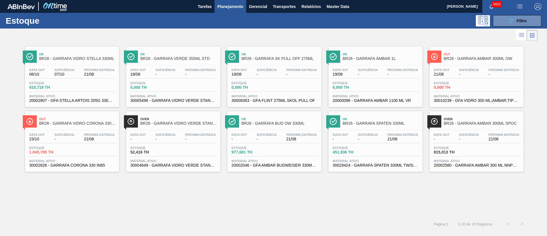
click at [376, 152] on div "Estoque 451,936 TH" at bounding box center [375, 151] width 88 height 10
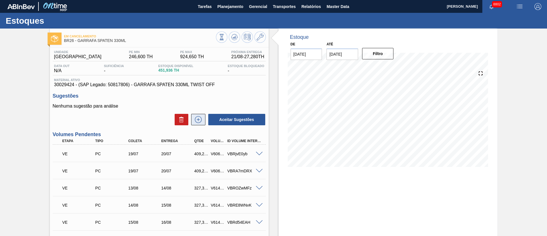
click at [199, 120] on icon at bounding box center [198, 119] width 9 height 7
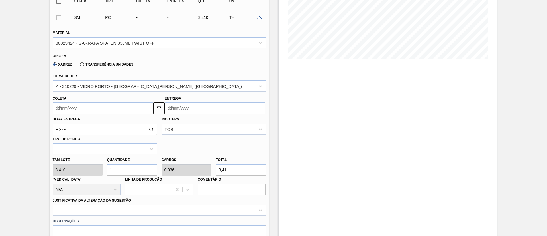
scroll to position [128, 0]
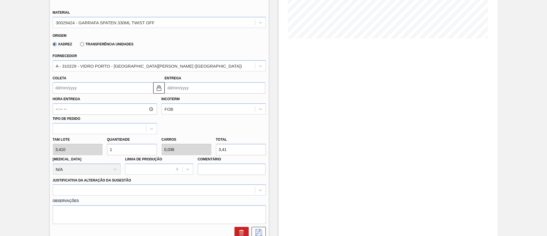
drag, startPoint x: 124, startPoint y: 149, endPoint x: 44, endPoint y: 144, distance: 80.5
type input "12"
type input "0,429"
type input "40,92"
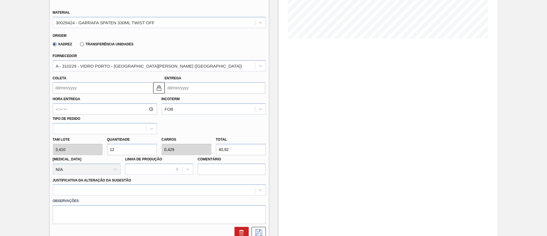
type input "120"
type input "4,286"
type input "409,2"
drag, startPoint x: 146, startPoint y: 152, endPoint x: 0, endPoint y: 152, distance: 145.9
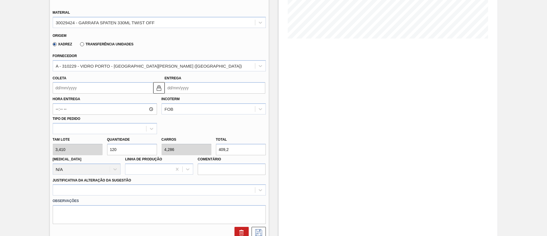
type input "1"
type input "0,036"
type input "3,41"
type input "14"
type input "0,5"
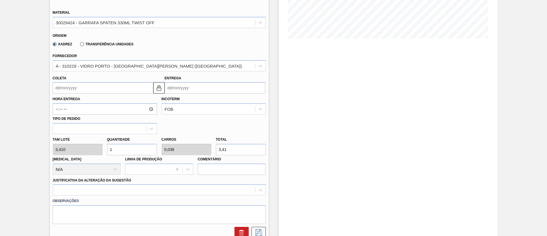
type input "47,74"
type input "140"
type input "5"
type input "477,4"
type input "140"
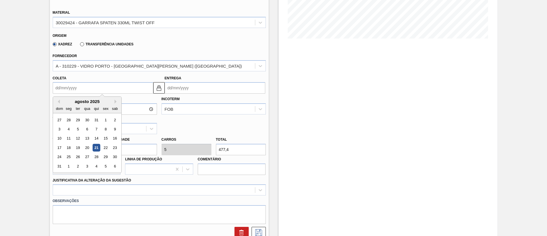
click at [94, 90] on input "Coleta" at bounding box center [103, 87] width 101 height 11
click at [117, 147] on div "23" at bounding box center [115, 148] width 8 height 8
type input "[DATE]"
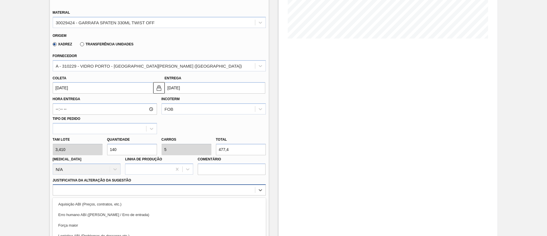
click at [118, 190] on div "option Logística ABI (Problemas de descarga etc.) focused, 4 of 18. 18 results …" at bounding box center [159, 189] width 213 height 11
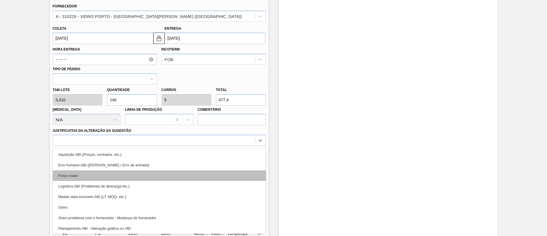
click at [97, 176] on div "Força maior" at bounding box center [159, 175] width 213 height 11
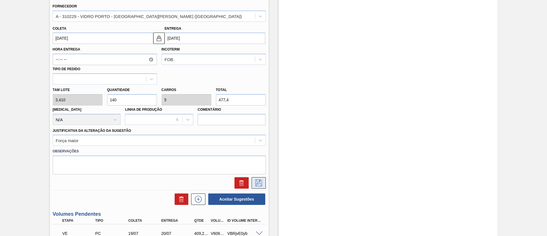
drag, startPoint x: 252, startPoint y: 182, endPoint x: 256, endPoint y: 182, distance: 4.0
click at [256, 182] on button at bounding box center [259, 182] width 14 height 11
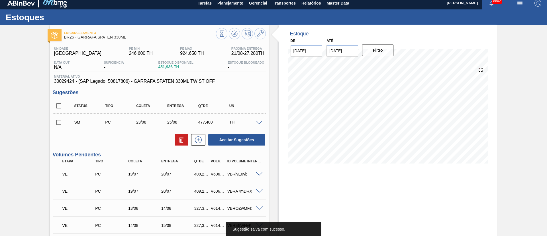
scroll to position [0, 0]
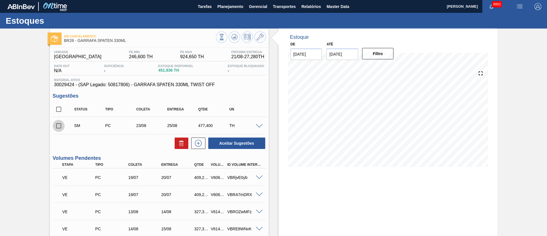
click at [58, 126] on input "checkbox" at bounding box center [59, 126] width 12 height 12
click at [244, 145] on button "Aceitar Sugestões" at bounding box center [236, 142] width 57 height 11
checkbox input "false"
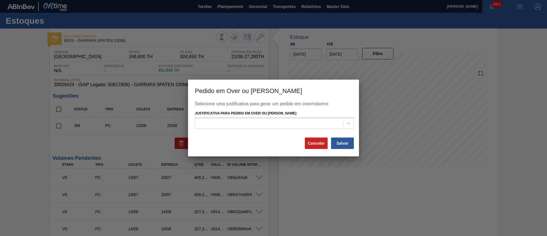
click at [265, 115] on label "Justificativa para Pedido em Over ou [PERSON_NAME]" at bounding box center [245, 113] width 101 height 4
click at [199, 121] on Estoque "Justificativa para Pedido em Over ou [PERSON_NAME]" at bounding box center [198, 123] width 1 height 5
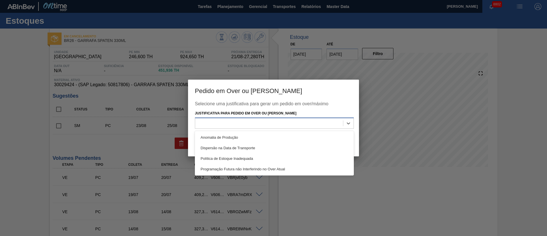
click at [231, 125] on div at bounding box center [269, 123] width 148 height 8
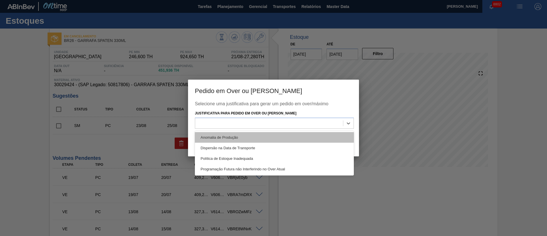
click at [225, 134] on div "Anomalia de Produção" at bounding box center [274, 137] width 159 height 11
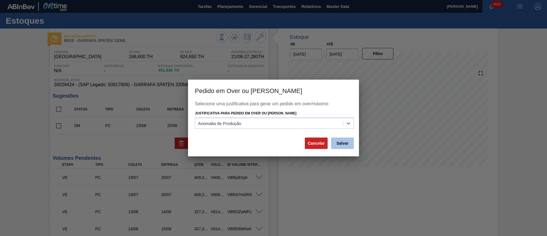
click at [341, 146] on button "Salvar" at bounding box center [342, 142] width 23 height 11
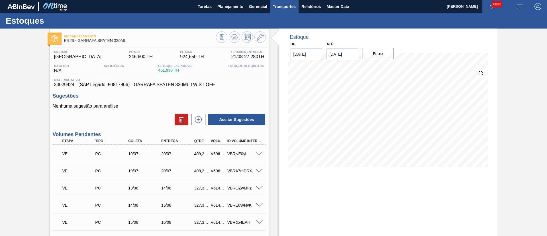
click at [284, 5] on span "Transportes" at bounding box center [284, 6] width 23 height 7
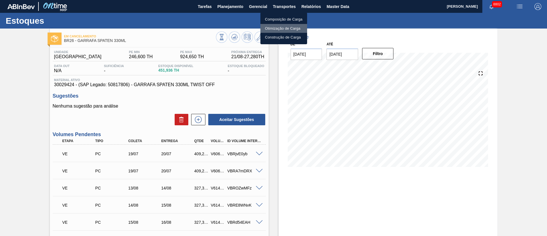
click at [292, 30] on li "Otimização de Carga" at bounding box center [283, 28] width 47 height 9
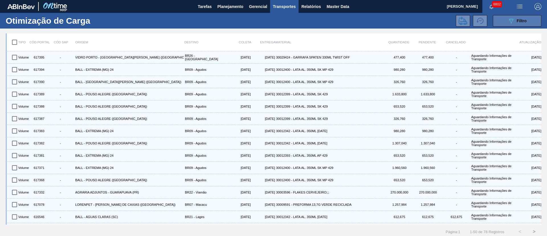
click at [528, 21] on button "089F7B8B-B2A5-4AFE-B5C0-19BA573D28AC Filtro" at bounding box center [517, 20] width 48 height 11
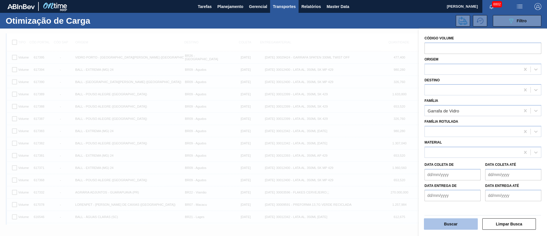
click at [456, 225] on button "Buscar" at bounding box center [451, 223] width 54 height 11
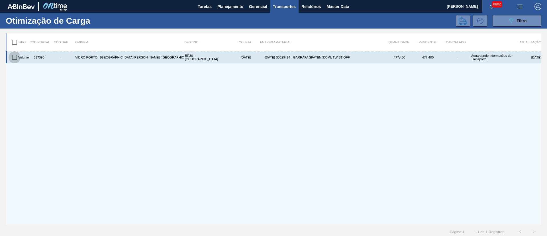
click at [13, 58] on input "checkbox" at bounding box center [15, 57] width 12 height 12
checkbox input "true"
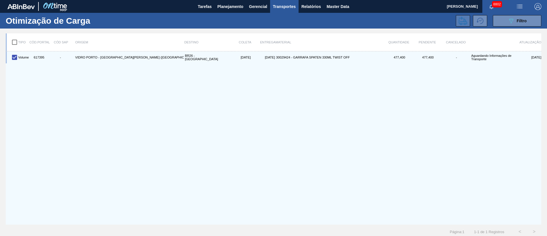
click at [462, 17] on icon at bounding box center [463, 21] width 9 height 9
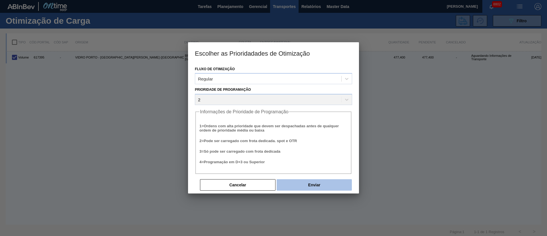
click at [321, 181] on button "Enviar" at bounding box center [314, 184] width 75 height 11
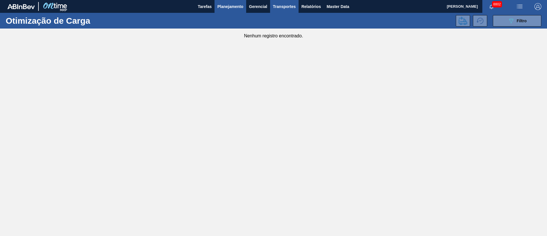
click at [224, 11] on button "Planejamento" at bounding box center [231, 6] width 32 height 13
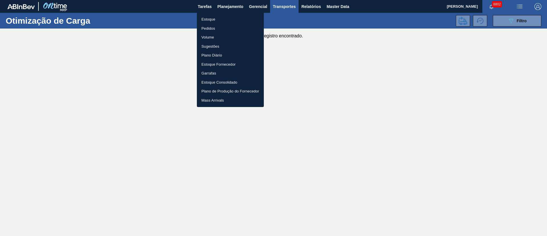
click at [210, 19] on li "Estoque" at bounding box center [230, 19] width 67 height 9
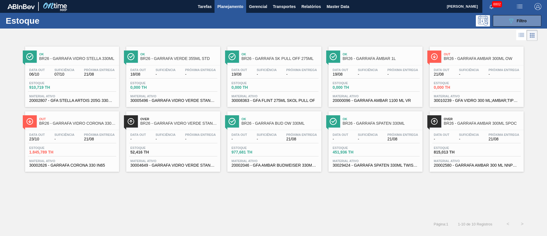
click at [459, 143] on div "Data out - Suficiência - Próxima Entrega 21/08" at bounding box center [477, 138] width 88 height 10
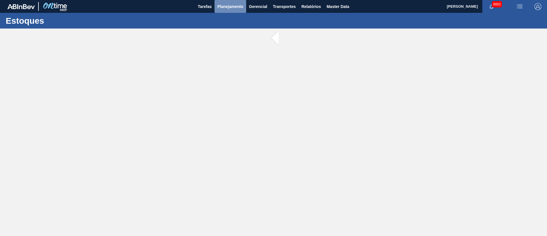
click at [230, 7] on span "Planejamento" at bounding box center [230, 6] width 26 height 7
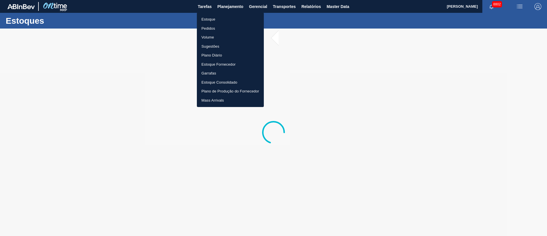
click at [456, 45] on div at bounding box center [273, 118] width 547 height 236
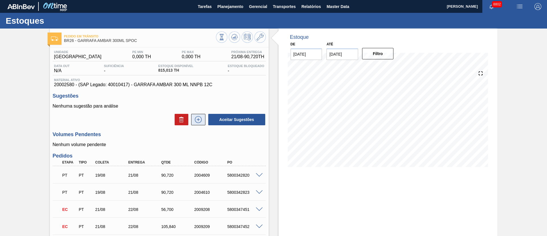
click at [197, 120] on icon at bounding box center [198, 119] width 9 height 7
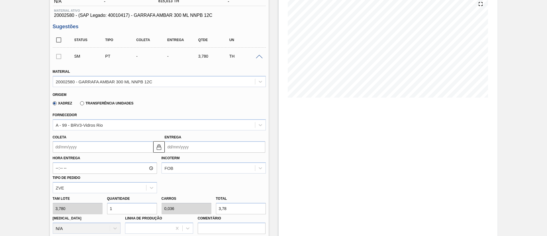
scroll to position [85, 0]
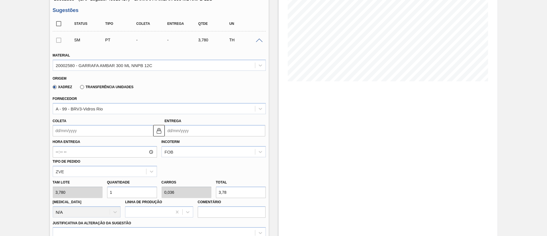
click at [76, 130] on input "Coleta" at bounding box center [103, 130] width 101 height 11
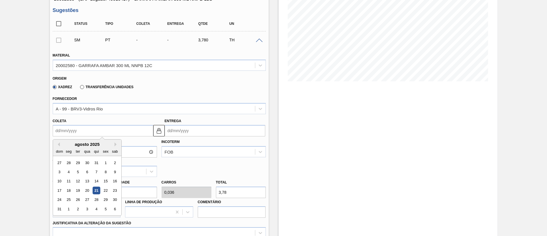
scroll to position [128, 0]
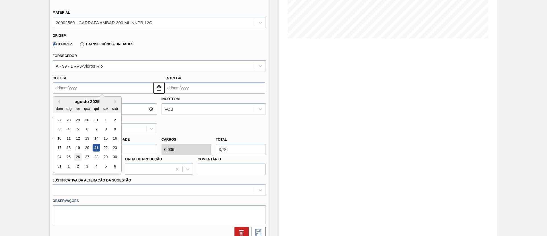
click at [77, 158] on div "26" at bounding box center [78, 157] width 8 height 8
type input "[DATE]"
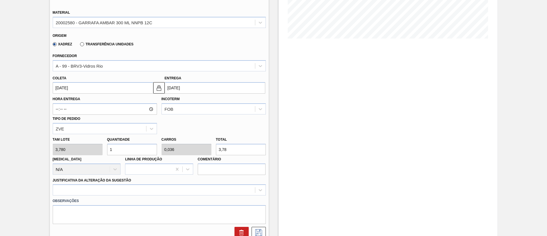
click at [93, 150] on div "[PERSON_NAME] 3,780 Quantidade 1 Carros 0,036 Total 3,78 [MEDICAL_DATA] N/A Lin…" at bounding box center [159, 154] width 218 height 41
type input "11"
type input "0,393"
type input "41,58"
type input "112"
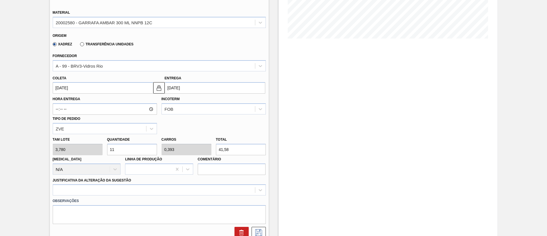
type input "4"
type input "423,36"
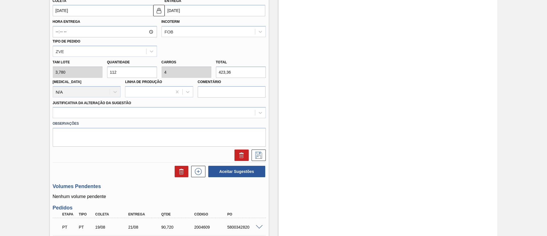
scroll to position [214, 0]
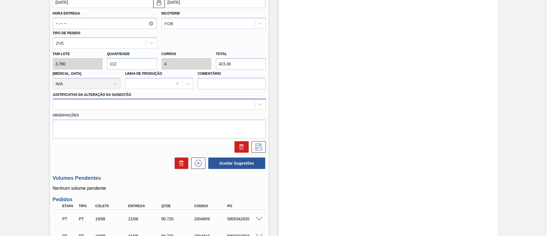
type input "112"
click at [93, 106] on div at bounding box center [154, 104] width 202 height 8
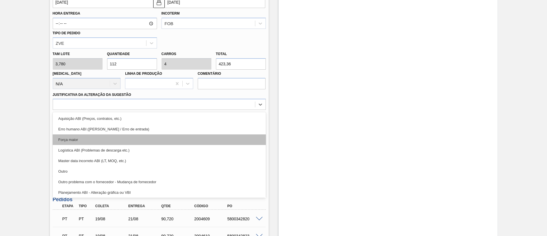
click at [82, 138] on div "Força maior" at bounding box center [159, 139] width 213 height 11
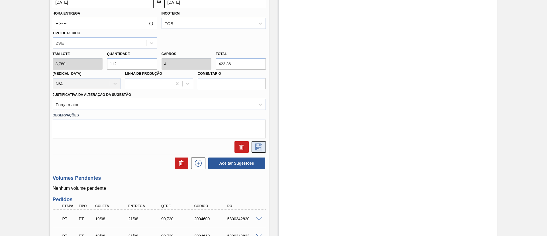
click at [258, 150] on icon at bounding box center [258, 146] width 9 height 7
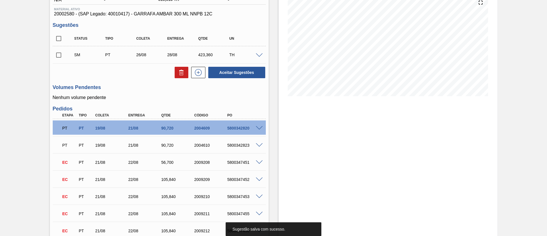
scroll to position [0, 0]
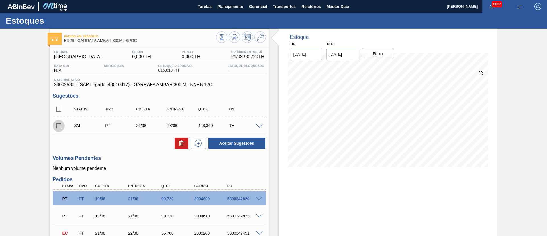
click at [58, 127] on input "checkbox" at bounding box center [59, 126] width 12 height 12
checkbox input "true"
click at [260, 124] on span at bounding box center [259, 126] width 7 height 4
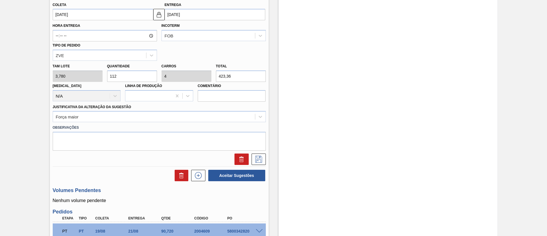
scroll to position [214, 0]
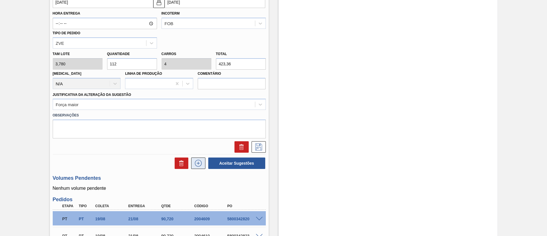
click at [199, 162] on icon at bounding box center [198, 163] width 9 height 7
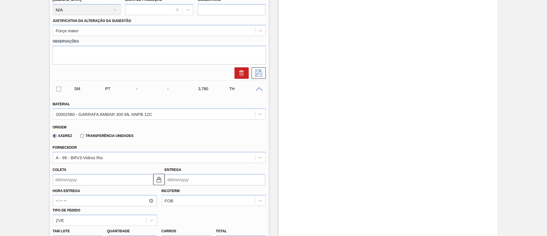
scroll to position [342, 0]
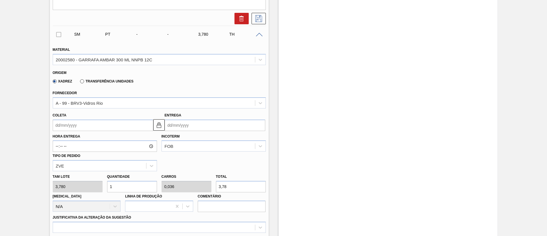
click at [79, 128] on input "Coleta" at bounding box center [103, 124] width 101 height 11
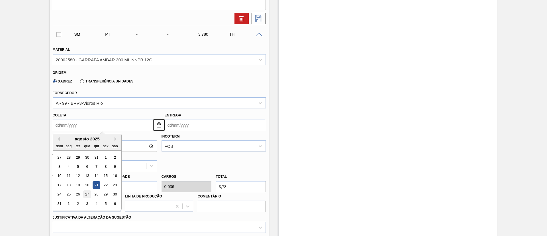
click at [85, 196] on div "27" at bounding box center [87, 194] width 8 height 8
type input "[DATE]"
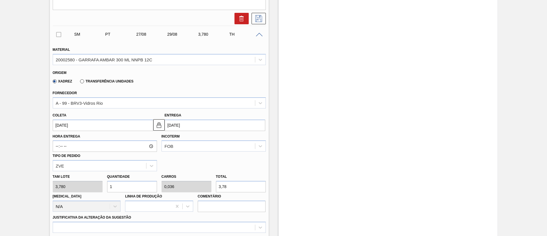
click at [70, 186] on div "[PERSON_NAME] 3,780 Quantidade 1 Carros 0,036 Total 3,78 [MEDICAL_DATA] N/A Lin…" at bounding box center [159, 191] width 218 height 41
type input "11"
type input "0,393"
type input "41,58"
type input "112"
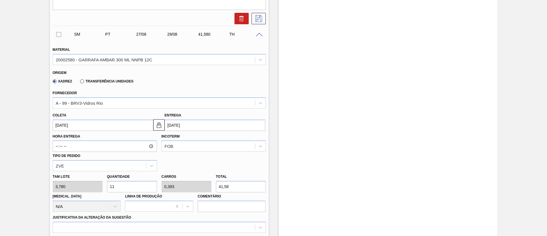
type input "4"
type input "423,36"
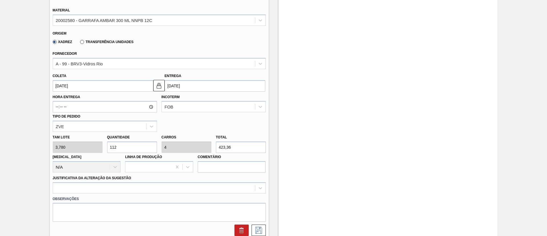
scroll to position [427, 0]
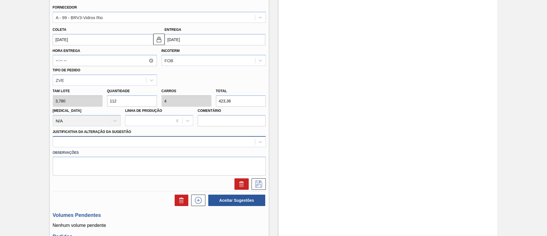
type input "112"
click at [97, 146] on div at bounding box center [159, 141] width 213 height 11
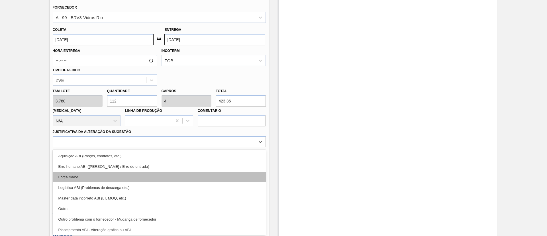
click at [79, 177] on div "Força maior" at bounding box center [159, 177] width 213 height 11
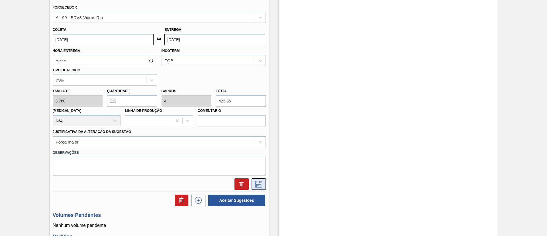
click at [260, 185] on icon at bounding box center [258, 183] width 9 height 7
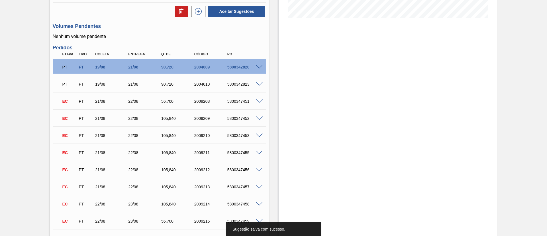
scroll to position [66, 0]
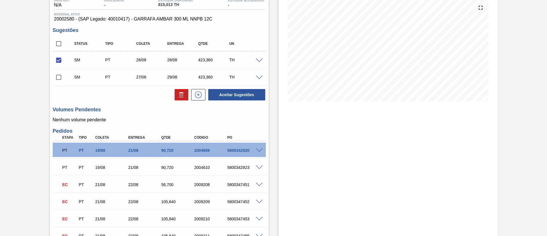
click at [58, 75] on input "checkbox" at bounding box center [59, 77] width 12 height 12
checkbox input "true"
click at [198, 94] on icon at bounding box center [198, 94] width 3 height 0
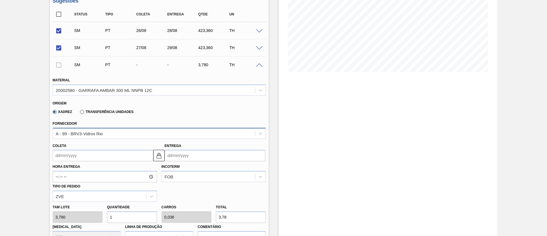
scroll to position [108, 0]
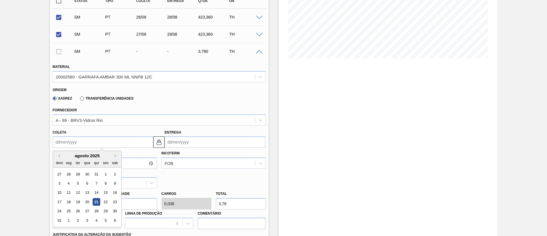
click at [75, 144] on input "Coleta" at bounding box center [103, 141] width 101 height 11
click at [99, 210] on div "28" at bounding box center [96, 211] width 8 height 8
type input "[DATE]"
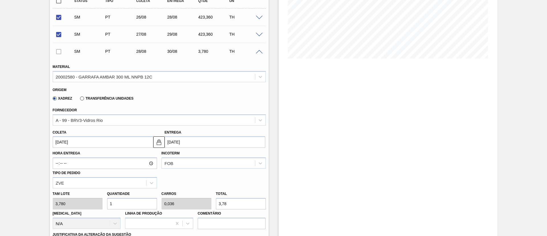
click at [77, 205] on div "[PERSON_NAME] 3,780 Quantidade 1 Carros 0,036 Total 3,78 [MEDICAL_DATA] N/A Lin…" at bounding box center [159, 208] width 218 height 41
type input "11"
type input "0,393"
type input "41,58"
type input "112"
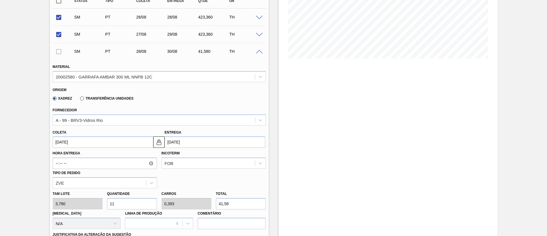
type input "4"
type input "423,36"
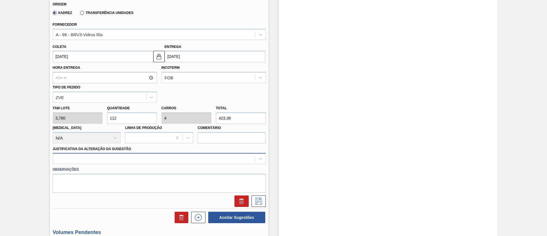
type input "112"
click at [118, 161] on div at bounding box center [159, 158] width 213 height 11
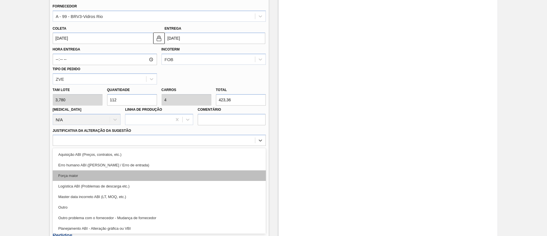
click at [100, 178] on div "Força maior" at bounding box center [159, 175] width 213 height 11
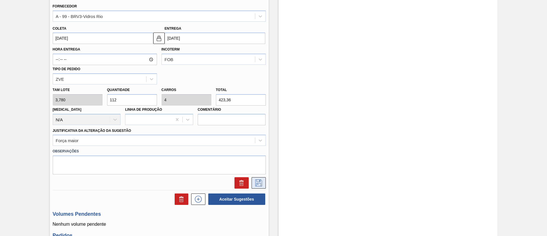
click at [255, 184] on icon at bounding box center [258, 182] width 9 height 7
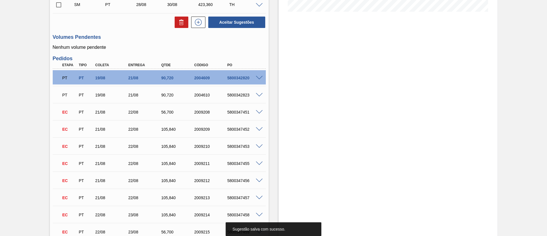
scroll to position [84, 0]
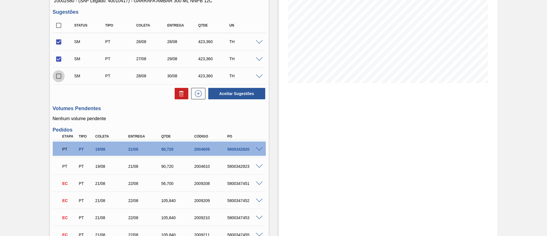
click at [59, 76] on input "checkbox" at bounding box center [59, 76] width 12 height 12
checkbox input "true"
click at [246, 93] on button "Aceitar Sugestões" at bounding box center [236, 93] width 57 height 11
checkbox input "false"
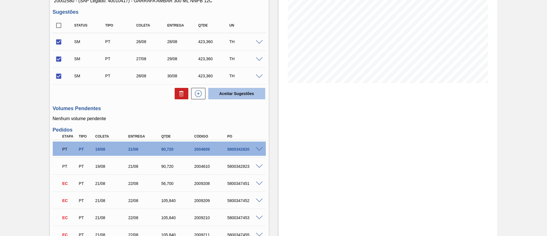
checkbox input "false"
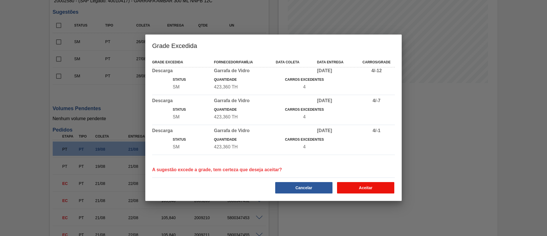
click at [349, 184] on button "Aceitar" at bounding box center [365, 187] width 57 height 11
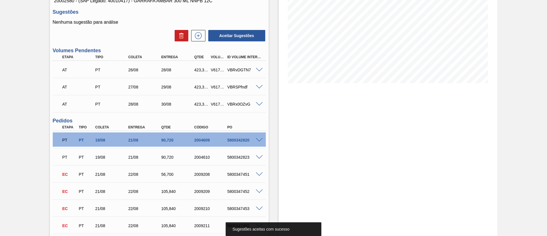
scroll to position [0, 0]
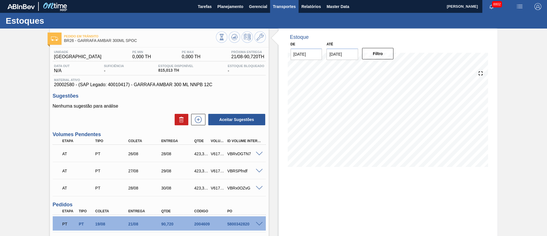
click at [287, 8] on span "Transportes" at bounding box center [284, 6] width 23 height 7
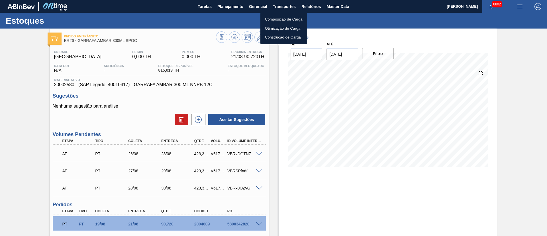
click at [284, 28] on li "Otimização de Carga" at bounding box center [283, 28] width 47 height 9
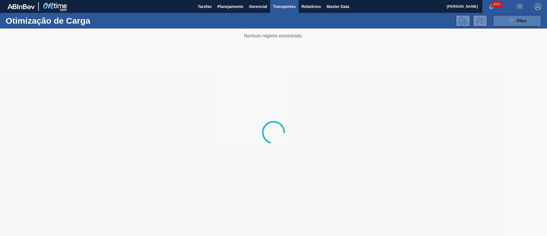
click at [529, 25] on button "089F7B8B-B2A5-4AFE-B5C0-19BA573D28AC Filtro" at bounding box center [517, 20] width 48 height 11
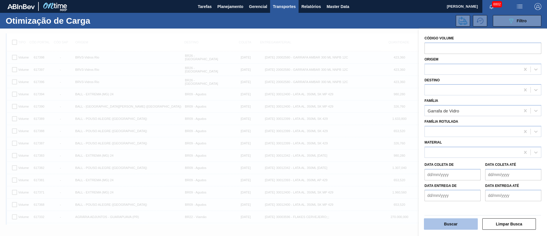
click at [446, 222] on button "Buscar" at bounding box center [451, 223] width 54 height 11
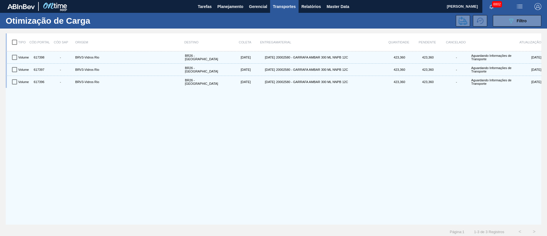
click at [11, 40] on input "checkbox" at bounding box center [15, 42] width 12 height 12
checkbox input "true"
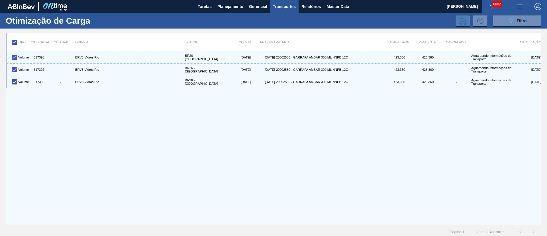
click at [462, 21] on icon at bounding box center [463, 21] width 9 height 9
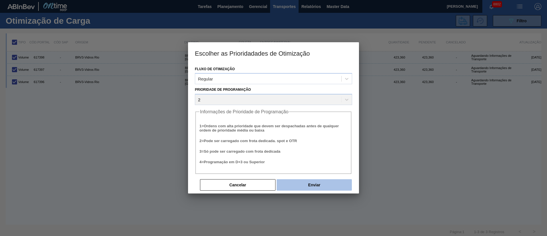
click at [321, 183] on button "Enviar" at bounding box center [314, 184] width 75 height 11
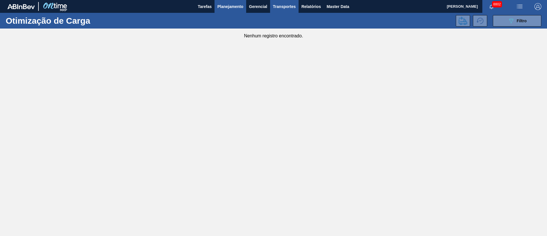
click at [232, 7] on span "Planejamento" at bounding box center [230, 6] width 26 height 7
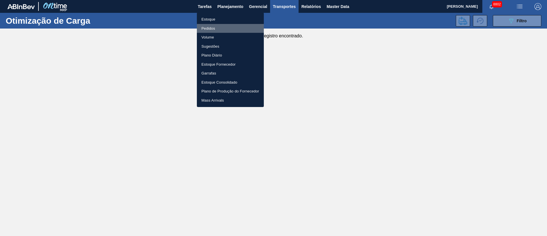
click at [206, 28] on li "Pedidos" at bounding box center [230, 28] width 67 height 9
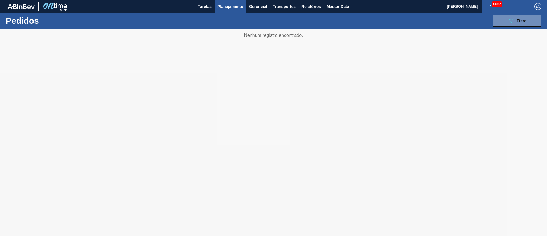
click at [236, 8] on span "Planejamento" at bounding box center [230, 6] width 26 height 7
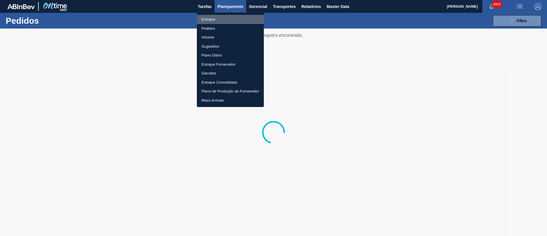
click at [212, 22] on li "Estoque" at bounding box center [230, 19] width 67 height 9
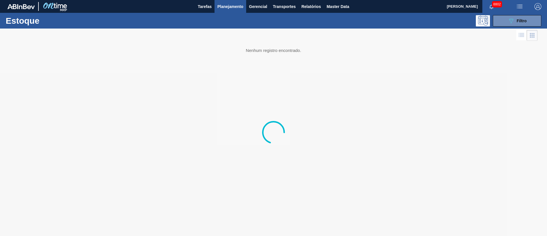
click at [508, 26] on div "Estoque 089F7B8B-B2A5-4AFE-B5C0-19BA573D28AC Filtro" at bounding box center [273, 21] width 547 height 16
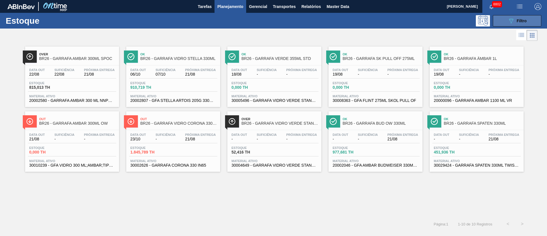
click at [521, 22] on span "Filtro" at bounding box center [522, 21] width 10 height 5
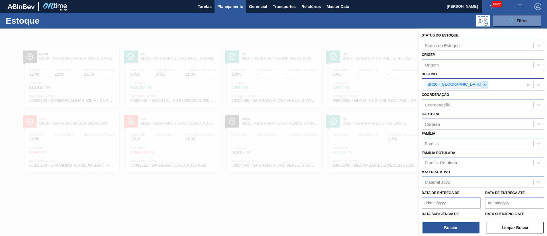
click at [483, 85] on icon at bounding box center [485, 85] width 4 height 4
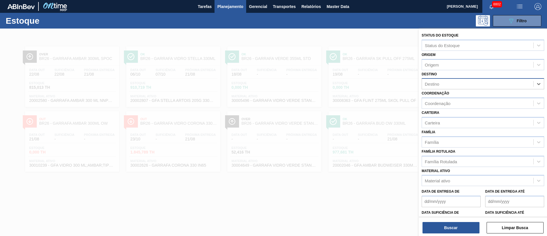
type input "18"
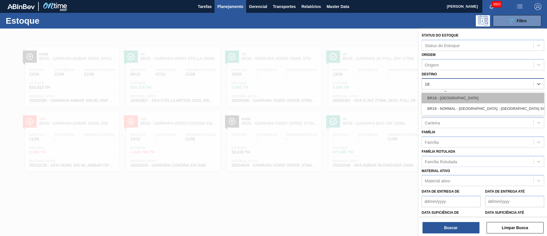
click at [454, 96] on div "BR18 - [GEOGRAPHIC_DATA]" at bounding box center [483, 98] width 123 height 11
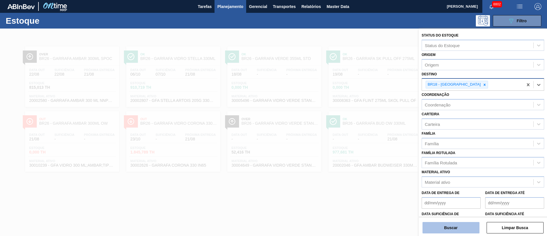
click at [442, 223] on button "Buscar" at bounding box center [451, 227] width 57 height 11
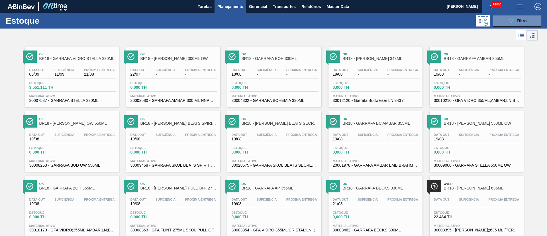
click at [233, 7] on span "Planejamento" at bounding box center [230, 6] width 26 height 7
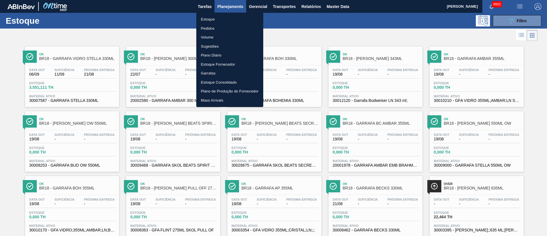
click at [206, 19] on li "Estoque" at bounding box center [229, 19] width 67 height 9
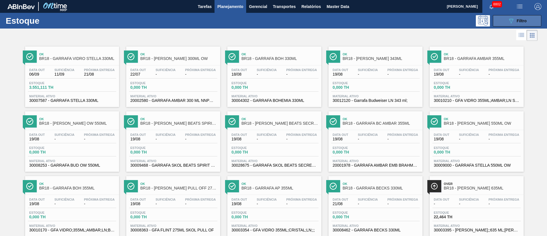
click at [521, 19] on span "Filtro" at bounding box center [522, 21] width 10 height 5
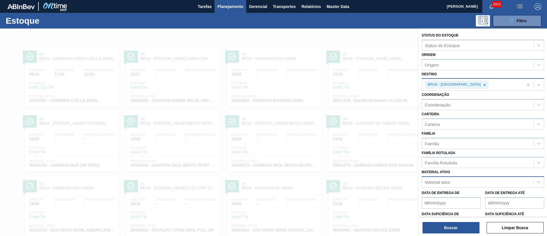
click at [440, 180] on div "Material ativo" at bounding box center [437, 182] width 25 height 5
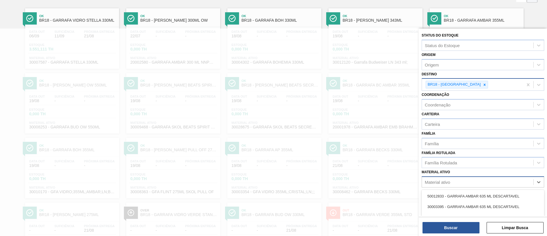
scroll to position [42, 0]
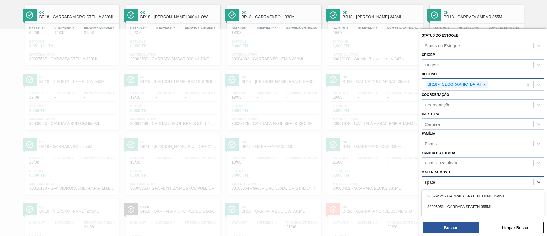
type ativo "spate"
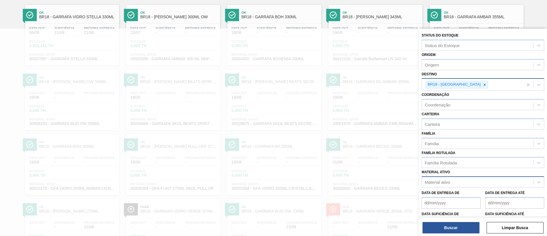
click at [323, 3] on link "Ok BR18 - GARRAFA BOH 330ML Data out 18/08 Suficiência - Próxima Entrega - Esto…" at bounding box center [273, 33] width 101 height 65
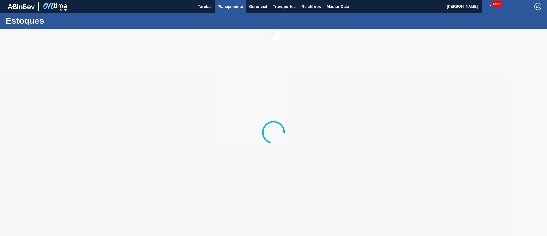
click at [224, 4] on span "Planejamento" at bounding box center [230, 6] width 26 height 7
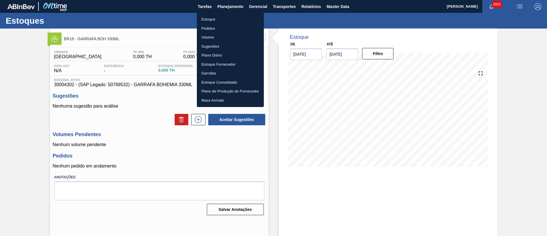
click at [210, 19] on li "Estoque" at bounding box center [230, 19] width 67 height 9
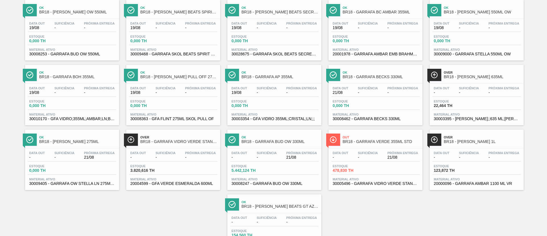
scroll to position [128, 0]
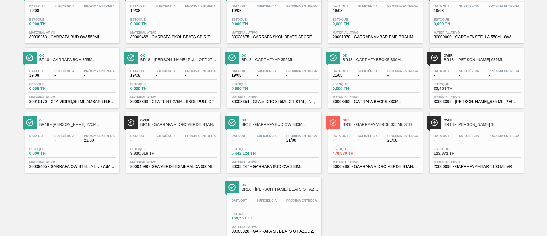
click at [362, 134] on span "Suficiência" at bounding box center [368, 135] width 20 height 3
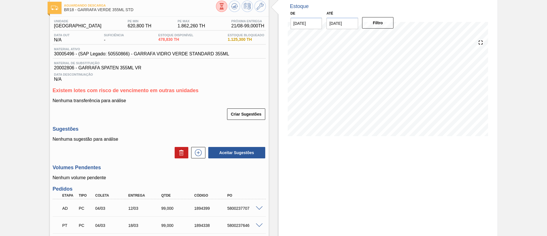
scroll to position [85, 0]
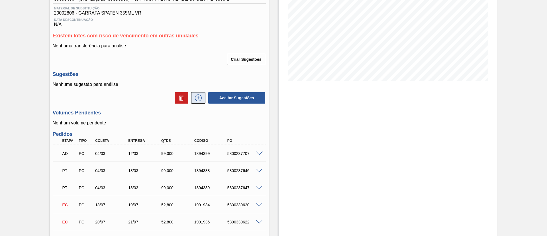
click at [199, 97] on icon at bounding box center [198, 97] width 9 height 7
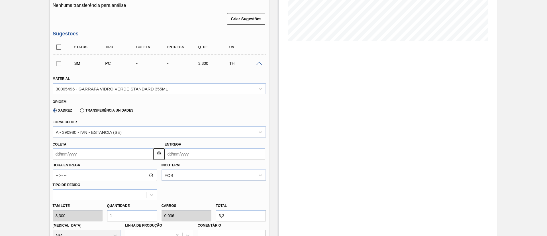
scroll to position [214, 0]
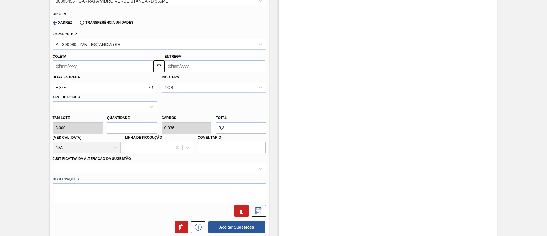
click at [99, 67] on input "Coleta" at bounding box center [103, 65] width 101 height 11
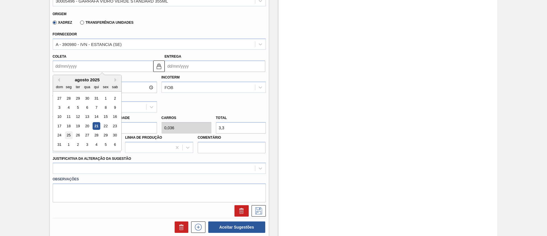
click at [71, 136] on div "25" at bounding box center [69, 135] width 8 height 8
type input "[DATE]"
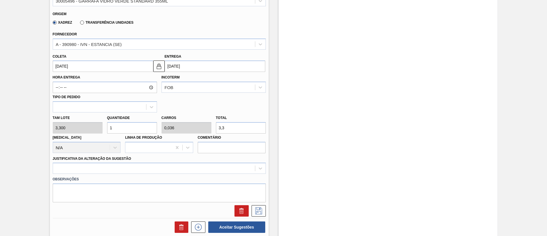
click at [57, 129] on div "[PERSON_NAME] 3,300 Quantidade 1 Carros 0,036 Total 3,3 [MEDICAL_DATA] N/A Linh…" at bounding box center [159, 132] width 218 height 41
type input "14"
type input "0,5"
type input "46,2"
type input "140"
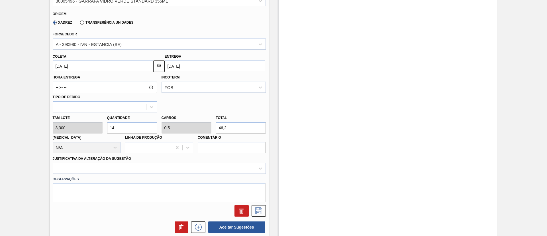
type input "5"
type input "462"
type input "140"
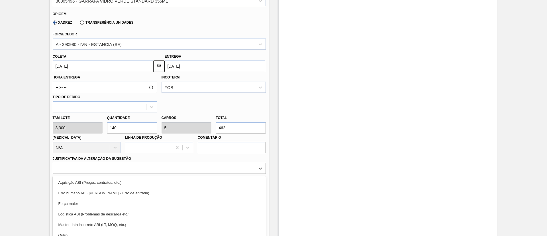
click at [127, 169] on div "option Erro humano ABI (Cálculo / Erro de entrada) focused, 2 of 18. 18 results…" at bounding box center [159, 167] width 213 height 11
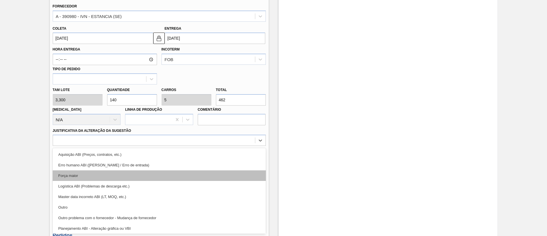
click at [69, 171] on div "Força maior" at bounding box center [159, 175] width 213 height 11
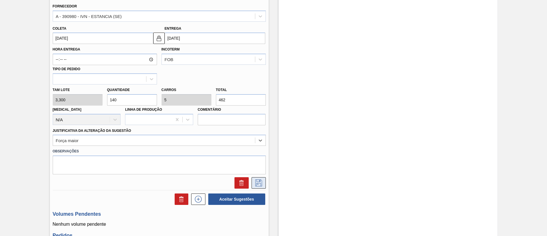
click at [258, 185] on icon at bounding box center [258, 182] width 9 height 7
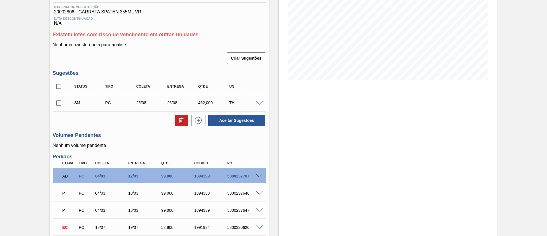
scroll to position [71, 0]
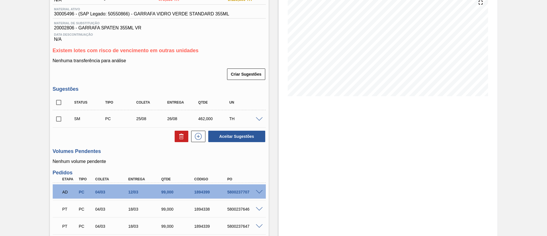
click at [58, 119] on input "checkbox" at bounding box center [59, 119] width 12 height 12
checkbox input "true"
click at [197, 135] on icon at bounding box center [198, 136] width 9 height 7
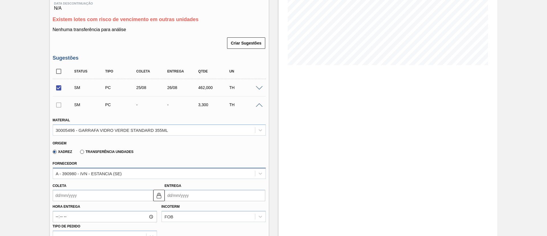
scroll to position [156, 0]
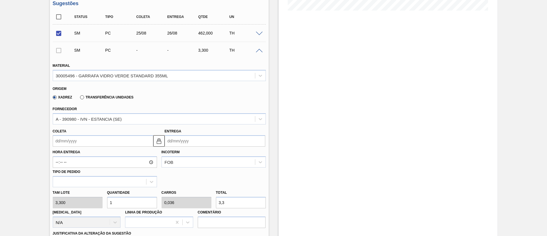
click at [73, 141] on input "Coleta" at bounding box center [103, 140] width 101 height 11
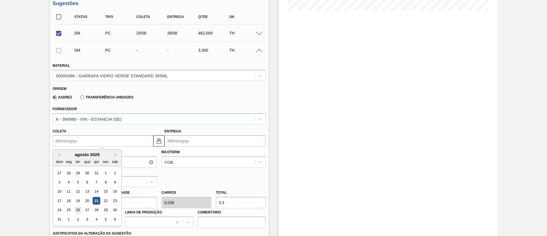
click at [79, 210] on div "26" at bounding box center [78, 210] width 8 height 8
type input "[DATE]"
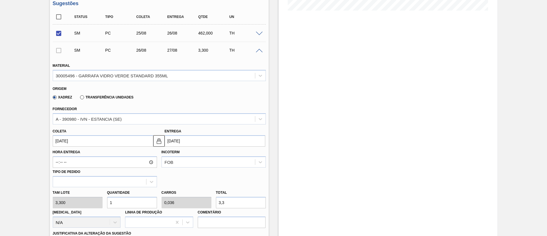
click at [83, 205] on div "[PERSON_NAME] 3,300 Quantidade 1 Carros 0,036 Total 3,3 [MEDICAL_DATA] N/A Linh…" at bounding box center [159, 207] width 218 height 41
type input "14"
type input "0,5"
type input "46,2"
type input "140"
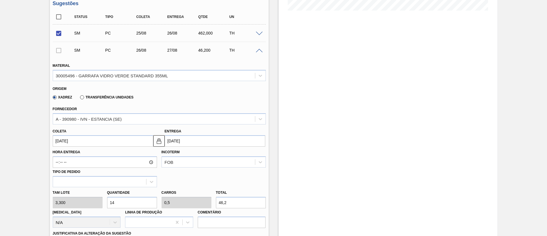
type input "5"
type input "462"
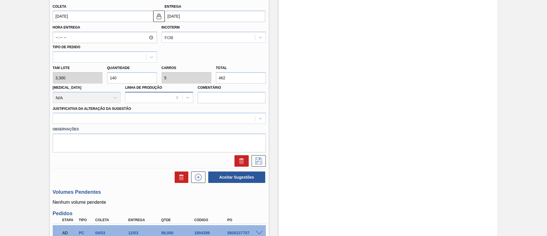
scroll to position [284, 0]
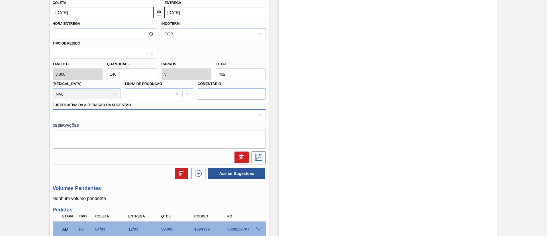
type input "140"
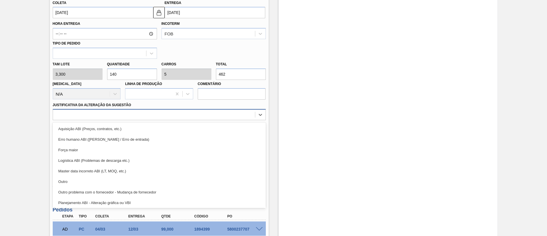
click at [121, 114] on div at bounding box center [154, 115] width 202 height 8
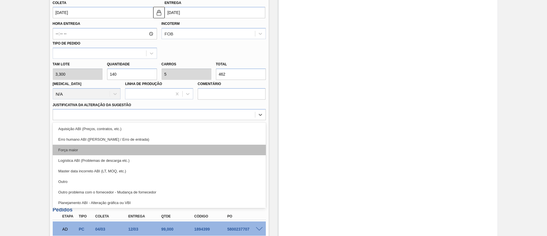
click at [84, 153] on div "Força maior" at bounding box center [159, 149] width 213 height 11
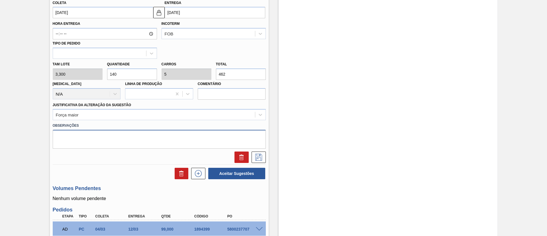
click at [104, 141] on textarea at bounding box center [159, 139] width 213 height 19
click at [257, 155] on icon at bounding box center [258, 157] width 9 height 7
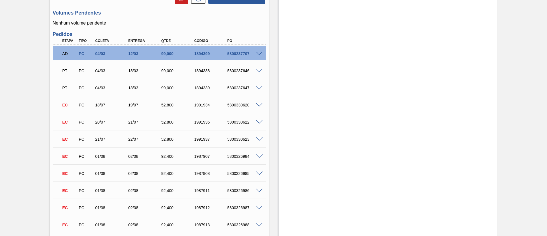
scroll to position [113, 0]
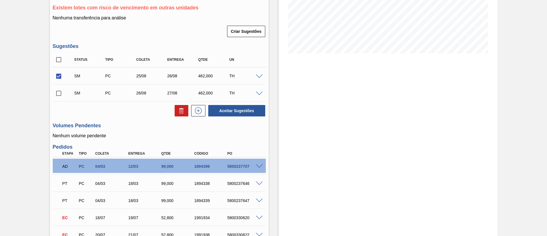
click at [63, 91] on input "checkbox" at bounding box center [59, 93] width 12 height 12
checkbox input "true"
click at [195, 107] on icon at bounding box center [198, 110] width 9 height 7
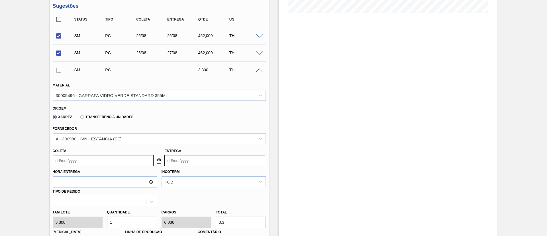
scroll to position [199, 0]
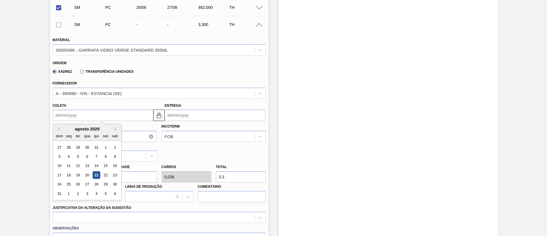
click at [76, 113] on input "Coleta" at bounding box center [103, 114] width 101 height 11
click at [85, 185] on div "27" at bounding box center [87, 184] width 8 height 8
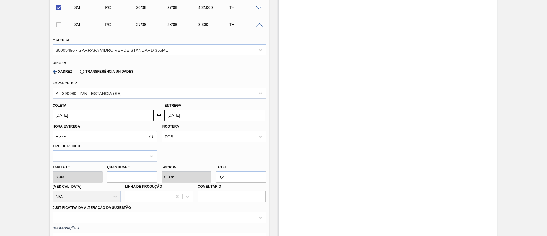
drag, startPoint x: 123, startPoint y: 177, endPoint x: 87, endPoint y: 178, distance: 35.4
click at [104, 178] on div "[PERSON_NAME] 3,300 Quantidade 1 Carros 0,036 Total 3,3 [MEDICAL_DATA] N/A Linh…" at bounding box center [159, 181] width 218 height 41
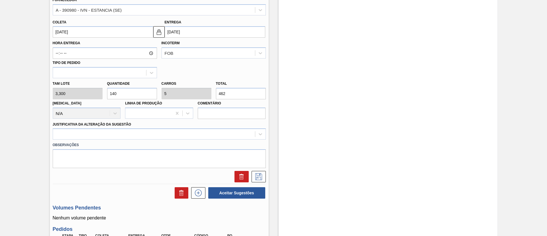
scroll to position [284, 0]
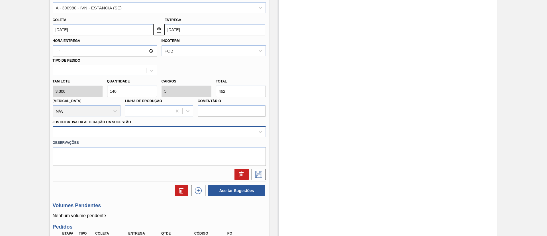
click at [142, 132] on div at bounding box center [154, 132] width 202 height 8
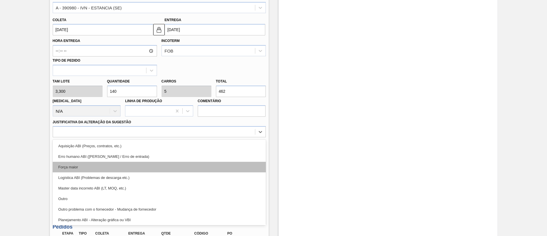
click at [79, 166] on div "Força maior" at bounding box center [159, 167] width 213 height 11
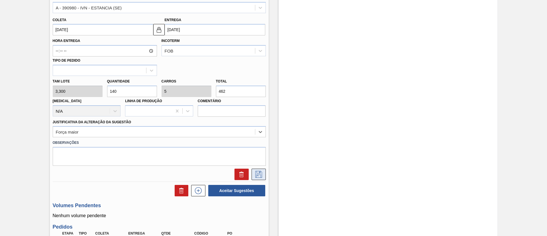
click at [258, 174] on icon at bounding box center [258, 174] width 9 height 7
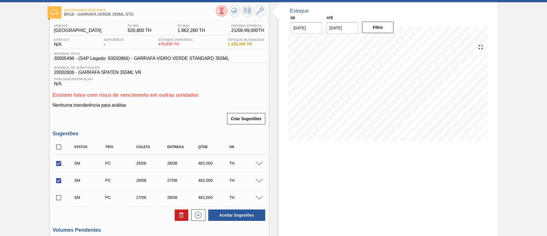
scroll to position [0, 0]
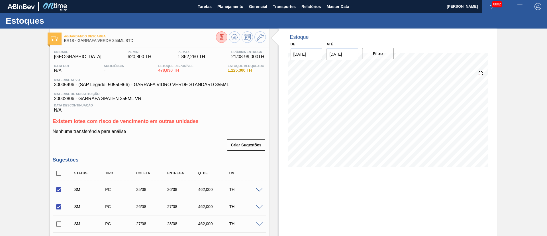
click at [60, 223] on input "checkbox" at bounding box center [59, 224] width 12 height 12
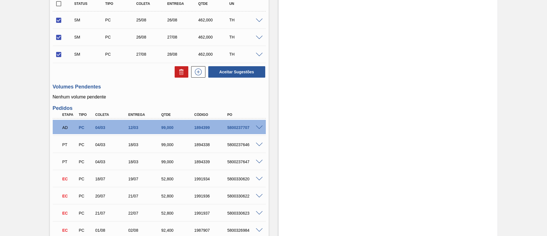
scroll to position [171, 0]
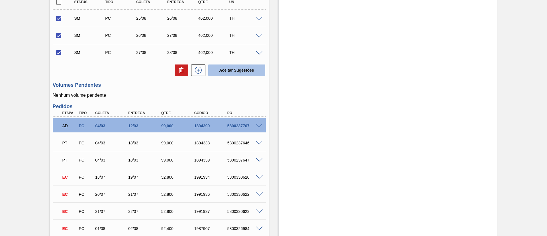
click at [237, 69] on button "Aceitar Sugestões" at bounding box center [236, 69] width 57 height 11
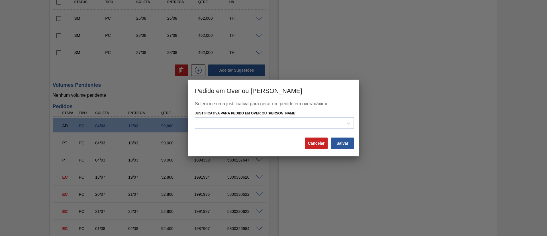
click at [302, 121] on div at bounding box center [269, 123] width 148 height 8
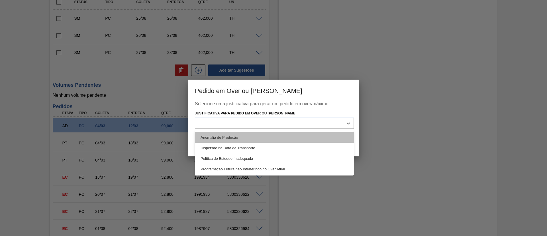
click at [206, 136] on div "Anomalia de Produção" at bounding box center [274, 137] width 159 height 11
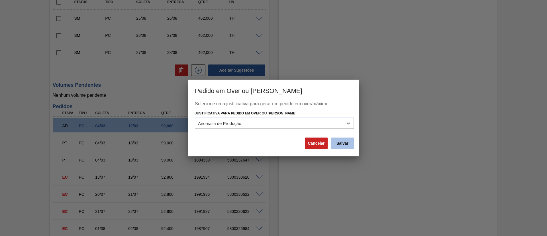
click at [338, 137] on button "Salvar" at bounding box center [342, 142] width 23 height 11
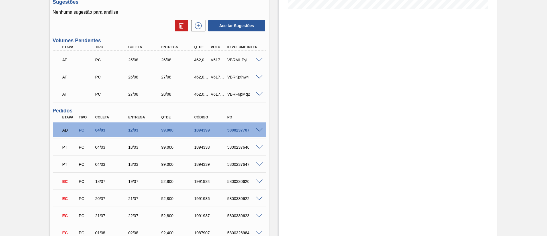
scroll to position [0, 0]
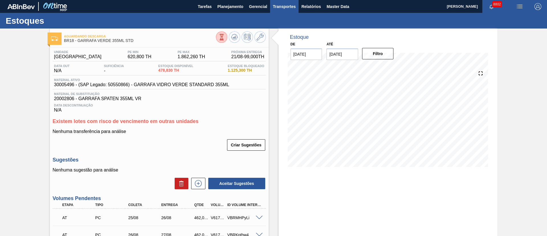
click at [291, 7] on span "Transportes" at bounding box center [284, 6] width 23 height 7
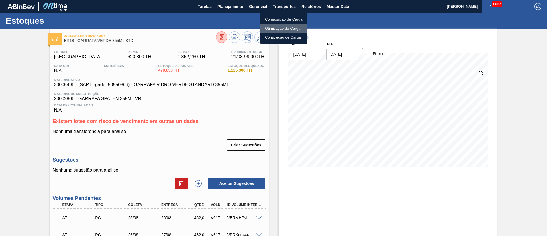
click at [280, 27] on li "Otimização de Carga" at bounding box center [283, 28] width 47 height 9
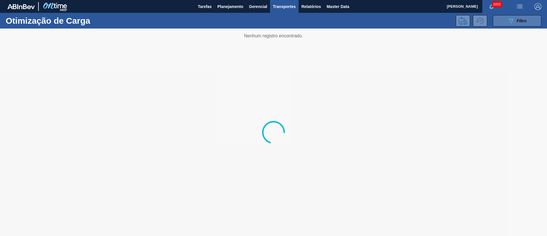
click at [531, 22] on button "089F7B8B-B2A5-4AFE-B5C0-19BA573D28AC Filtro" at bounding box center [517, 20] width 48 height 11
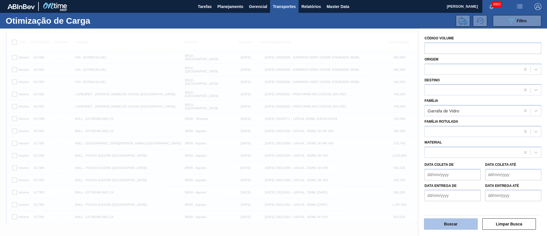
click at [448, 223] on button "Buscar" at bounding box center [451, 223] width 54 height 11
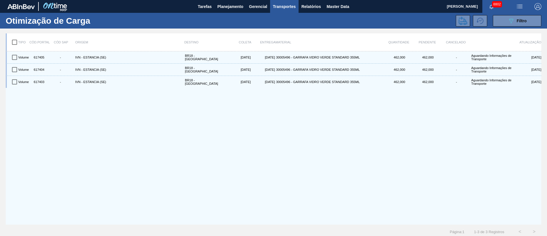
click at [16, 40] on input "checkbox" at bounding box center [15, 42] width 12 height 12
click at [466, 21] on icon at bounding box center [463, 21] width 9 height 9
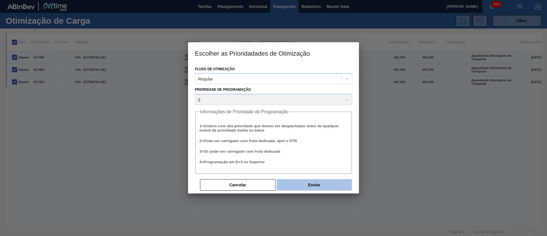
click at [302, 187] on button "Enviar" at bounding box center [314, 184] width 75 height 11
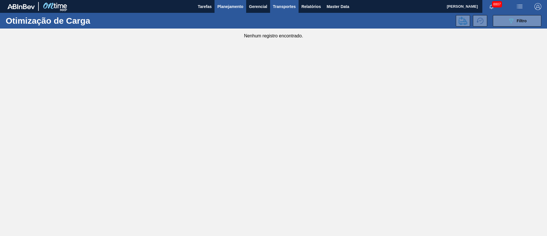
click at [235, 6] on span "Planejamento" at bounding box center [230, 6] width 26 height 7
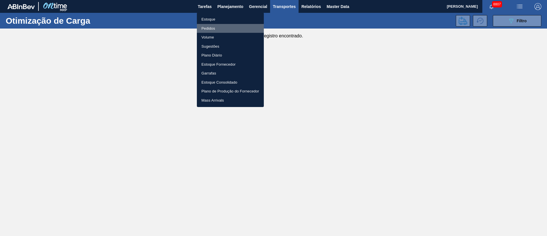
click at [209, 28] on li "Pedidos" at bounding box center [230, 28] width 67 height 9
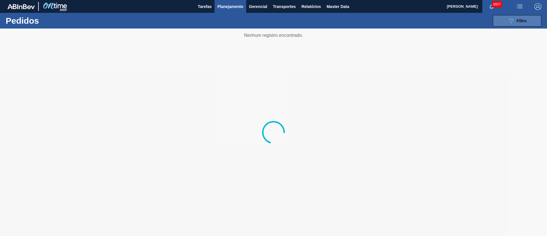
click at [510, 20] on icon "089F7B8B-B2A5-4AFE-B5C0-19BA573D28AC" at bounding box center [511, 20] width 7 height 7
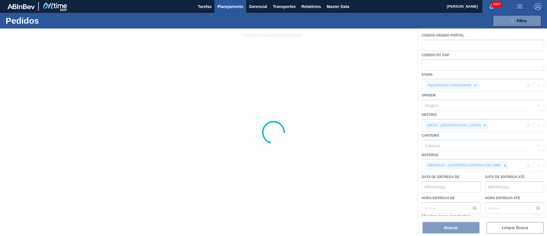
click at [463, 125] on div at bounding box center [273, 131] width 547 height 207
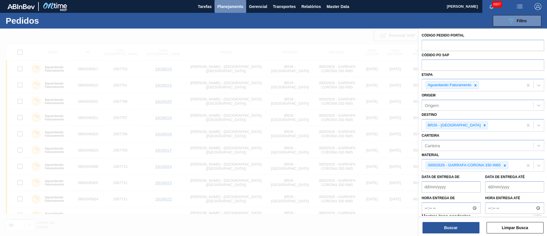
click at [232, 7] on span "Planejamento" at bounding box center [230, 6] width 26 height 7
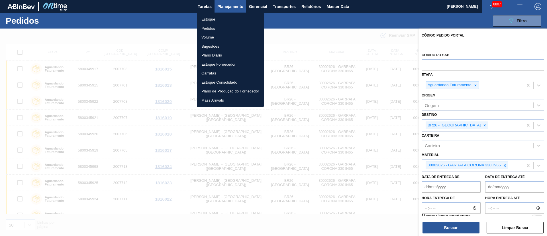
click at [208, 18] on li "Estoque" at bounding box center [230, 19] width 67 height 9
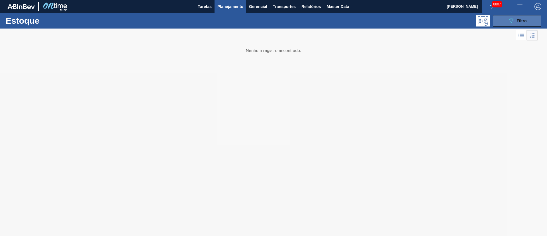
click at [509, 23] on icon "089F7B8B-B2A5-4AFE-B5C0-19BA573D28AC" at bounding box center [511, 20] width 7 height 7
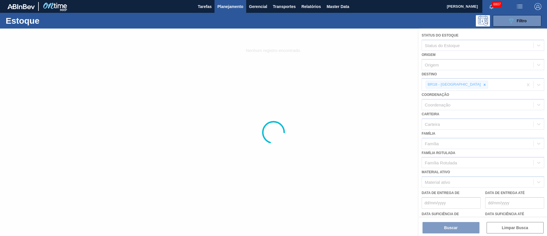
click at [465, 85] on div at bounding box center [273, 131] width 547 height 207
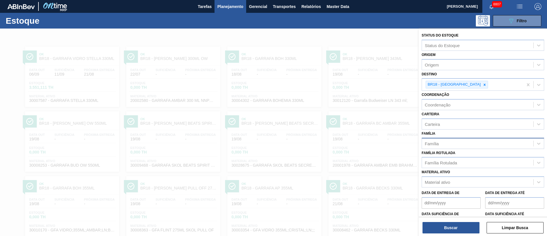
click at [438, 146] on div "Família" at bounding box center [477, 143] width 111 height 8
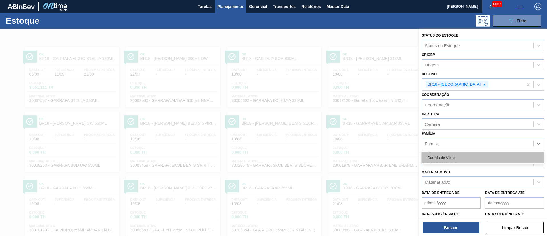
click at [438, 155] on div "Garrafa de Vidro" at bounding box center [483, 157] width 123 height 11
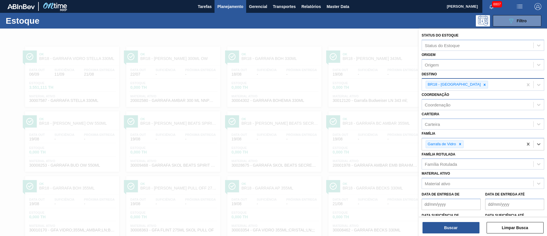
click at [483, 85] on icon at bounding box center [485, 85] width 4 height 4
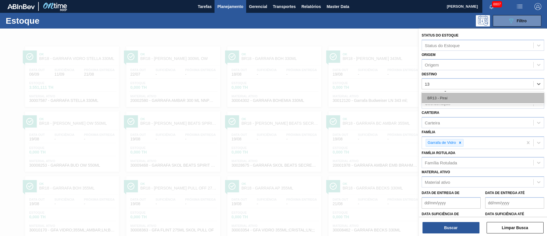
click at [446, 96] on div "BR13 - Piraí" at bounding box center [483, 98] width 123 height 11
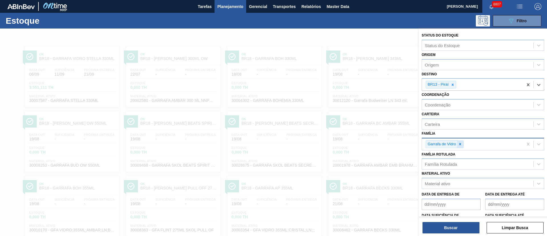
click at [457, 144] on div at bounding box center [460, 143] width 6 height 7
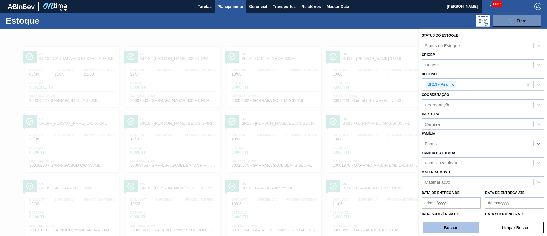
click at [450, 228] on button "Buscar" at bounding box center [451, 227] width 57 height 11
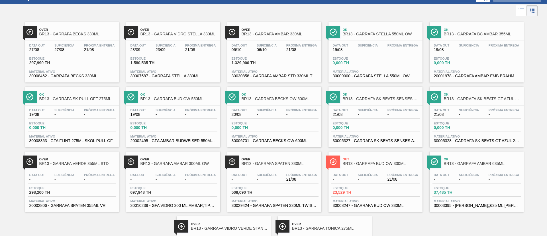
scroll to position [79, 0]
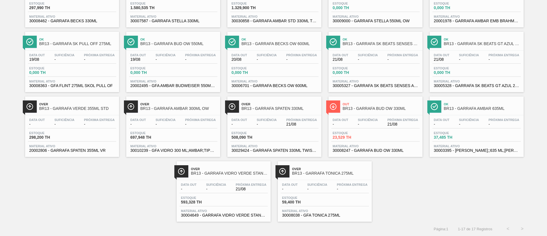
click at [238, 207] on div "Data out - Suficiência - Próxima Entrega 21/08 Estoque 593,328 TH Material ativ…" at bounding box center [224, 199] width 94 height 39
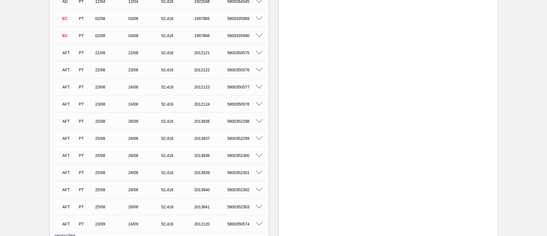
scroll to position [83, 0]
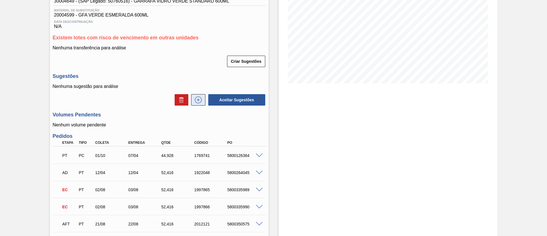
click at [201, 98] on icon at bounding box center [198, 99] width 7 height 7
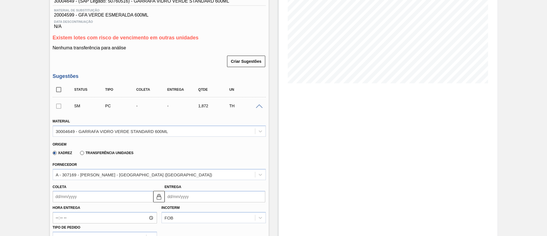
click at [115, 133] on div "30004649 - GARRAFA VIDRO VERDE STANDARD 600ML" at bounding box center [154, 131] width 202 height 8
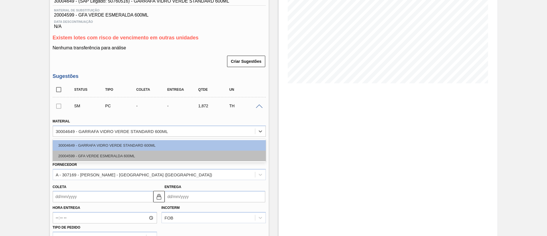
click at [101, 154] on div "20004599 - GFA VERDE ESMERALDA 600ML" at bounding box center [159, 155] width 213 height 11
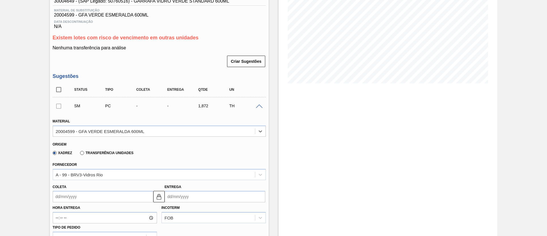
click at [99, 200] on input "Coleta" at bounding box center [103, 196] width 101 height 11
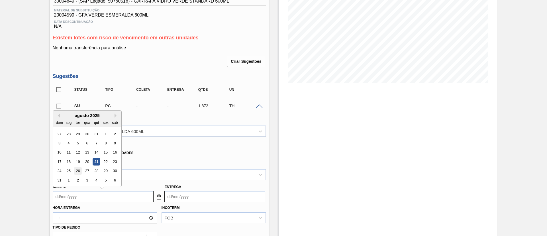
click at [79, 171] on div "26" at bounding box center [78, 171] width 8 height 8
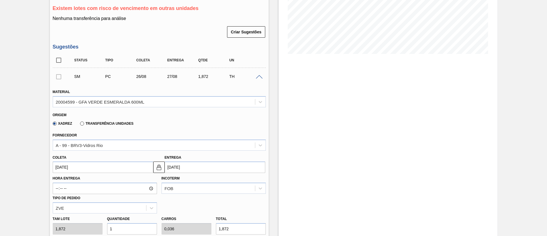
scroll to position [126, 0]
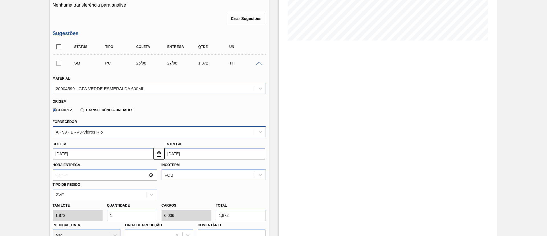
click at [107, 134] on div "A - 99 - BRV3-Vidros Rio" at bounding box center [154, 131] width 202 height 8
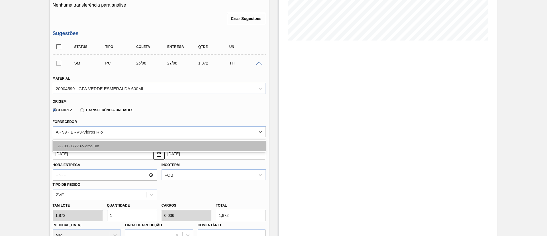
click at [100, 144] on div "A - 99 - BRV3-Vidros Rio" at bounding box center [159, 145] width 213 height 11
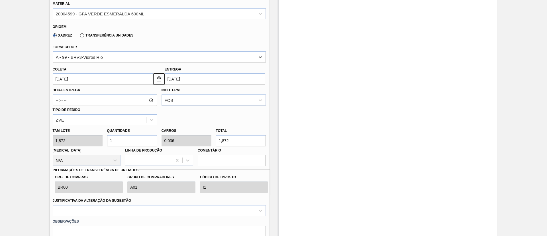
scroll to position [212, 0]
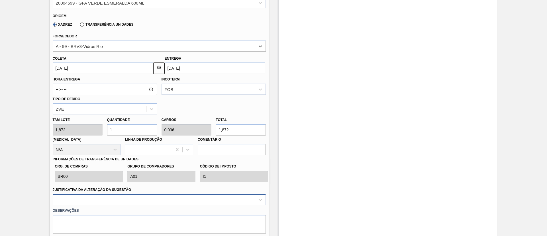
click at [129, 201] on div at bounding box center [159, 199] width 213 height 11
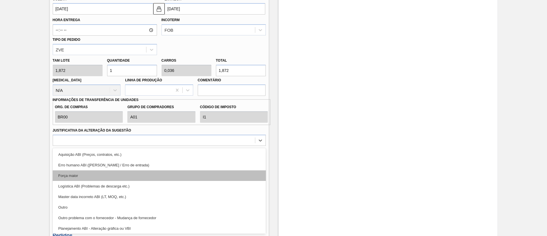
click at [105, 174] on div "Força maior" at bounding box center [159, 175] width 213 height 11
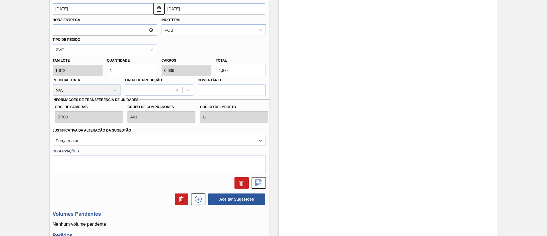
scroll to position [228, 0]
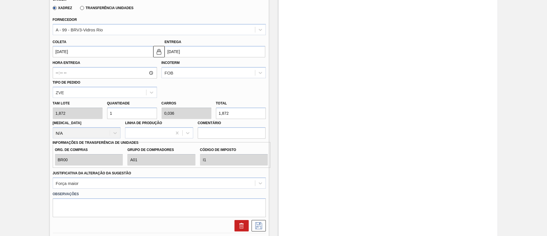
click at [65, 117] on div "[PERSON_NAME] 1,872 Quantidade 1 Carros 0,036 Total 1,872 [MEDICAL_DATA] N/A Li…" at bounding box center [159, 118] width 218 height 41
click at [261, 226] on icon at bounding box center [258, 225] width 9 height 7
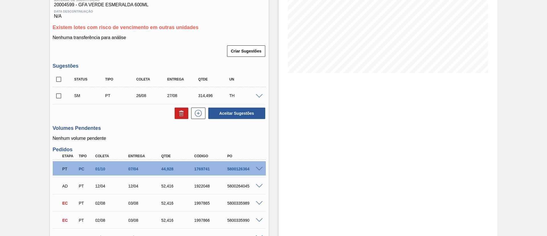
scroll to position [74, 0]
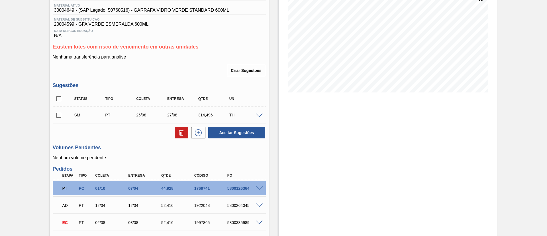
click at [59, 114] on input "checkbox" at bounding box center [59, 115] width 12 height 12
click at [238, 134] on button "Aceitar Sugestões" at bounding box center [236, 132] width 57 height 11
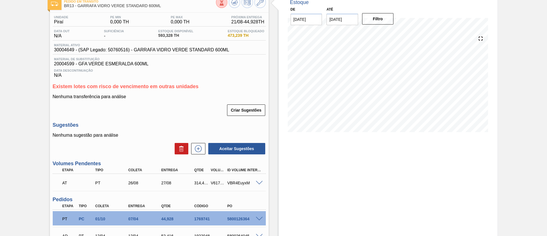
scroll to position [0, 0]
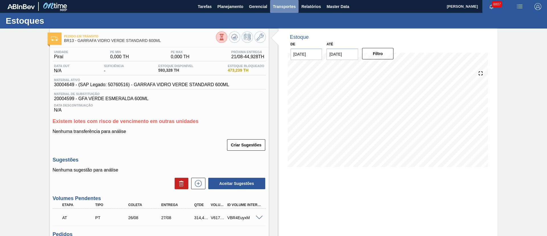
click at [286, 3] on button "Transportes" at bounding box center [284, 6] width 28 height 13
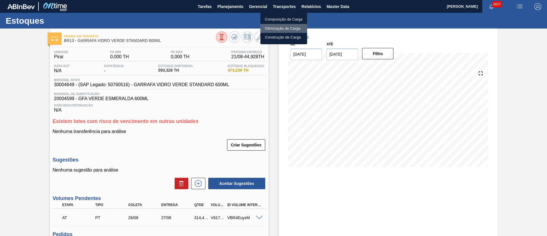
click at [279, 28] on li "Otimização de Carga" at bounding box center [283, 28] width 47 height 9
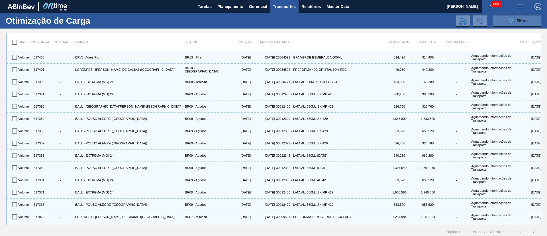
click at [513, 19] on icon "089F7B8B-B2A5-4AFE-B5C0-19BA573D28AC" at bounding box center [511, 20] width 7 height 7
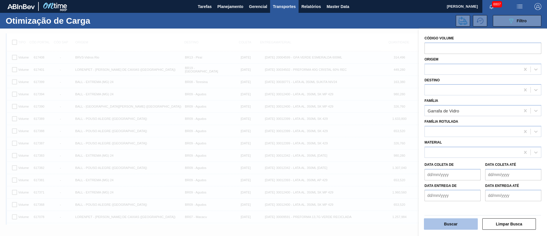
click at [460, 225] on button "Buscar" at bounding box center [451, 223] width 54 height 11
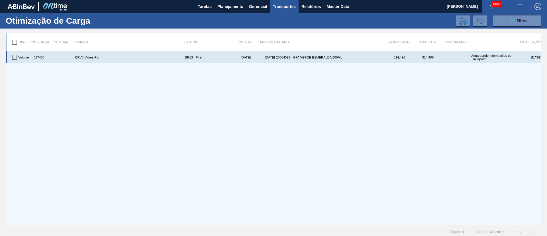
click at [13, 56] on input "checkbox" at bounding box center [15, 57] width 12 height 12
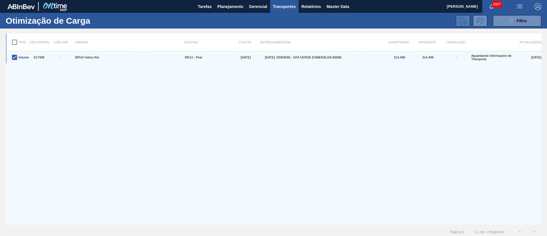
click at [466, 23] on icon at bounding box center [463, 21] width 9 height 8
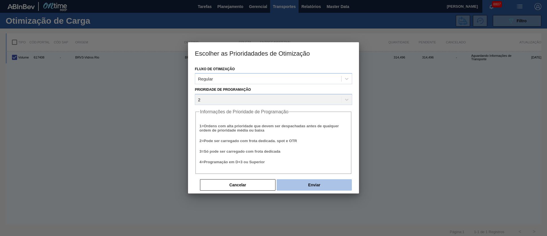
click at [310, 187] on button "Enviar" at bounding box center [314, 184] width 75 height 11
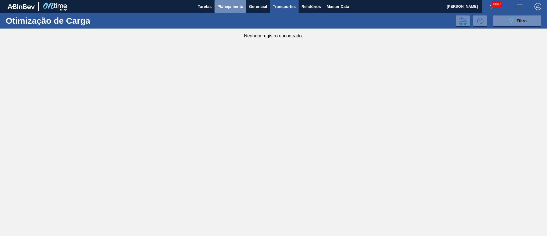
click at [221, 8] on span "Planejamento" at bounding box center [230, 6] width 26 height 7
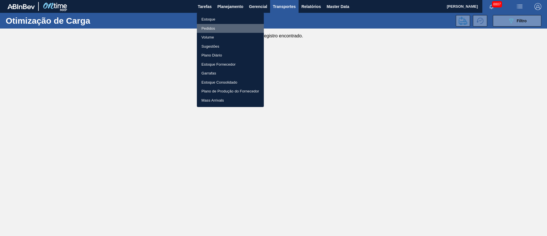
click at [214, 31] on li "Pedidos" at bounding box center [230, 28] width 67 height 9
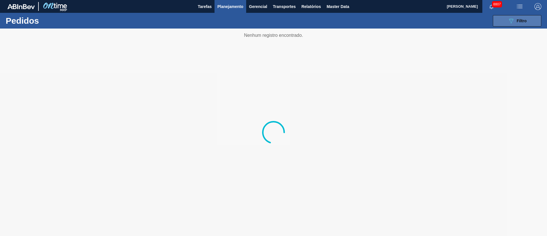
click at [527, 23] on button "089F7B8B-B2A5-4AFE-B5C0-19BA573D28AC Filtro" at bounding box center [517, 20] width 48 height 11
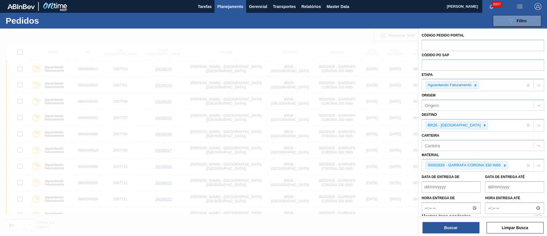
click at [224, 9] on span "Planejamento" at bounding box center [230, 6] width 26 height 7
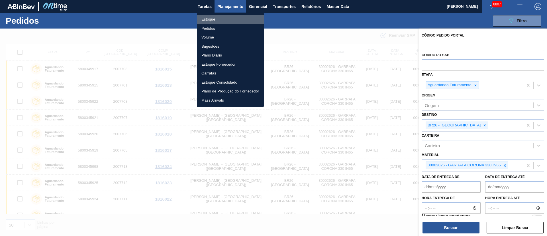
click at [209, 19] on li "Estoque" at bounding box center [230, 19] width 67 height 9
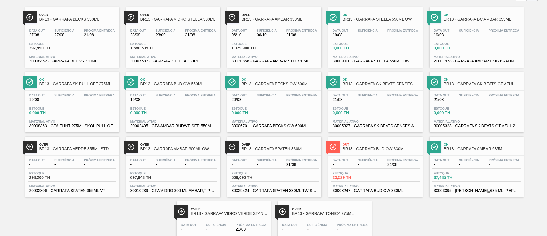
scroll to position [79, 0]
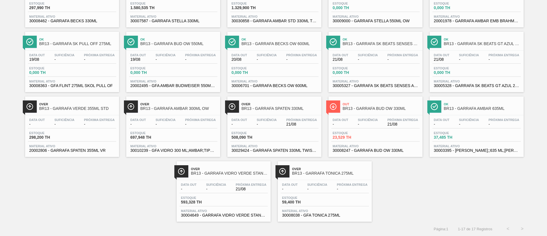
click at [211, 205] on div "Estoque 593,328 TH" at bounding box center [224, 201] width 88 height 10
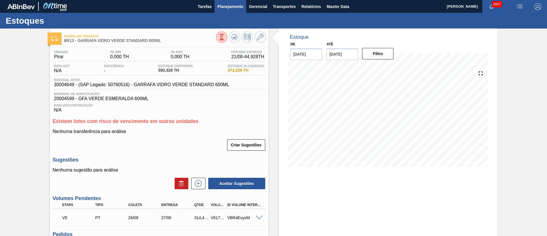
click at [224, 7] on span "Planejamento" at bounding box center [230, 6] width 26 height 7
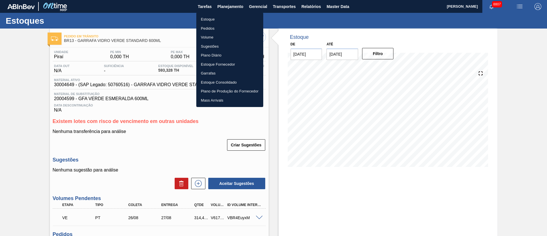
click at [211, 29] on li "Pedidos" at bounding box center [229, 28] width 67 height 9
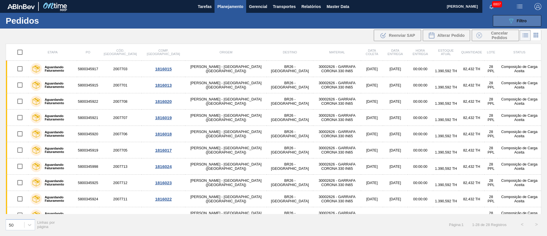
click at [518, 23] on div "089F7B8B-B2A5-4AFE-B5C0-19BA573D28AC Filtro" at bounding box center [517, 20] width 19 height 7
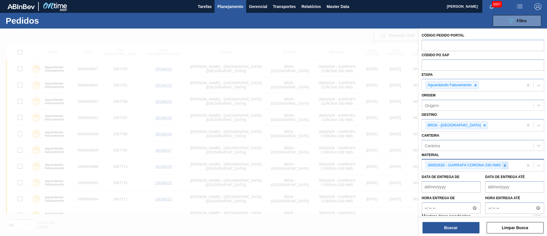
click at [504, 165] on icon at bounding box center [505, 165] width 4 height 4
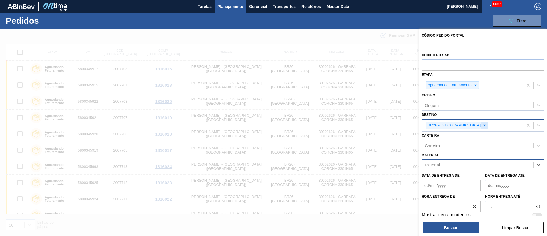
click at [483, 124] on icon at bounding box center [485, 125] width 4 height 4
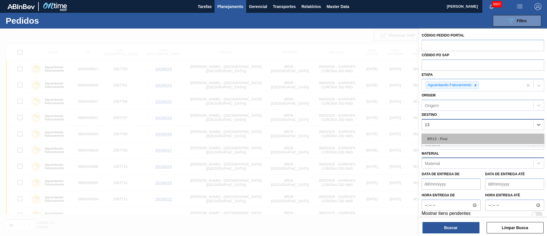
click at [456, 138] on div "BR13 - Piraí" at bounding box center [483, 138] width 123 height 11
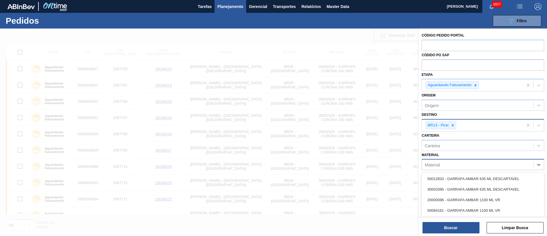
click at [444, 166] on div "Material" at bounding box center [477, 164] width 111 height 8
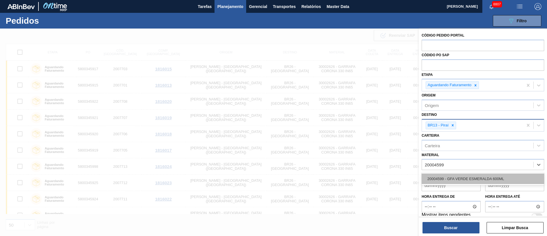
click at [448, 177] on div "20004599 - GFA VERDE ESMERALDA 600ML" at bounding box center [483, 178] width 123 height 11
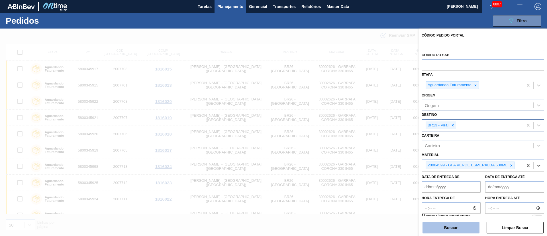
click at [446, 229] on button "Buscar" at bounding box center [451, 227] width 57 height 11
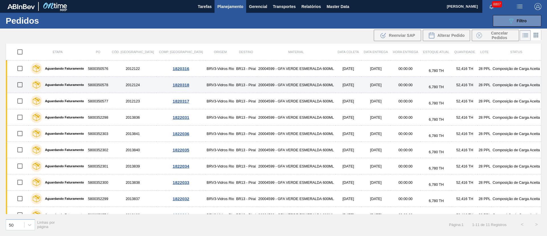
scroll to position [26, 0]
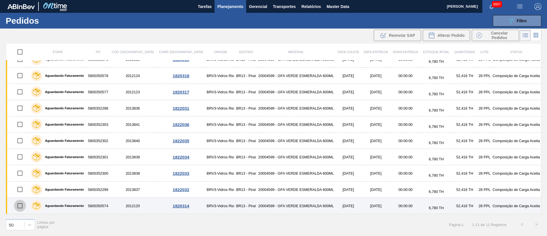
click at [22, 206] on input "checkbox" at bounding box center [20, 205] width 12 height 12
click at [22, 207] on input "checkbox" at bounding box center [20, 205] width 12 height 12
click at [21, 203] on input "checkbox" at bounding box center [20, 205] width 12 height 12
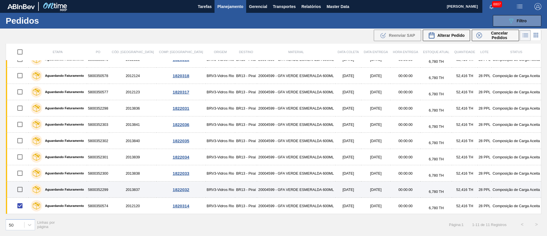
click at [22, 191] on input "checkbox" at bounding box center [20, 189] width 12 height 12
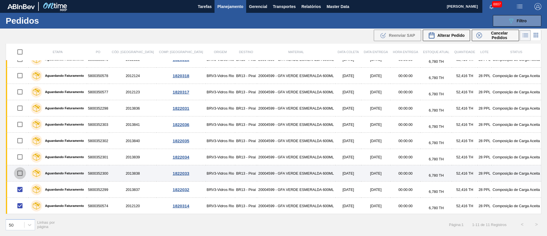
click at [24, 172] on input "checkbox" at bounding box center [20, 173] width 12 height 12
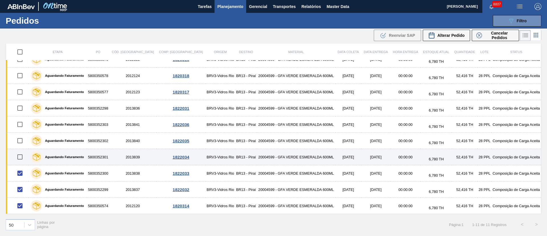
click at [22, 156] on input "checkbox" at bounding box center [20, 157] width 12 height 12
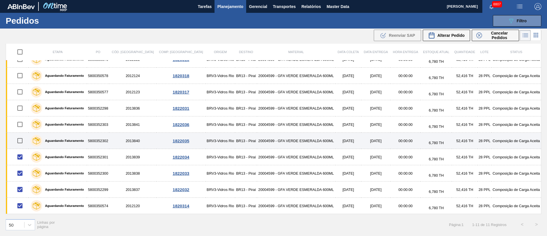
click at [21, 144] on input "checkbox" at bounding box center [20, 140] width 12 height 12
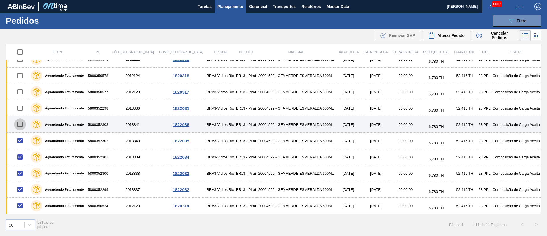
click at [19, 122] on input "checkbox" at bounding box center [20, 124] width 12 height 12
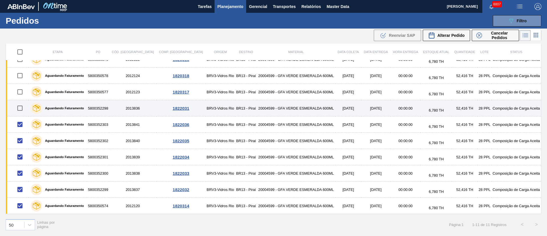
click at [20, 108] on input "checkbox" at bounding box center [20, 108] width 12 height 12
click at [22, 109] on input "checkbox" at bounding box center [20, 108] width 12 height 12
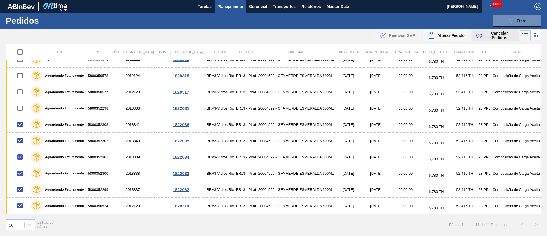
click at [493, 38] on span "Cancelar Pedidos" at bounding box center [499, 35] width 30 height 9
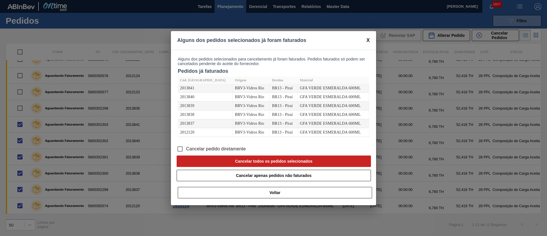
click at [180, 147] on input "Cancelar pedido diretamente" at bounding box center [180, 149] width 12 height 12
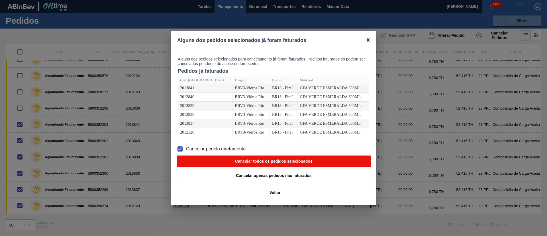
click at [234, 161] on button "Cancelar todos os pedidos selecionados" at bounding box center [274, 160] width 194 height 11
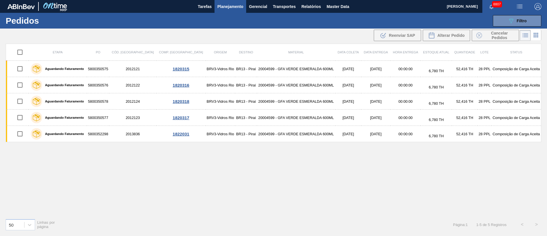
scroll to position [0, 0]
click at [225, 4] on span "Planejamento" at bounding box center [230, 6] width 26 height 7
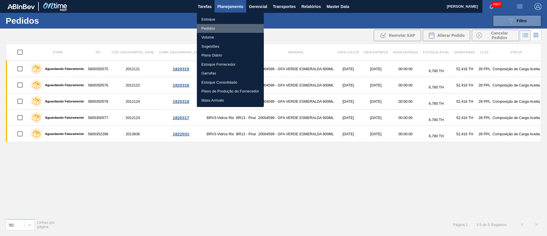
click at [209, 27] on li "Pedidos" at bounding box center [230, 28] width 67 height 9
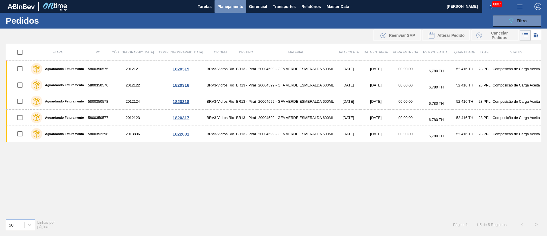
click at [233, 5] on span "Planejamento" at bounding box center [230, 6] width 26 height 7
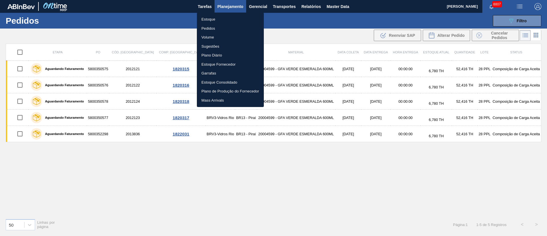
click at [207, 21] on li "Estoque" at bounding box center [230, 19] width 67 height 9
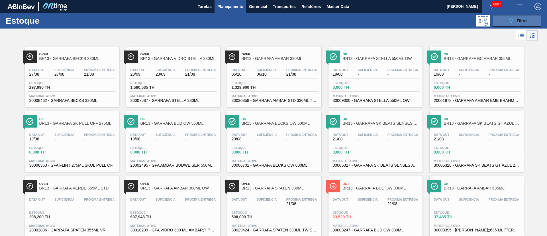
click at [522, 21] on span "Filtro" at bounding box center [522, 21] width 10 height 5
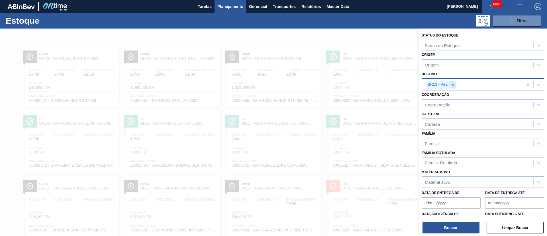
click at [454, 83] on icon at bounding box center [453, 85] width 4 height 4
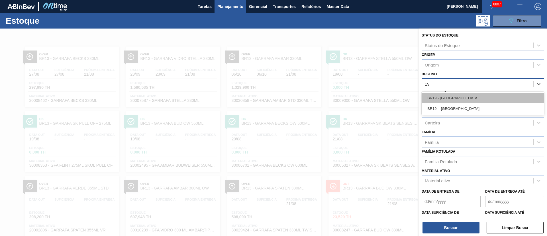
click at [445, 101] on div "BR19 - [GEOGRAPHIC_DATA]" at bounding box center [483, 98] width 123 height 11
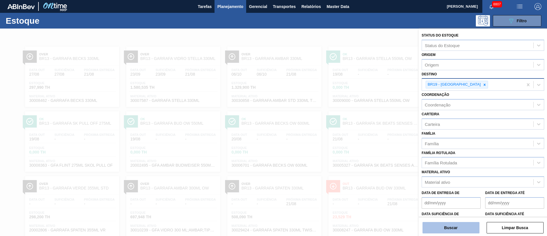
click at [462, 226] on button "Buscar" at bounding box center [451, 227] width 57 height 11
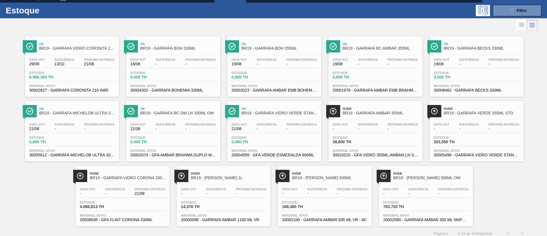
scroll to position [15, 0]
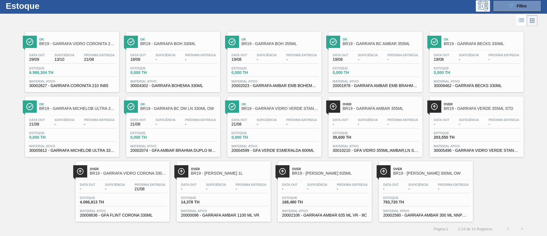
click at [125, 187] on div "Suficiência -" at bounding box center [114, 187] width 23 height 8
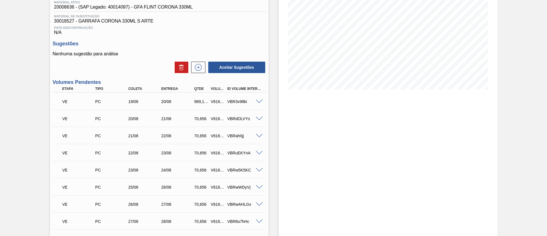
scroll to position [85, 0]
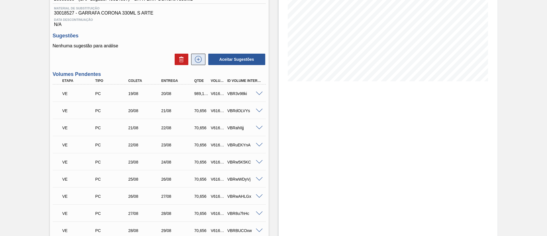
click at [199, 59] on icon at bounding box center [198, 59] width 9 height 7
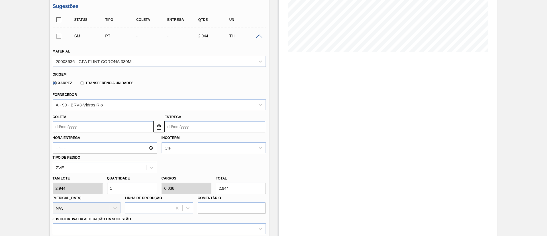
scroll to position [128, 0]
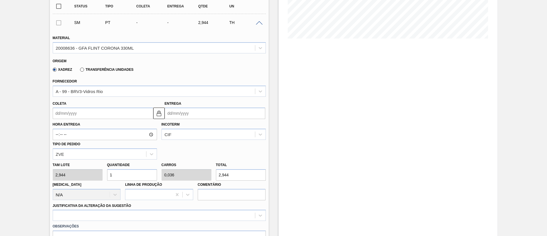
click at [76, 112] on input "Coleta" at bounding box center [103, 112] width 101 height 11
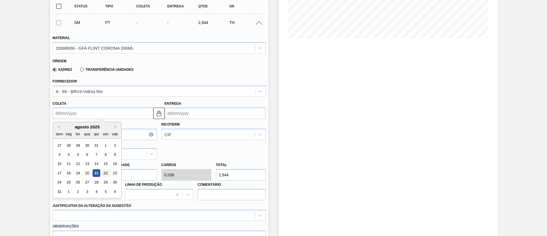
click at [107, 174] on div "22" at bounding box center [106, 173] width 8 height 8
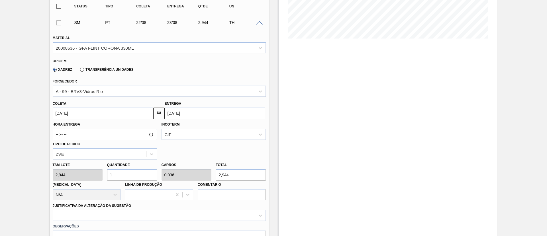
drag, startPoint x: 119, startPoint y: 178, endPoint x: 102, endPoint y: 171, distance: 18.3
click at [119, 175] on input "1" at bounding box center [132, 174] width 50 height 11
click at [77, 171] on div "[PERSON_NAME] 2,944 Quantidade 1 Carros 0,036 Total 2,944 [MEDICAL_DATA] N/A Li…" at bounding box center [159, 179] width 218 height 41
click at [134, 52] on div "20008636 - GFA FLINT CORONA 330ML" at bounding box center [159, 47] width 213 height 11
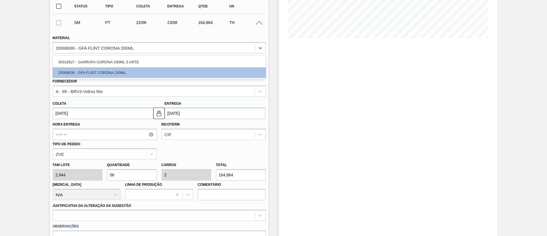
scroll to position [0, 0]
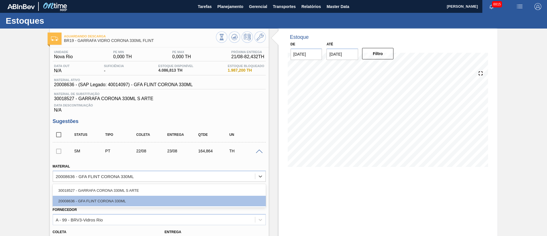
click at [239, 6] on span "Planejamento" at bounding box center [230, 6] width 26 height 7
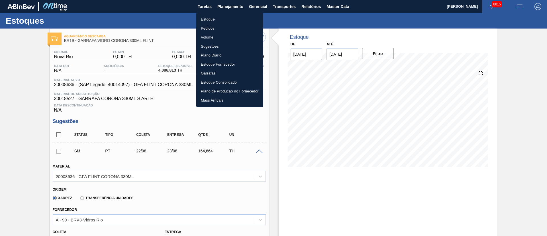
click at [208, 16] on li "Estoque" at bounding box center [229, 19] width 67 height 9
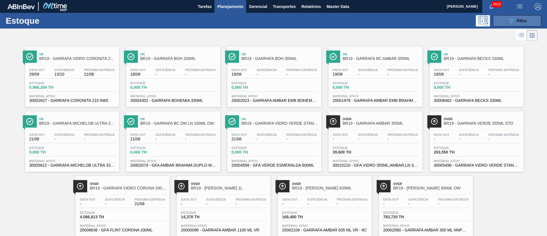
click at [523, 24] on div "089F7B8B-B2A5-4AFE-B5C0-19BA573D28AC Filtro" at bounding box center [517, 20] width 19 height 7
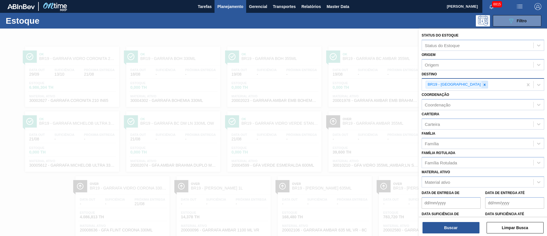
click at [483, 85] on icon at bounding box center [485, 85] width 4 height 4
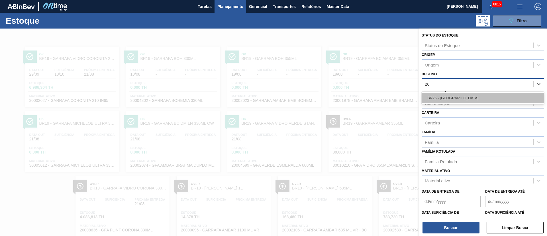
click at [458, 93] on div "BR26 - [GEOGRAPHIC_DATA]" at bounding box center [483, 98] width 123 height 11
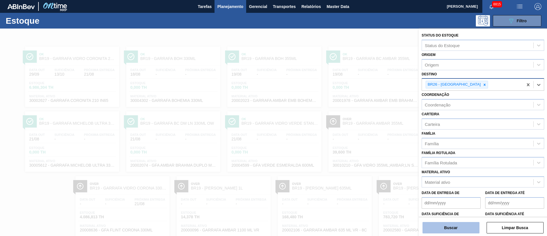
click at [446, 225] on button "Buscar" at bounding box center [451, 227] width 57 height 11
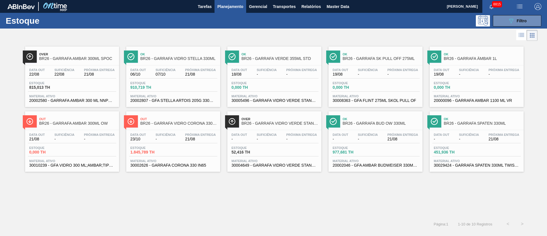
click at [183, 139] on div "Data out 23/10 Suficiência - Próxima Entrega 21/08" at bounding box center [173, 138] width 88 height 10
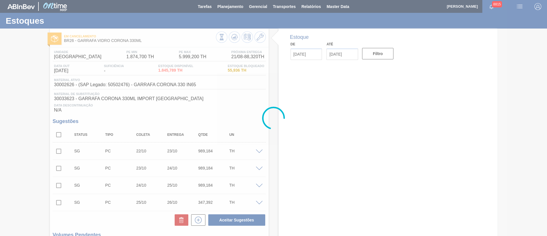
click at [58, 152] on div at bounding box center [273, 118] width 547 height 236
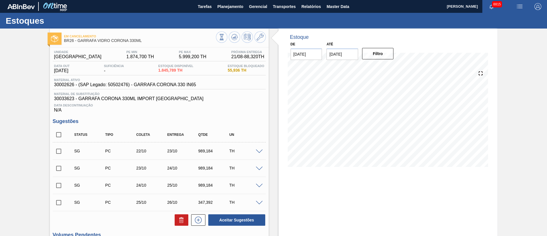
click at [59, 151] on input "checkbox" at bounding box center [59, 151] width 12 height 12
click at [259, 150] on span at bounding box center [259, 151] width 7 height 4
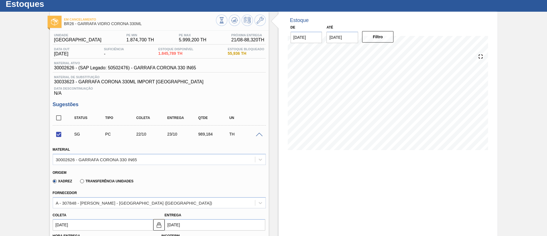
scroll to position [43, 0]
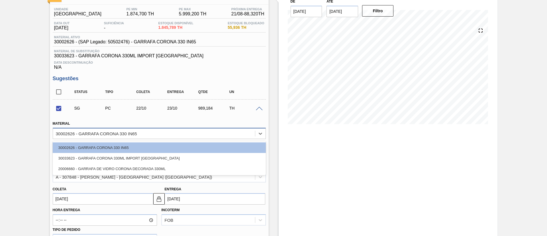
click at [83, 136] on div "30002626 - GARRAFA CORONA 330 IN65" at bounding box center [154, 133] width 202 height 8
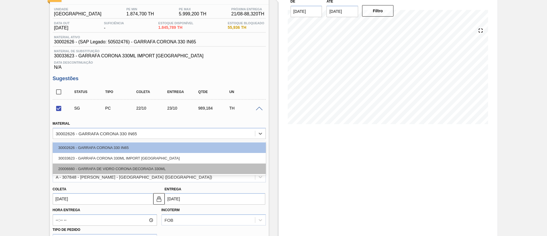
click at [80, 168] on div "20006660 - GARRAFA DE VIDRO CORONA DECORADA 330ML" at bounding box center [159, 168] width 213 height 11
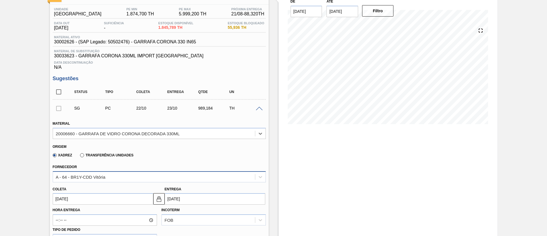
click at [98, 179] on div "A - 64 - BR1Y-CDD Vitória" at bounding box center [154, 176] width 202 height 8
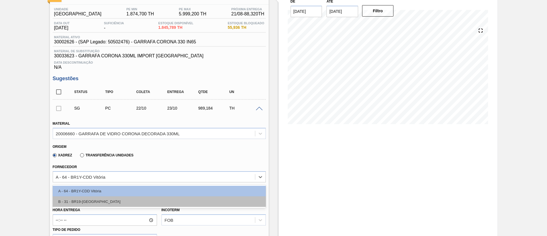
click at [91, 201] on div "B - 31 - BR19-[GEOGRAPHIC_DATA]" at bounding box center [159, 201] width 213 height 11
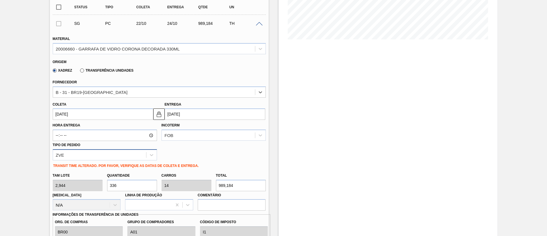
scroll to position [128, 0]
click at [93, 113] on input "[DATE]" at bounding box center [103, 112] width 101 height 11
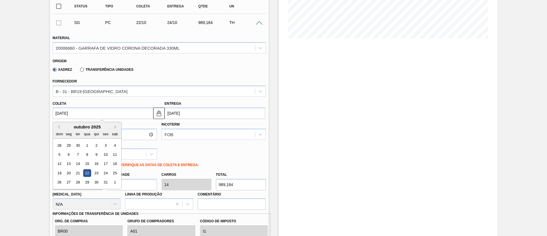
click at [87, 173] on div "22" at bounding box center [87, 173] width 8 height 8
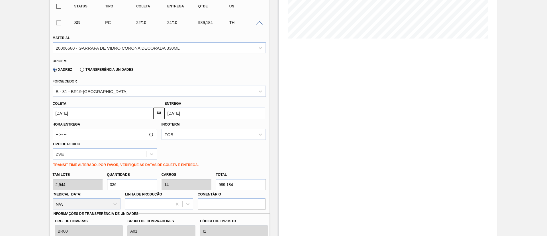
drag, startPoint x: 129, startPoint y: 185, endPoint x: 33, endPoint y: 178, distance: 95.5
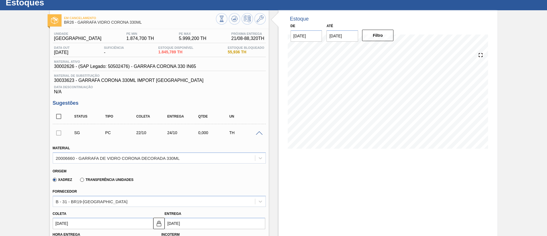
scroll to position [0, 0]
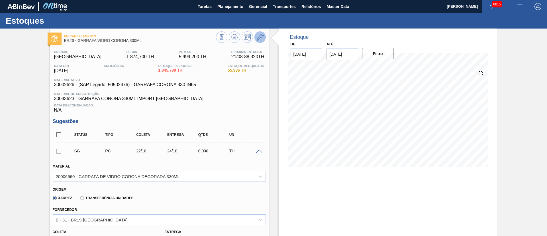
click at [259, 34] on icon at bounding box center [260, 37] width 7 height 7
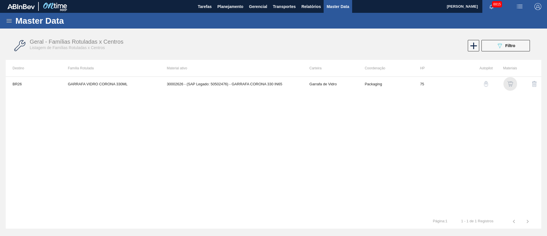
click at [511, 84] on img "button" at bounding box center [510, 84] width 6 height 6
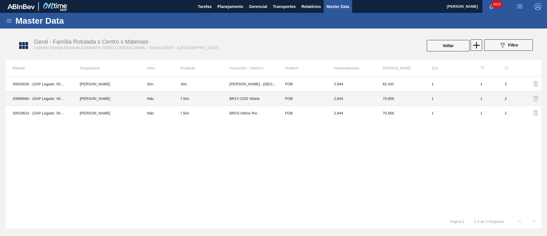
click at [256, 95] on td "BR1Y-CDD Vitória" at bounding box center [253, 98] width 49 height 15
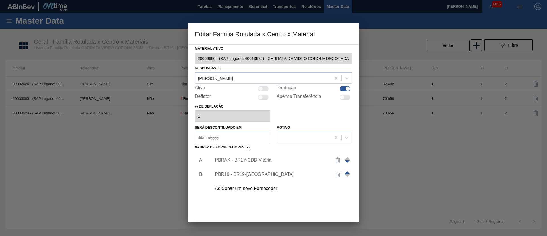
click at [346, 172] on span at bounding box center [347, 172] width 5 height 3
click at [242, 160] on div "PBR19 - BR19-[GEOGRAPHIC_DATA]" at bounding box center [271, 159] width 112 height 5
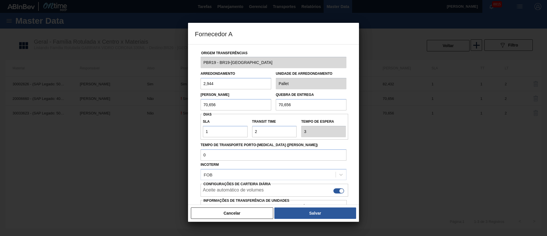
click at [242, 160] on div "Incoterm FOB" at bounding box center [274, 169] width 146 height 19
drag, startPoint x: 187, startPoint y: 105, endPoint x: 127, endPoint y: 99, distance: 60.7
click at [129, 101] on div "Fornecedor A Origem Transferências PBR19 - BR19-[GEOGRAPHIC_DATA] Arredondament…" at bounding box center [273, 118] width 547 height 236
click at [246, 103] on div "[PERSON_NAME] 82,432 Quebra de entrega 70,656" at bounding box center [273, 99] width 150 height 21
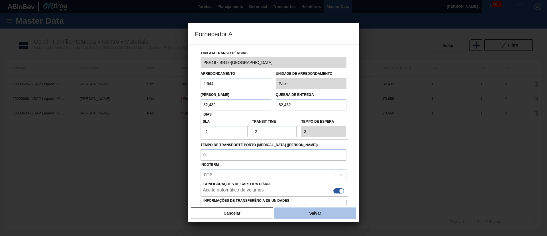
click at [327, 211] on button "Salvar" at bounding box center [315, 212] width 82 height 11
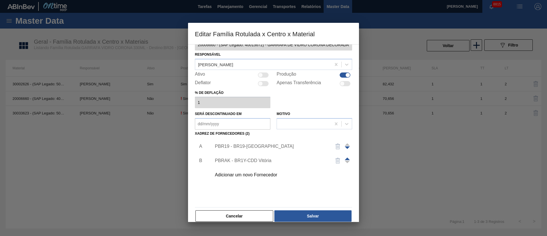
scroll to position [21, 0]
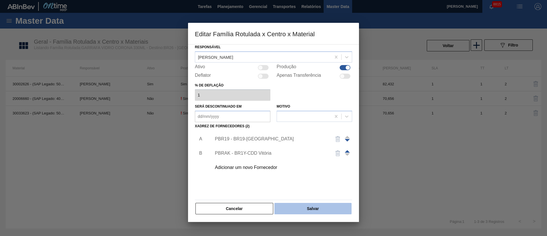
click at [304, 208] on button "Salvar" at bounding box center [312, 208] width 77 height 11
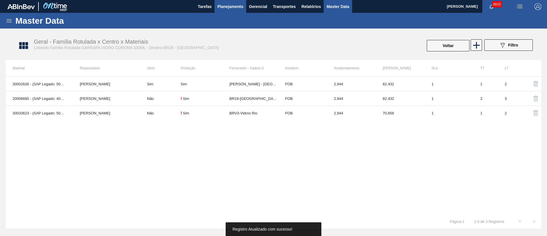
click at [229, 9] on span "Planejamento" at bounding box center [230, 6] width 26 height 7
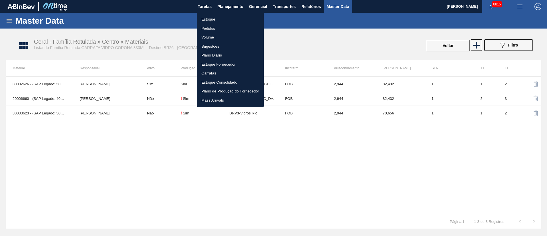
click at [208, 28] on li "Pedidos" at bounding box center [230, 28] width 67 height 9
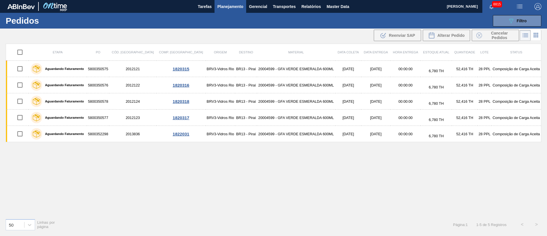
click at [229, 4] on span "Planejamento" at bounding box center [230, 6] width 26 height 7
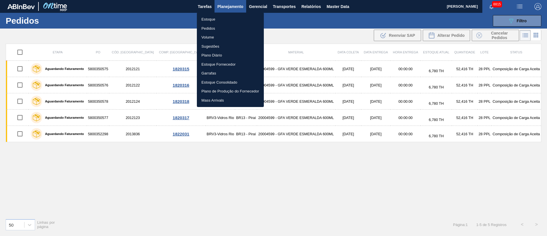
click at [210, 18] on li "Estoque" at bounding box center [230, 19] width 67 height 9
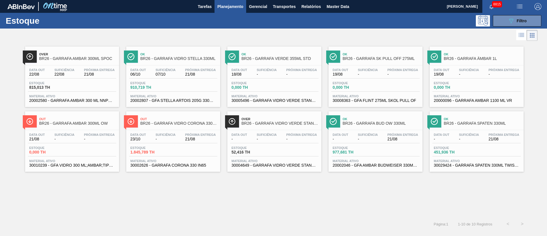
click at [180, 134] on div "Data out 23/10 Suficiência - Próxima Entrega 21/08" at bounding box center [173, 138] width 88 height 10
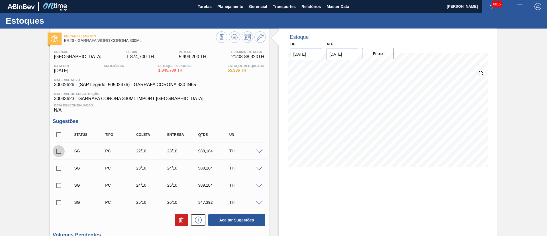
click at [61, 153] on input "checkbox" at bounding box center [59, 151] width 12 height 12
click at [258, 151] on span at bounding box center [259, 151] width 7 height 4
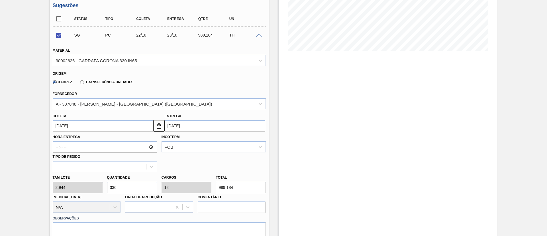
scroll to position [128, 0]
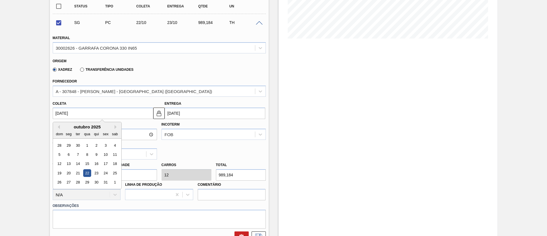
click at [109, 113] on input "[DATE]" at bounding box center [103, 112] width 101 height 11
click at [86, 175] on div "22" at bounding box center [87, 173] width 8 height 8
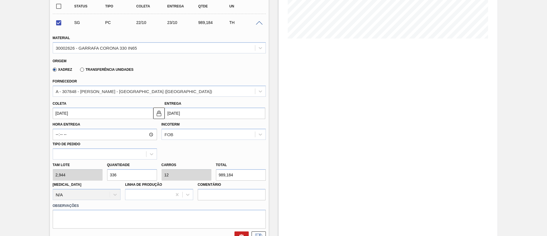
click at [53, 174] on div "[PERSON_NAME] 2,944 Quantidade 336 Carros 12 Total 989,184 [MEDICAL_DATA] N/A L…" at bounding box center [159, 179] width 218 height 41
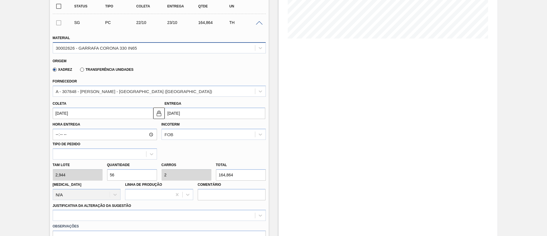
click at [100, 46] on div "30002626 - GARRAFA CORONA 330 IN65" at bounding box center [96, 47] width 81 height 5
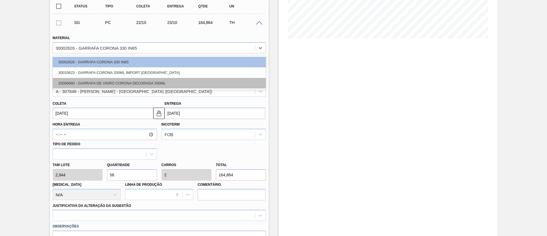
click at [80, 82] on div "20006660 - GARRAFA DE VIDRO CORONA DECORADA 330ML" at bounding box center [159, 83] width 213 height 11
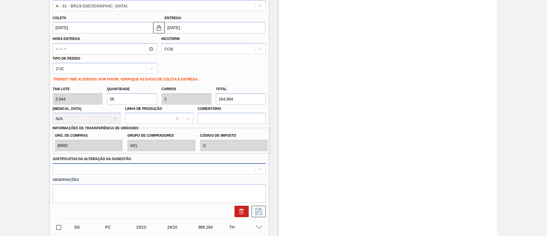
click at [116, 169] on div at bounding box center [159, 168] width 213 height 11
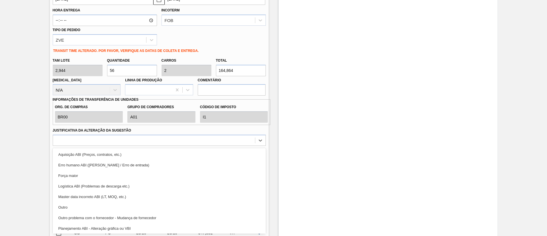
drag, startPoint x: 89, startPoint y: 174, endPoint x: 153, endPoint y: 176, distance: 64.7
click at [89, 174] on div "Força maior" at bounding box center [159, 175] width 213 height 11
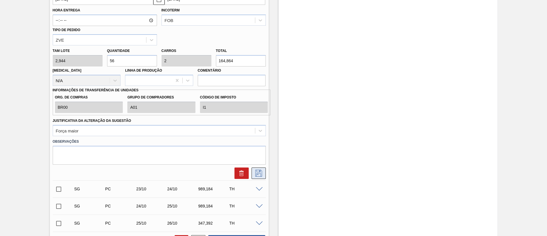
click at [259, 172] on icon at bounding box center [258, 173] width 9 height 7
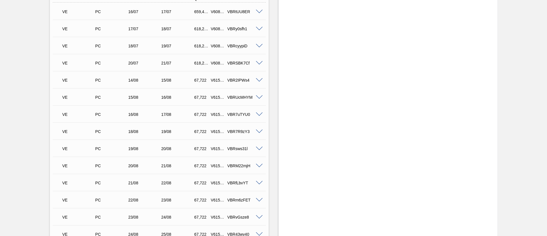
scroll to position [0, 0]
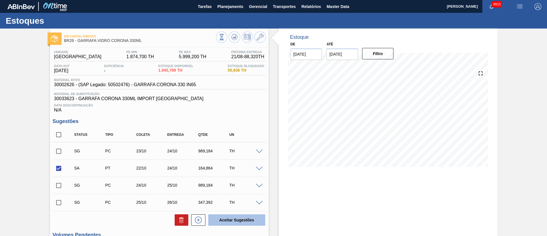
click at [243, 223] on button "Aceitar Sugestões" at bounding box center [236, 219] width 57 height 11
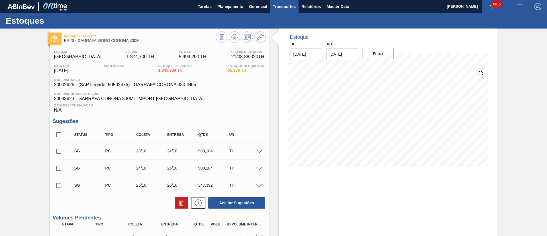
click at [282, 6] on span "Transportes" at bounding box center [284, 6] width 23 height 7
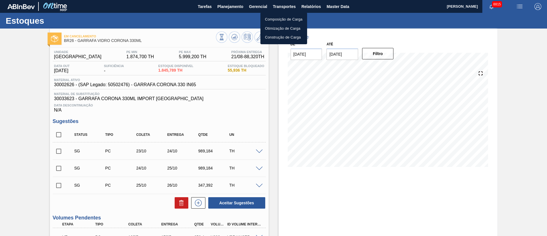
click at [278, 25] on li "Otimização de Carga" at bounding box center [283, 28] width 47 height 9
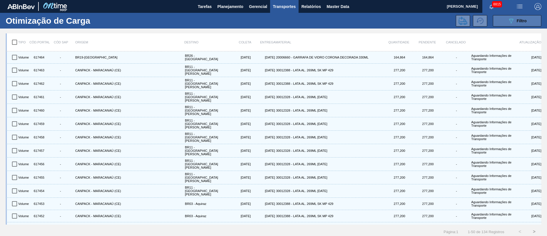
click at [514, 18] on div "089F7B8B-B2A5-4AFE-B5C0-19BA573D28AC Filtro" at bounding box center [517, 20] width 19 height 7
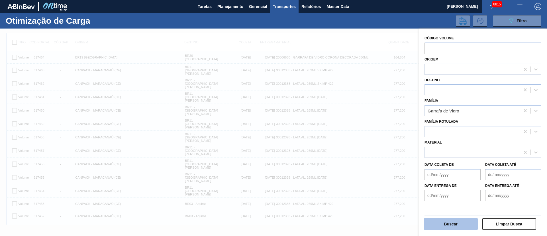
click at [453, 222] on button "Buscar" at bounding box center [451, 223] width 54 height 11
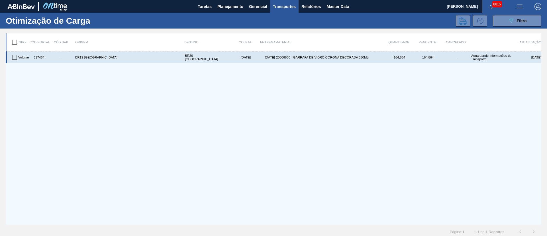
click at [14, 58] on input "checkbox" at bounding box center [15, 57] width 12 height 12
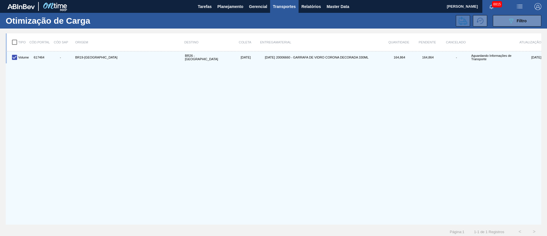
click at [462, 18] on icon at bounding box center [463, 21] width 9 height 9
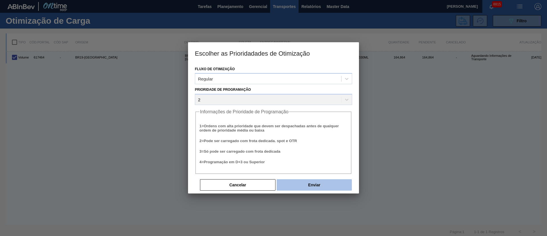
click at [317, 182] on button "Enviar" at bounding box center [314, 184] width 75 height 11
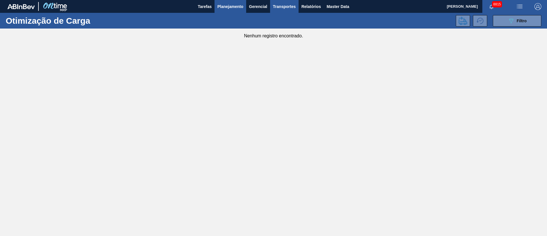
click at [234, 7] on span "Planejamento" at bounding box center [230, 6] width 26 height 7
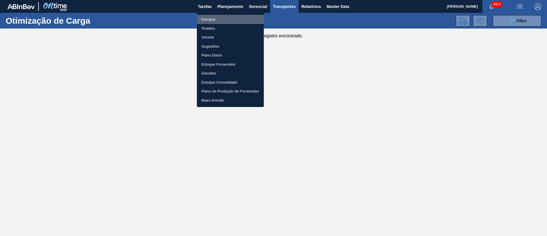
click at [211, 17] on li "Estoque" at bounding box center [230, 19] width 67 height 9
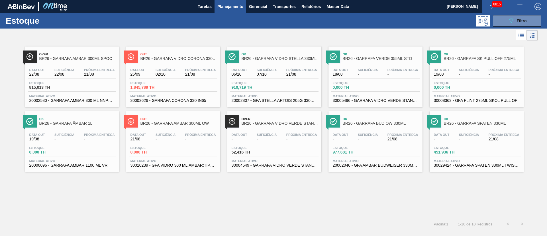
click at [167, 85] on span "1.845,789 TH" at bounding box center [150, 87] width 40 height 4
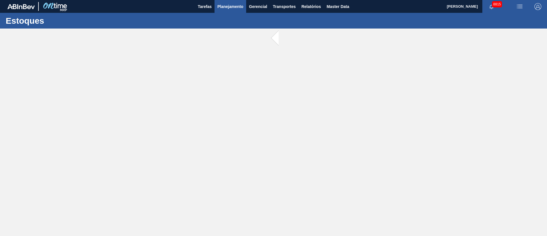
click at [239, 10] on button "Planejamento" at bounding box center [231, 6] width 32 height 13
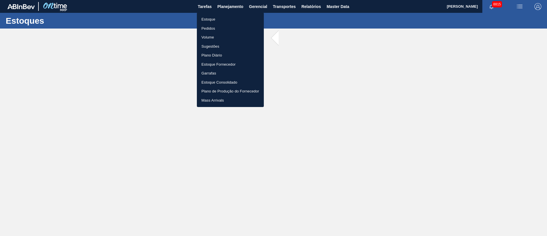
click at [207, 26] on li "Pedidos" at bounding box center [230, 28] width 67 height 9
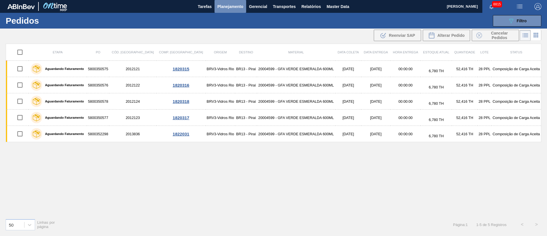
click at [226, 6] on span "Planejamento" at bounding box center [230, 6] width 26 height 7
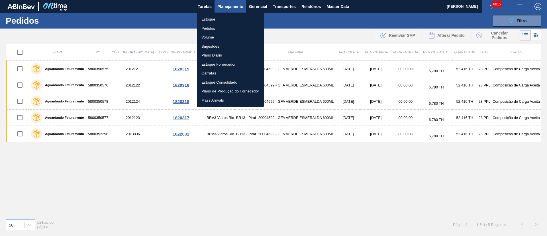
click at [211, 22] on li "Estoque" at bounding box center [230, 19] width 67 height 9
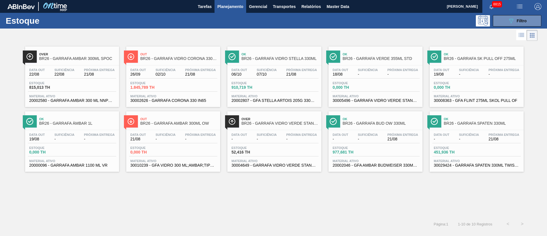
click at [186, 67] on div "Data out 26/09 Suficiência 02/10 Próxima Entrega 21/08 Estoque 1.845,789 TH Mat…" at bounding box center [173, 84] width 94 height 39
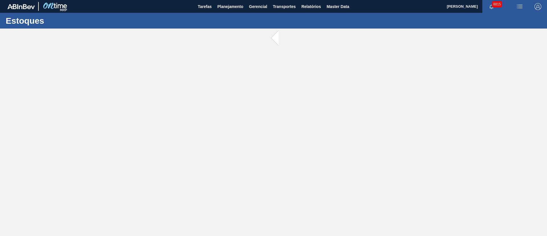
click at [186, 67] on main "Tarefas Planejamento Gerencial Transportes Relatórios Master Data [PERSON_NAME]…" at bounding box center [273, 118] width 547 height 236
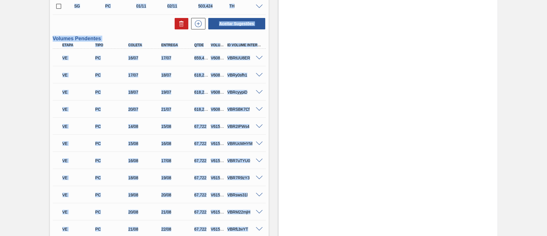
scroll to position [299, 0]
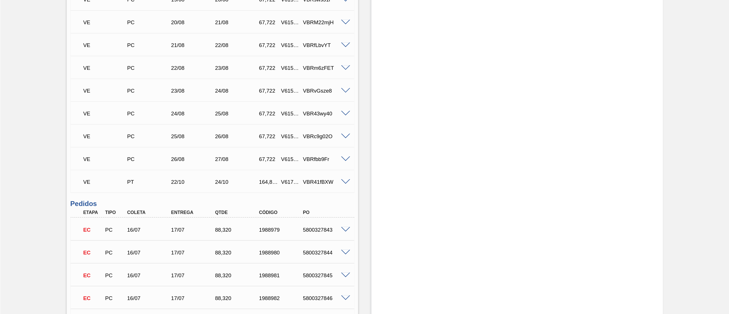
scroll to position [493, 0]
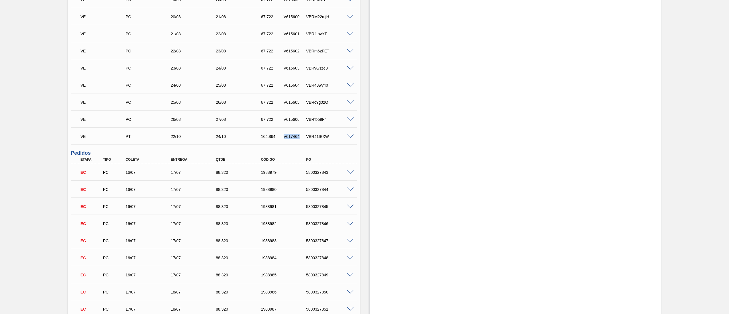
drag, startPoint x: 282, startPoint y: 134, endPoint x: 302, endPoint y: 136, distance: 20.5
click at [302, 136] on div "VE PT 22/10 24/10 164,864 V617464 VBR41fBXW" at bounding box center [212, 135] width 271 height 11
copy div "V617464"
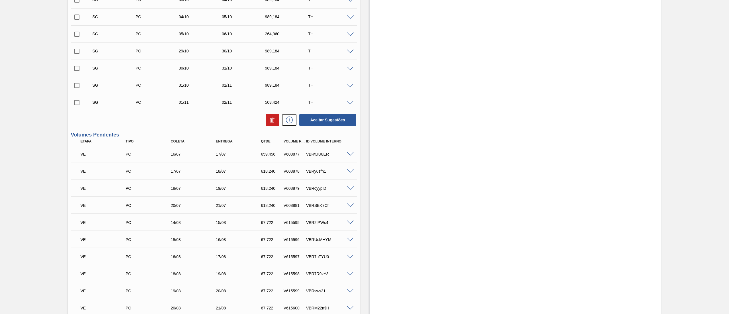
scroll to position [0, 0]
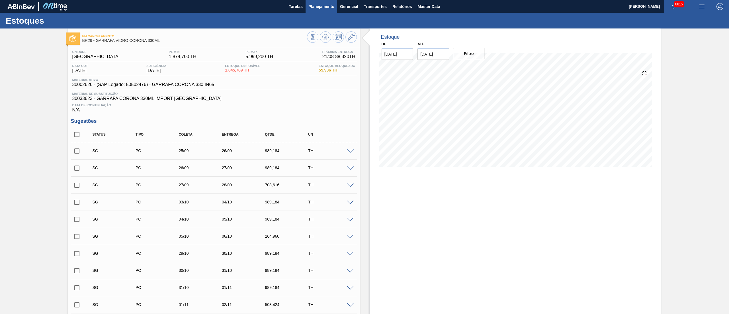
click at [316, 5] on span "Planejamento" at bounding box center [322, 6] width 26 height 7
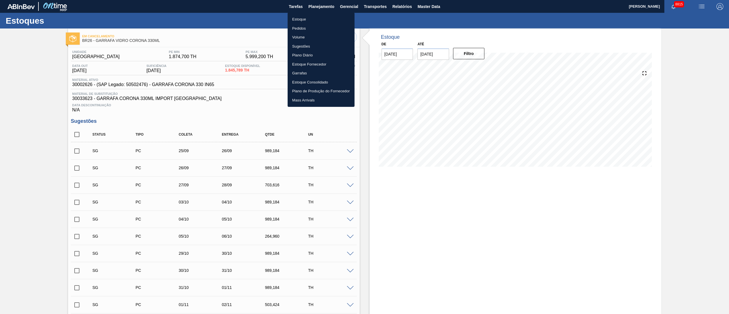
click at [302, 28] on li "Pedidos" at bounding box center [321, 28] width 67 height 9
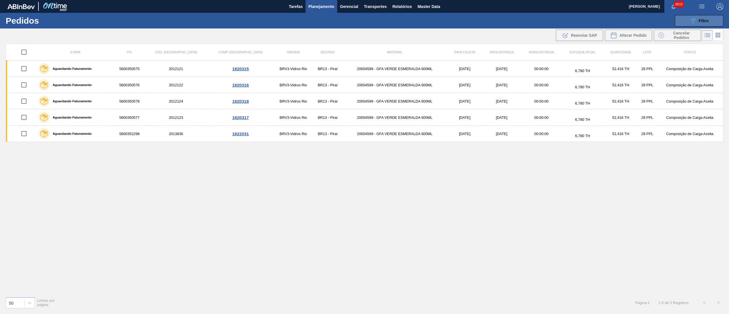
click at [703, 20] on span "Filtro" at bounding box center [704, 21] width 10 height 5
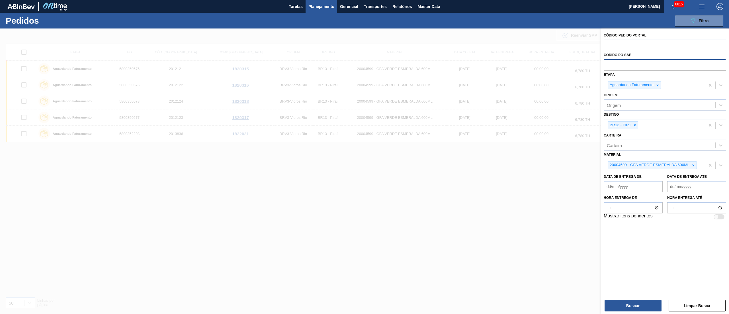
click at [623, 64] on input "text" at bounding box center [665, 64] width 123 height 11
paste input "5800345983"
click at [660, 85] on icon at bounding box center [658, 85] width 4 height 4
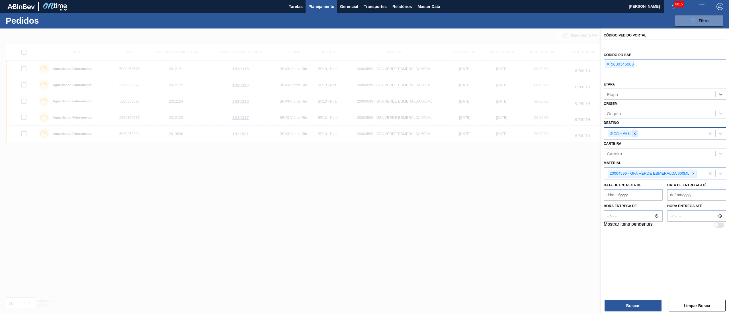
click at [635, 133] on icon at bounding box center [635, 133] width 2 height 2
click at [697, 175] on div at bounding box center [694, 172] width 6 height 7
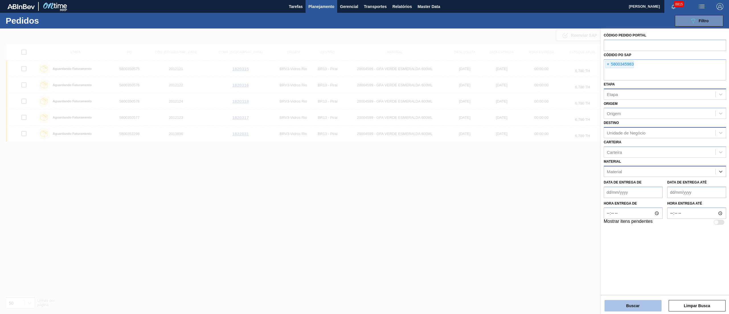
click at [641, 309] on button "Buscar" at bounding box center [633, 305] width 57 height 11
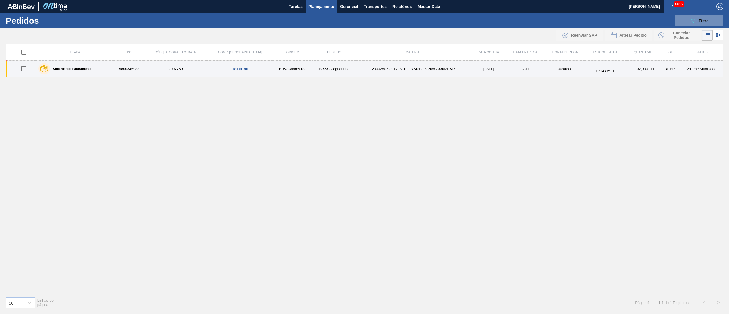
click at [25, 66] on input "checkbox" at bounding box center [24, 69] width 12 height 12
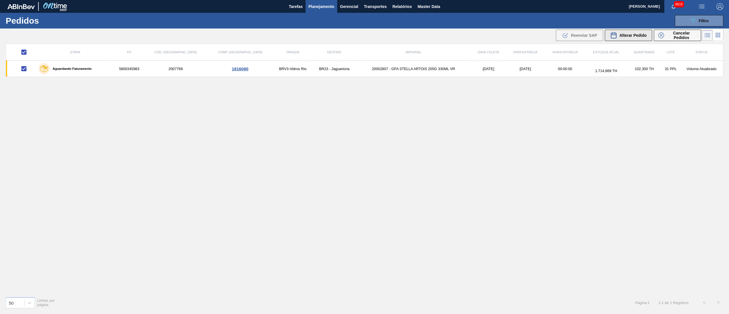
click at [641, 35] on span "Alterar Pedido" at bounding box center [633, 35] width 27 height 5
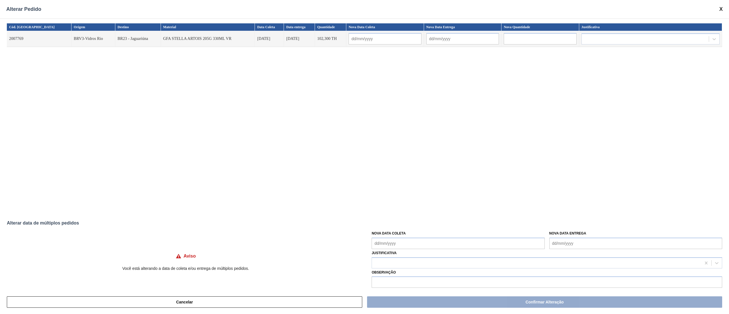
click at [520, 40] on input "text" at bounding box center [540, 38] width 73 height 11
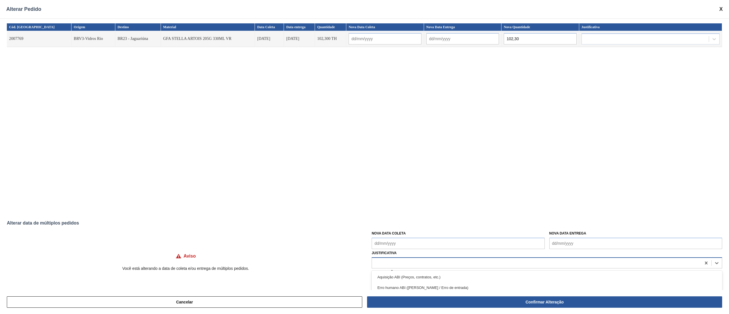
click at [402, 260] on div at bounding box center [536, 263] width 329 height 8
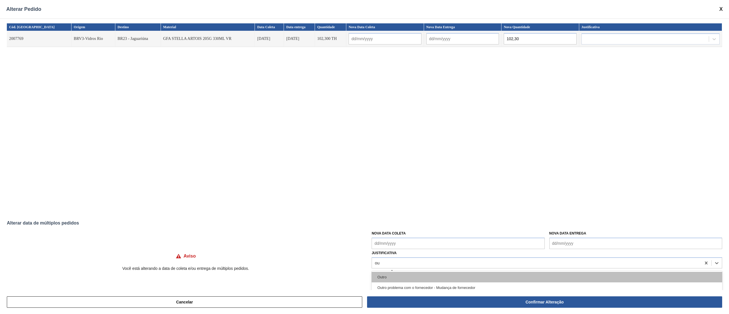
click at [396, 278] on div "Outro" at bounding box center [547, 277] width 351 height 11
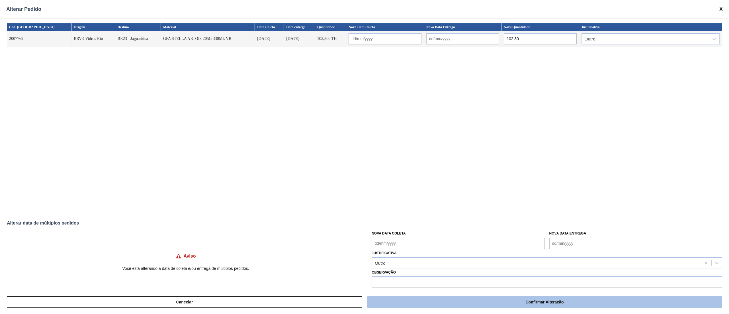
click at [568, 302] on button "Confirmar Alteração" at bounding box center [544, 301] width 355 height 11
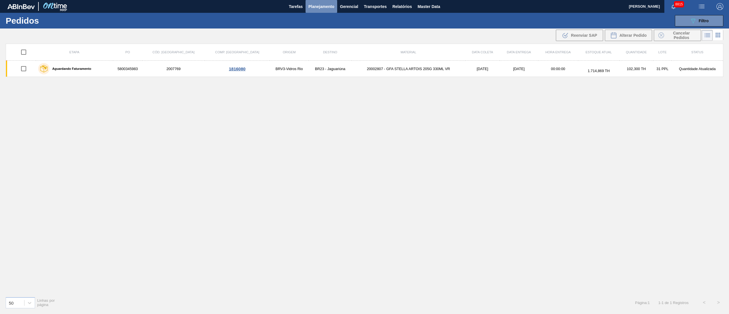
click at [312, 7] on span "Planejamento" at bounding box center [322, 6] width 26 height 7
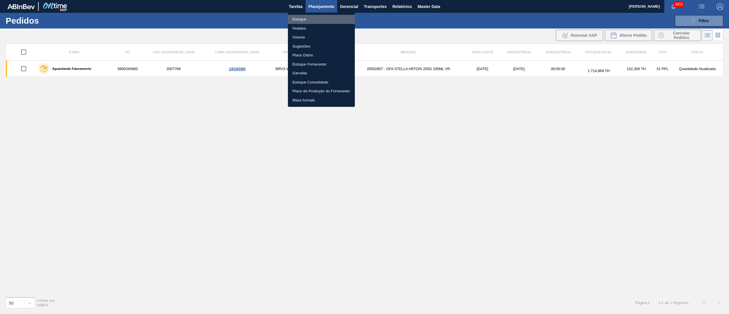
click at [311, 21] on li "Estoque" at bounding box center [321, 19] width 67 height 9
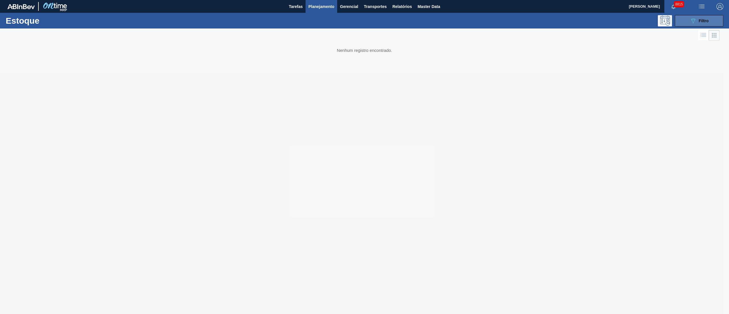
click at [716, 23] on button "089F7B8B-B2A5-4AFE-B5C0-19BA573D28AC Filtro" at bounding box center [699, 20] width 48 height 11
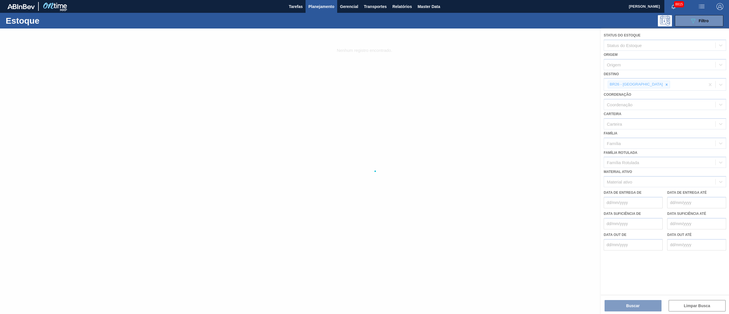
click at [632, 304] on div at bounding box center [364, 170] width 729 height 285
click at [633, 303] on div at bounding box center [364, 170] width 729 height 285
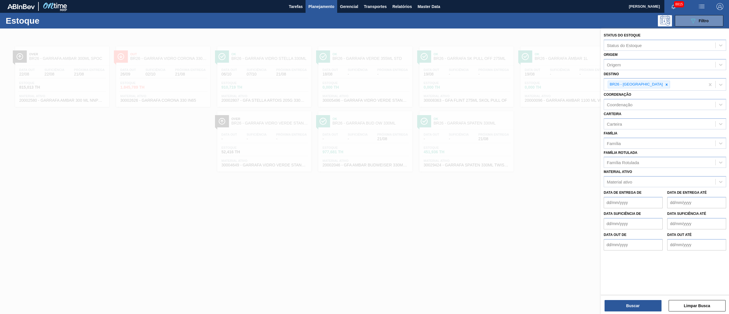
click at [202, 180] on div at bounding box center [364, 185] width 729 height 314
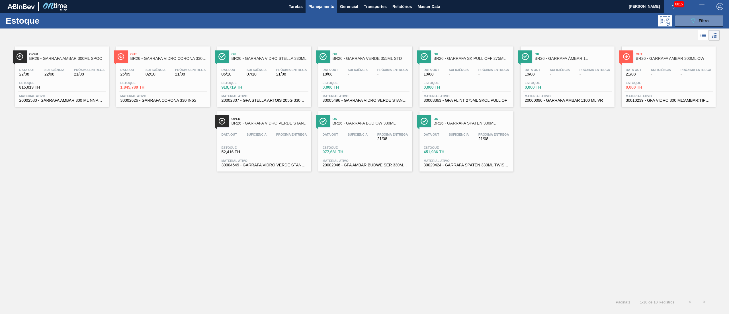
click at [166, 78] on div "Data out 26/09 Suficiência 02/10 Próxima Entrega 21/08" at bounding box center [163, 73] width 88 height 10
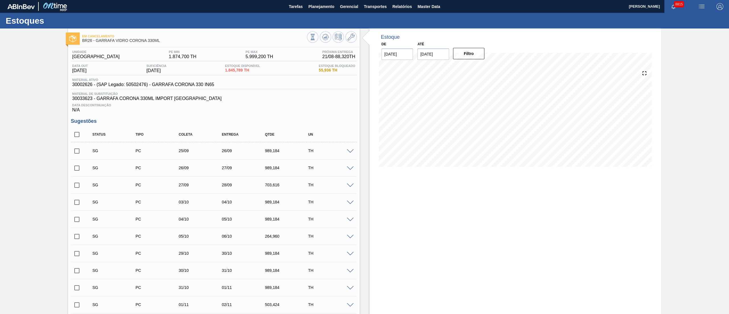
scroll to position [399, 0]
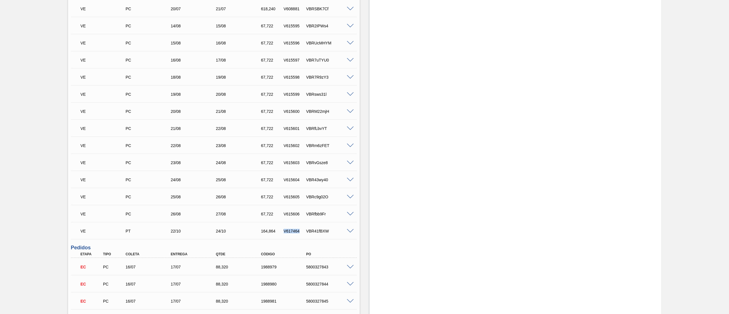
drag, startPoint x: 303, startPoint y: 233, endPoint x: 283, endPoint y: 229, distance: 20.3
click at [283, 229] on div "VE PT 22/10 24/10 164,864 V617464 VBR41fBXW" at bounding box center [212, 230] width 271 height 11
copy div "V617464"
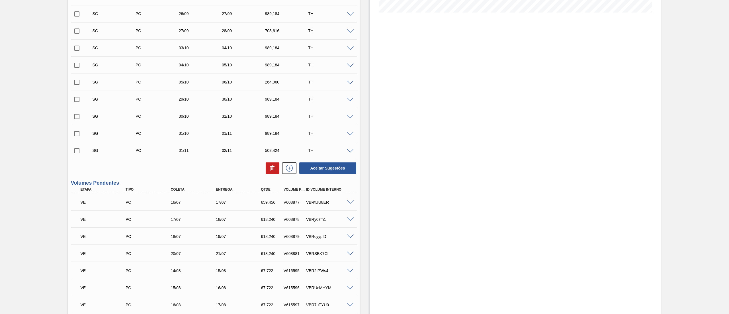
scroll to position [0, 0]
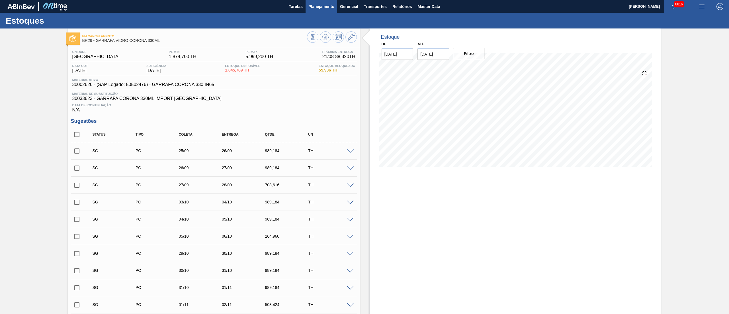
click at [319, 7] on span "Planejamento" at bounding box center [322, 6] width 26 height 7
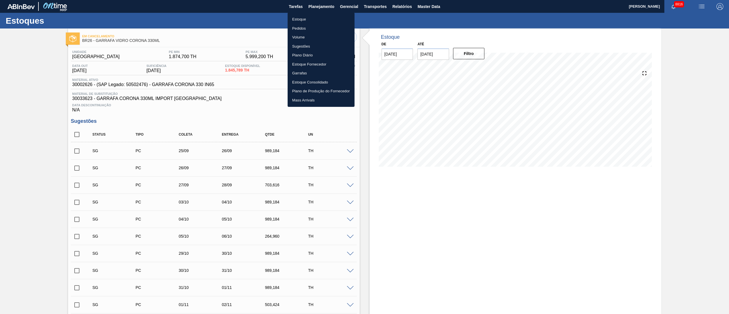
click at [298, 18] on li "Estoque" at bounding box center [321, 19] width 67 height 9
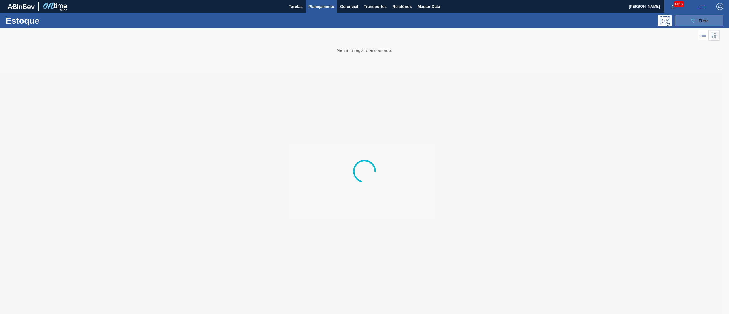
click at [704, 21] on span "Filtro" at bounding box center [704, 21] width 10 height 5
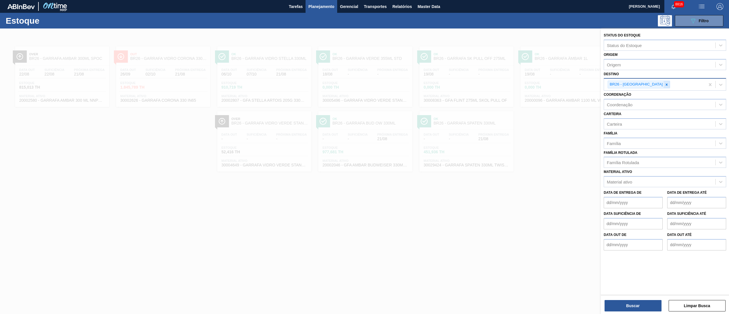
click at [665, 84] on icon at bounding box center [667, 85] width 4 height 4
click at [635, 95] on div "BR13 - Piraí" at bounding box center [665, 98] width 123 height 11
click at [623, 303] on button "Buscar" at bounding box center [633, 305] width 57 height 11
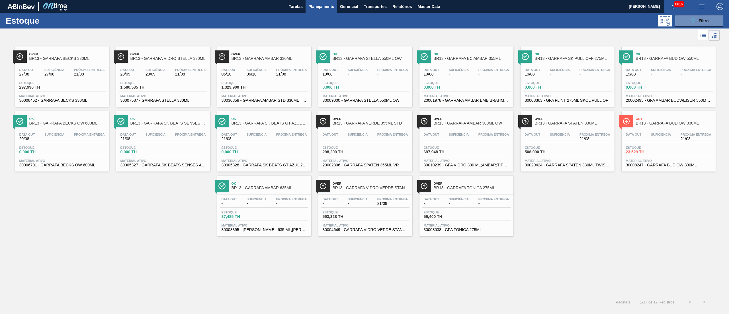
click at [365, 211] on div "Estoque 593,328 TH" at bounding box center [365, 216] width 88 height 10
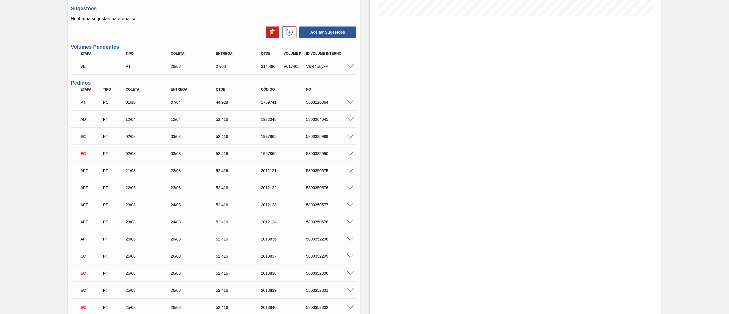
scroll to position [171, 0]
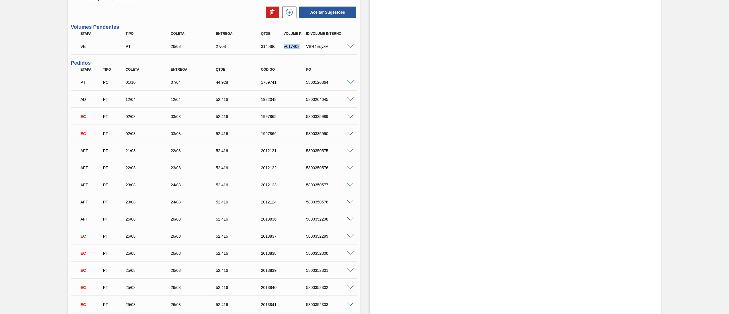
drag, startPoint x: 283, startPoint y: 46, endPoint x: 303, endPoint y: 47, distance: 20.0
click at [303, 47] on div "VE PT 26/08 27/08 314,496 V617408 VBR4EuyxM" at bounding box center [212, 45] width 271 height 11
copy div "V617408"
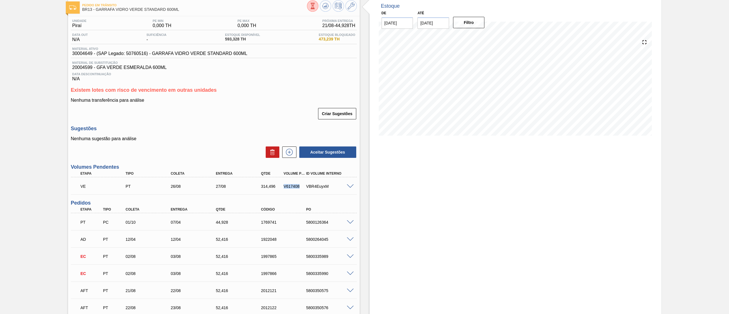
scroll to position [0, 0]
